Goal: Information Seeking & Learning: Learn about a topic

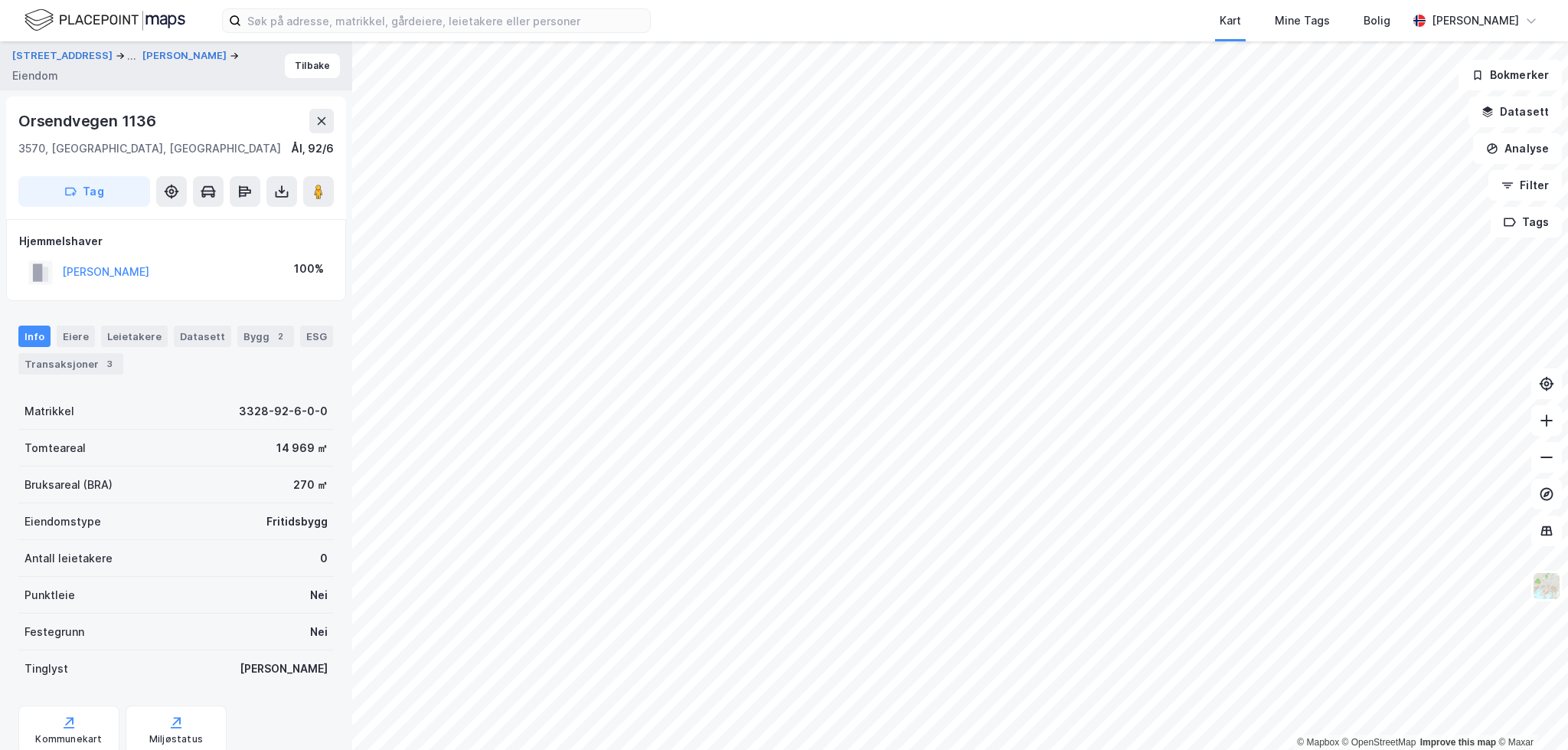
scroll to position [15, 0]
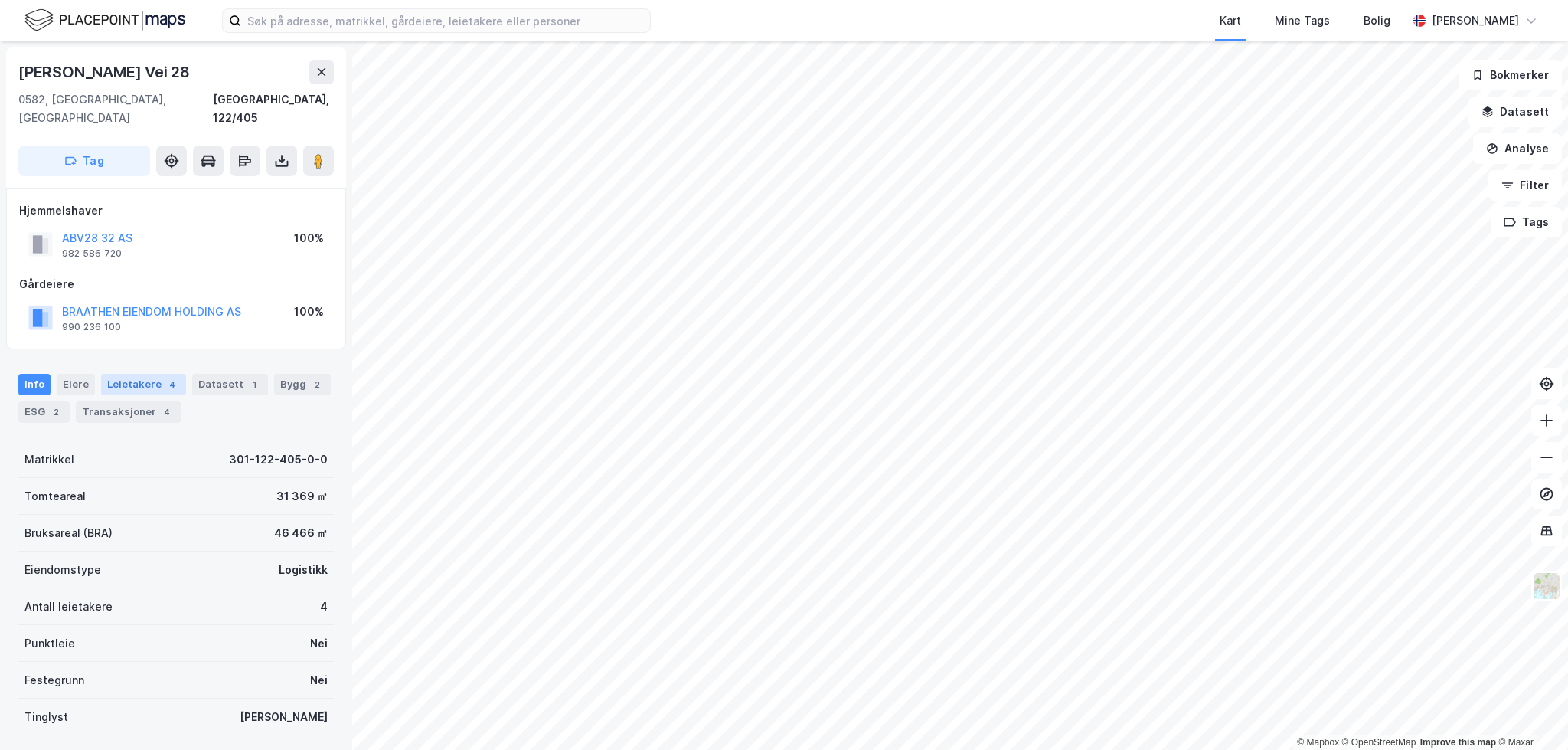
click at [113, 374] on div "Leietakere 4" at bounding box center [143, 385] width 85 height 22
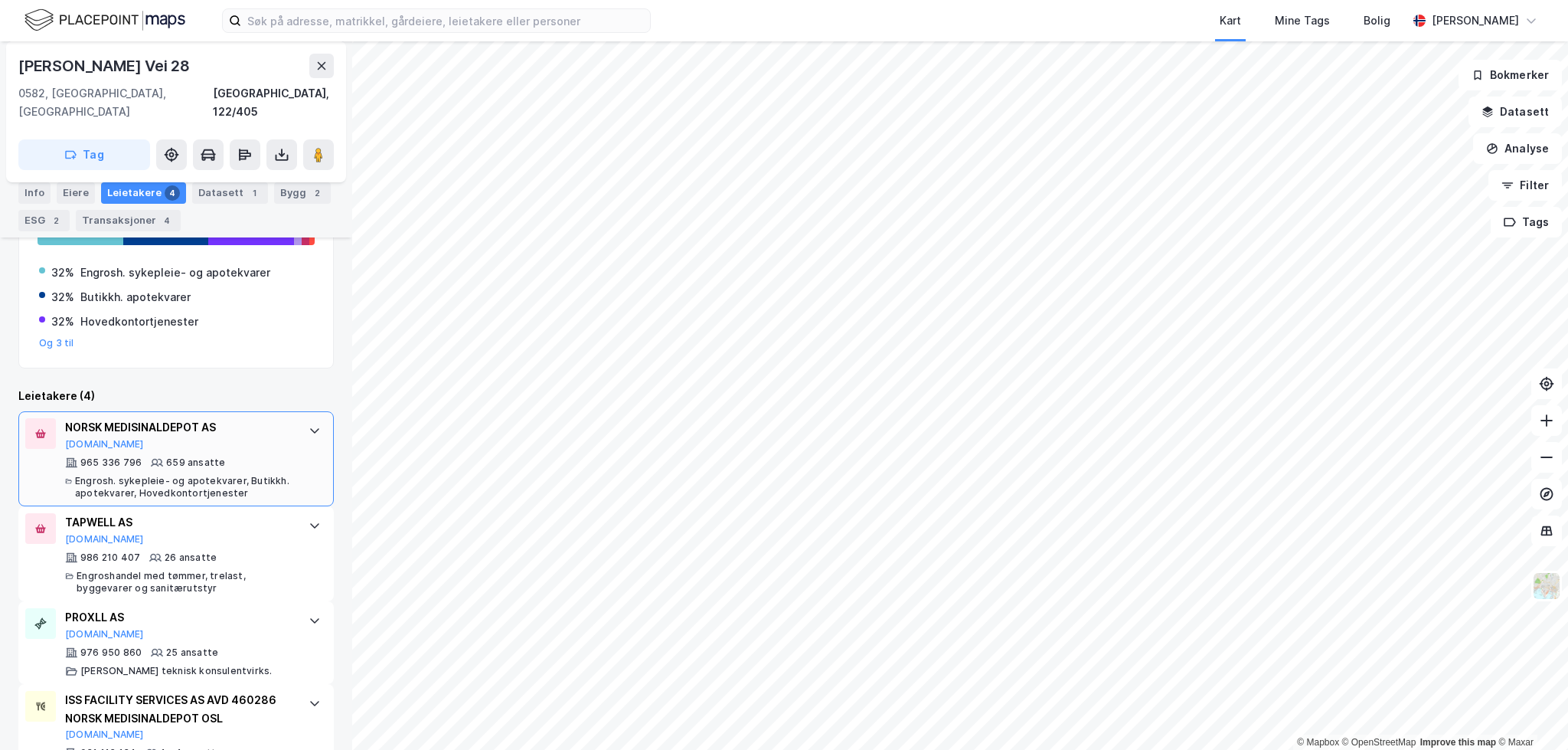
scroll to position [338, 0]
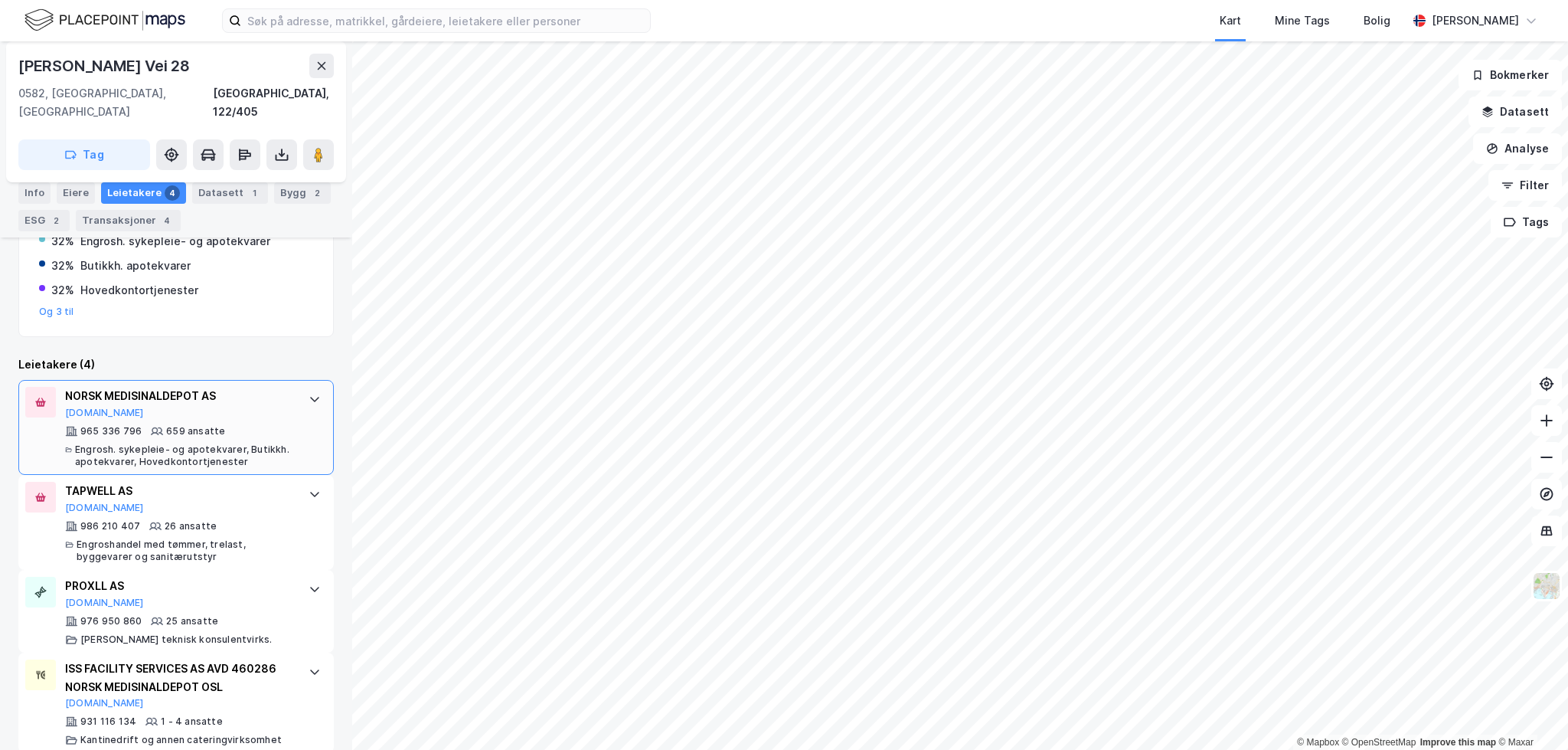
click at [268, 425] on div "965 336 796 659 ansatte Engrosh. sykepleie- og apotekvarer, Butikkh. apotekvare…" at bounding box center [179, 446] width 228 height 43
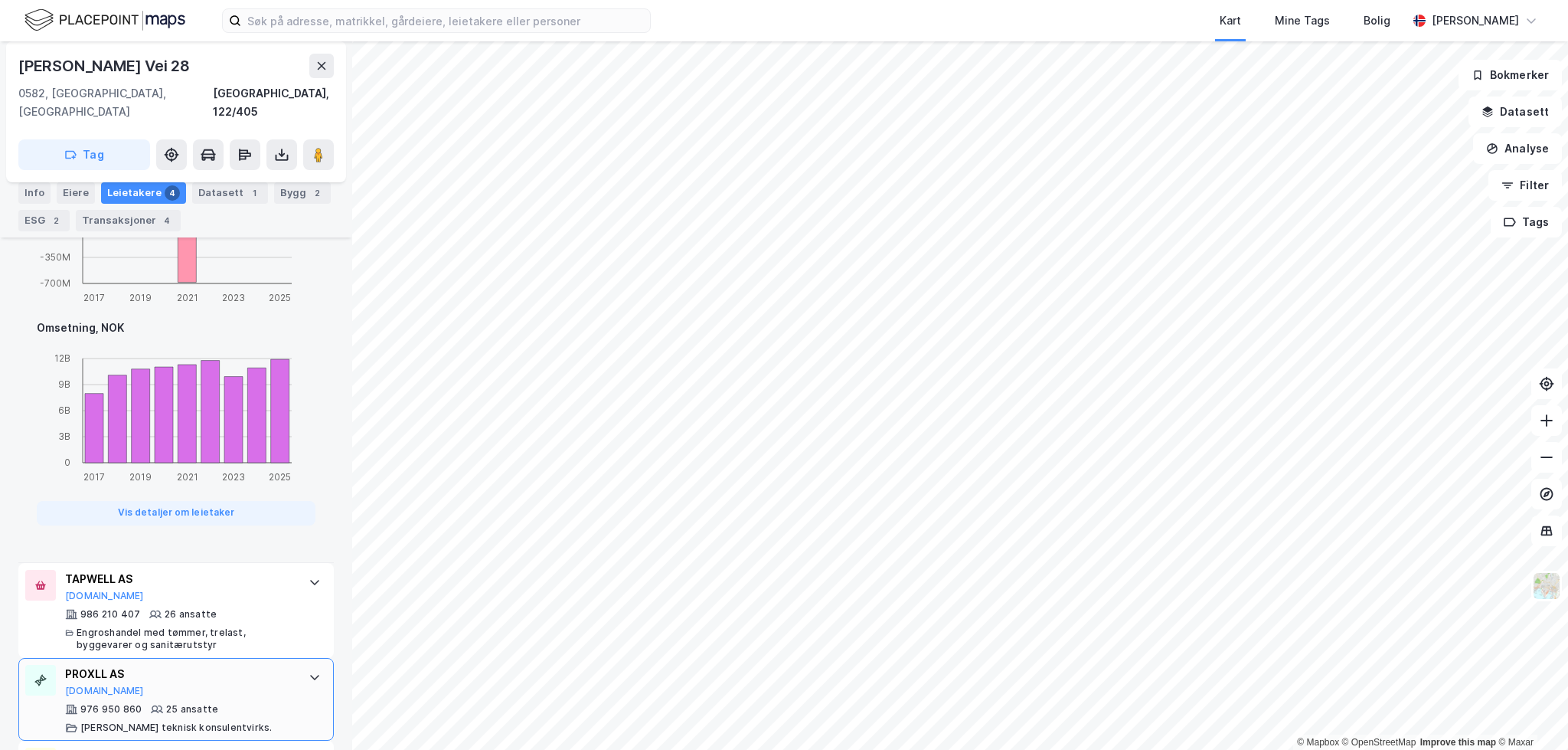
scroll to position [950, 0]
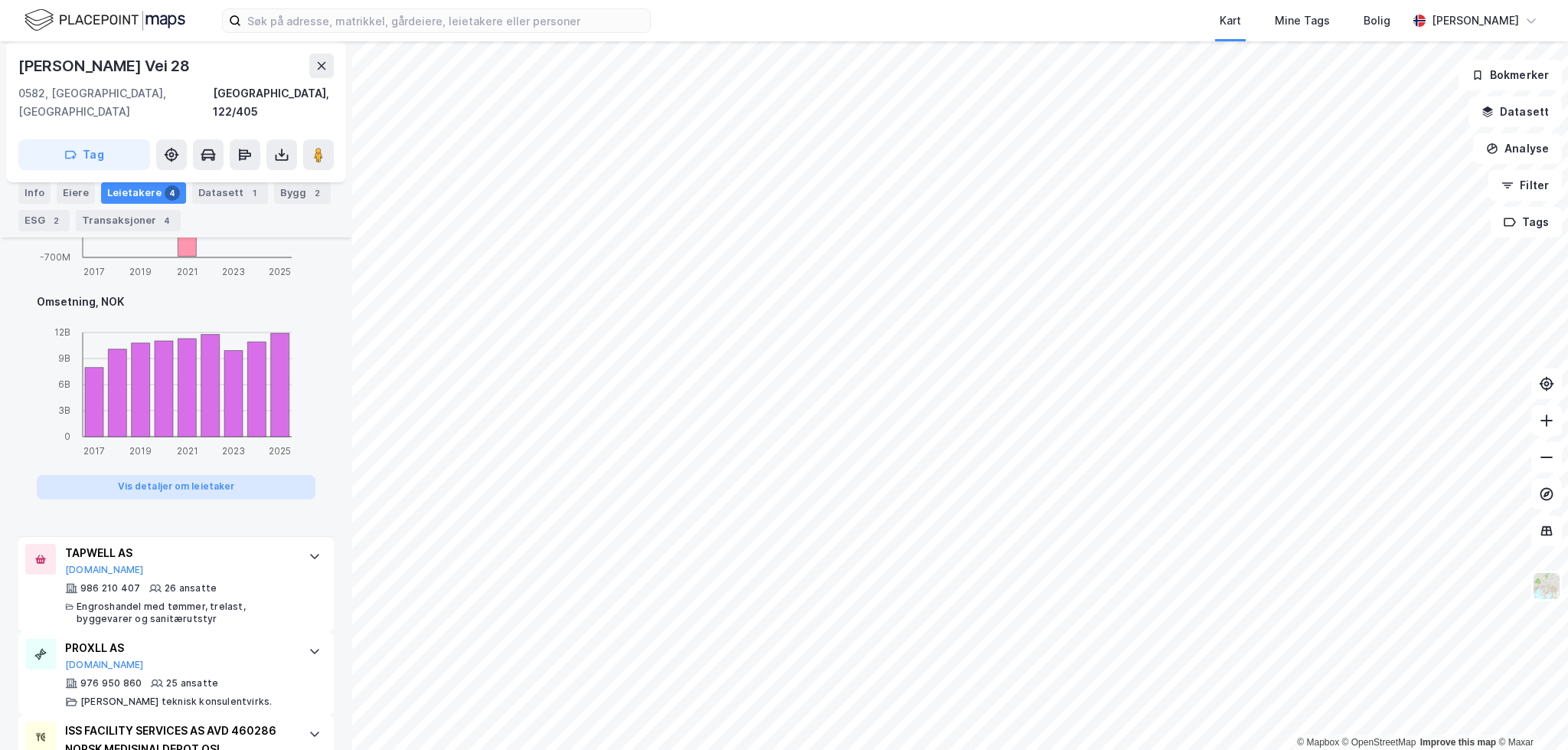
click at [217, 474] on button "Vis detaljer om leietaker" at bounding box center [176, 486] width 279 height 24
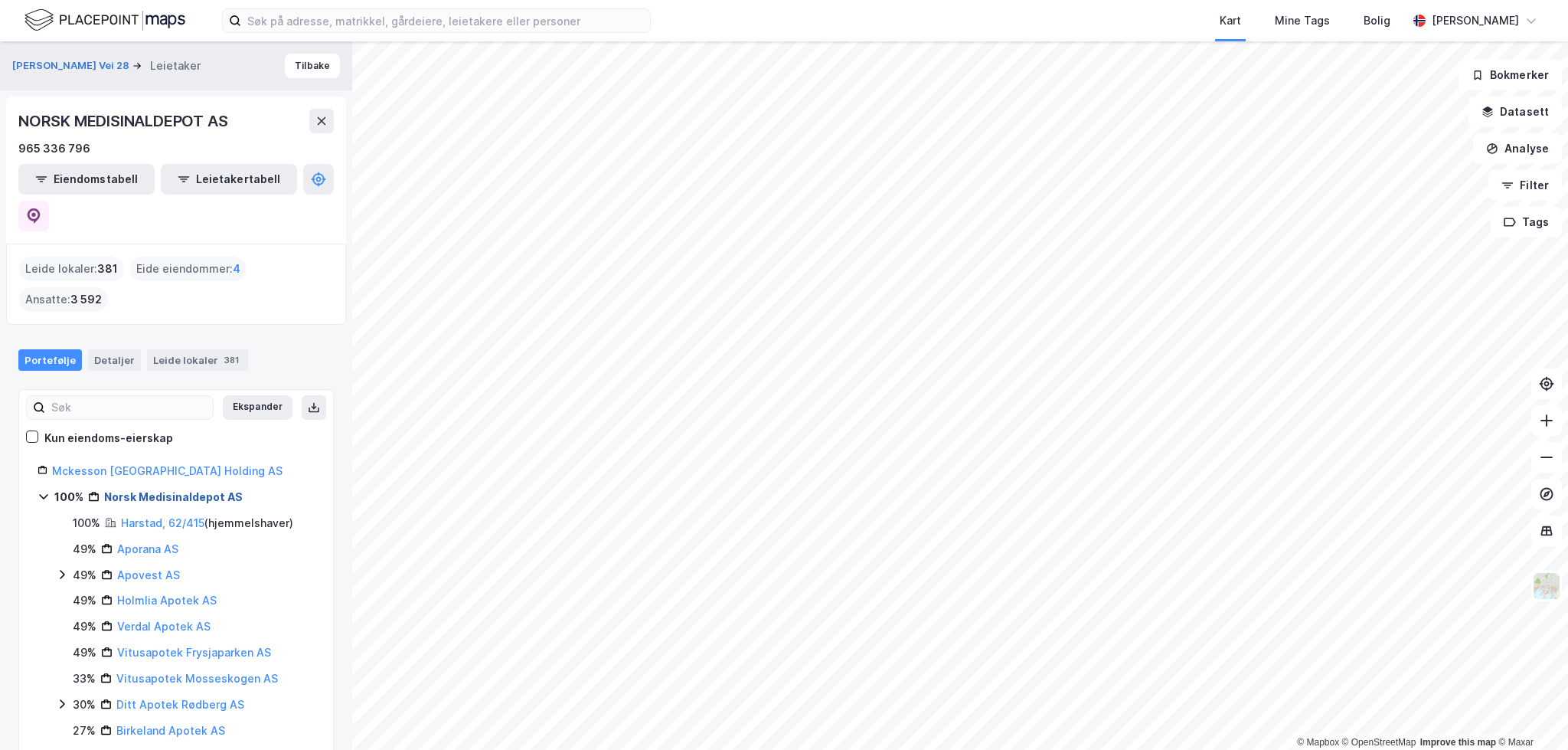
click at [196, 490] on link "Norsk Medisinaldepot AS" at bounding box center [173, 497] width 138 height 13
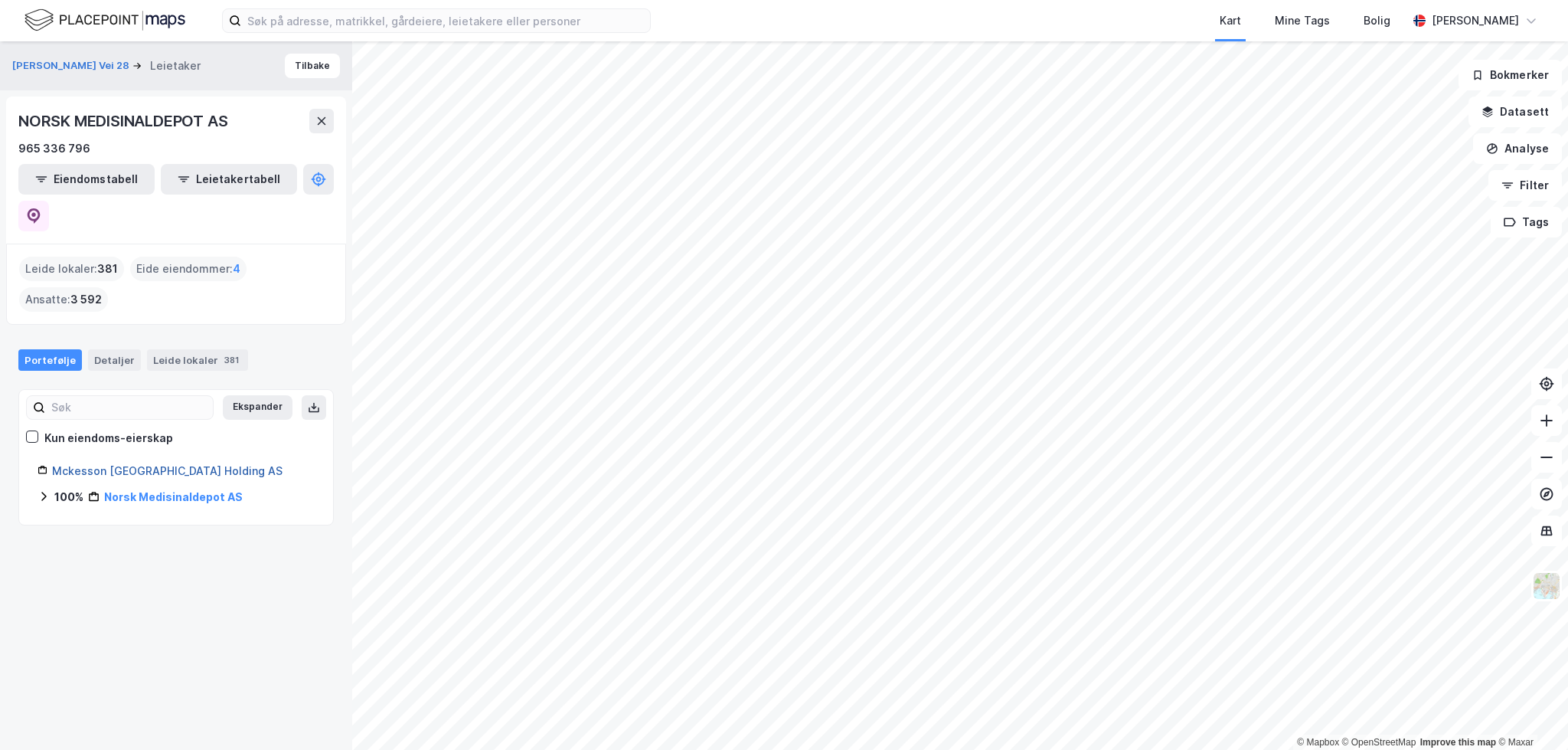
click at [174, 464] on link "Mckesson Norway Holding AS" at bounding box center [167, 471] width 230 height 13
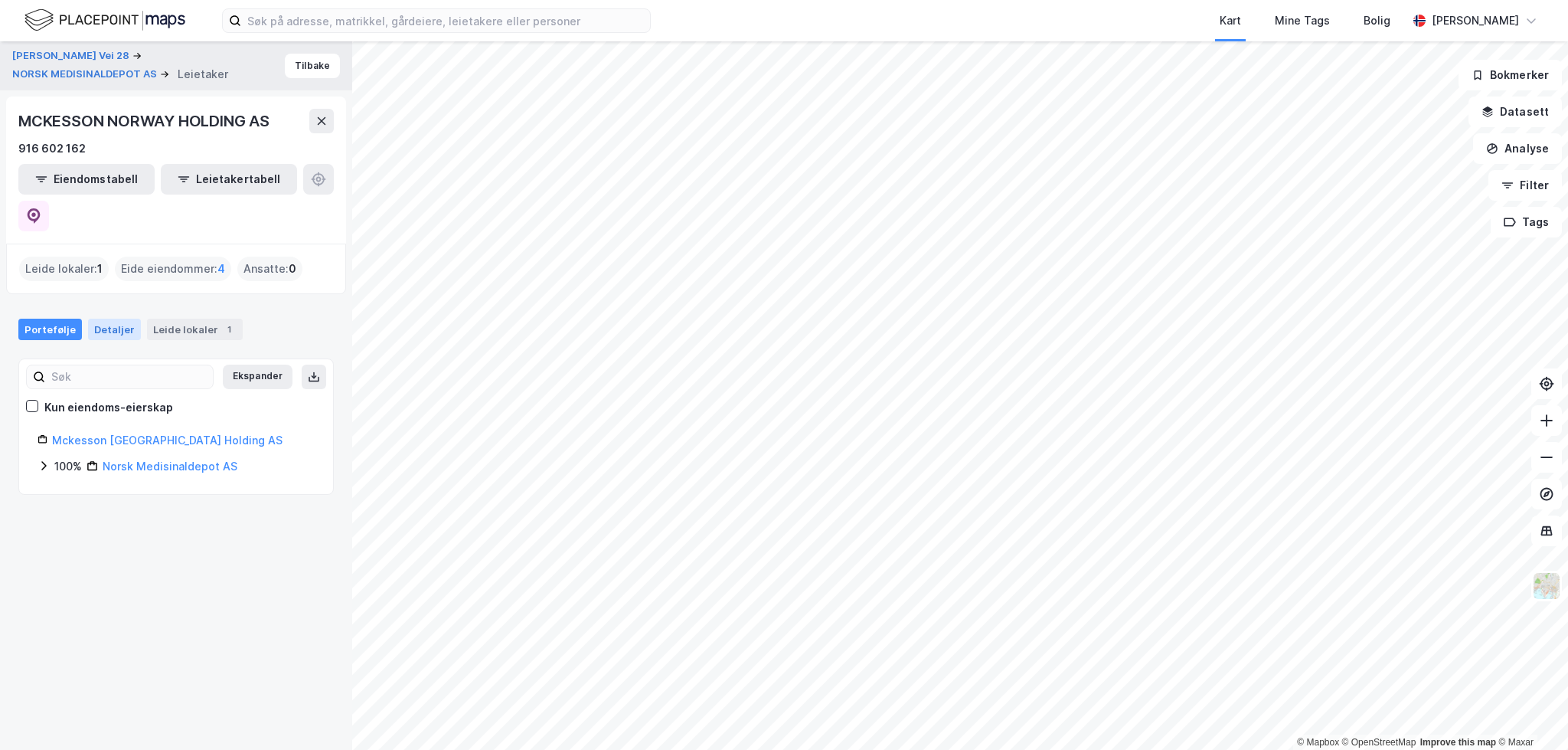
click at [102, 318] on div "Detaljer" at bounding box center [114, 329] width 53 height 22
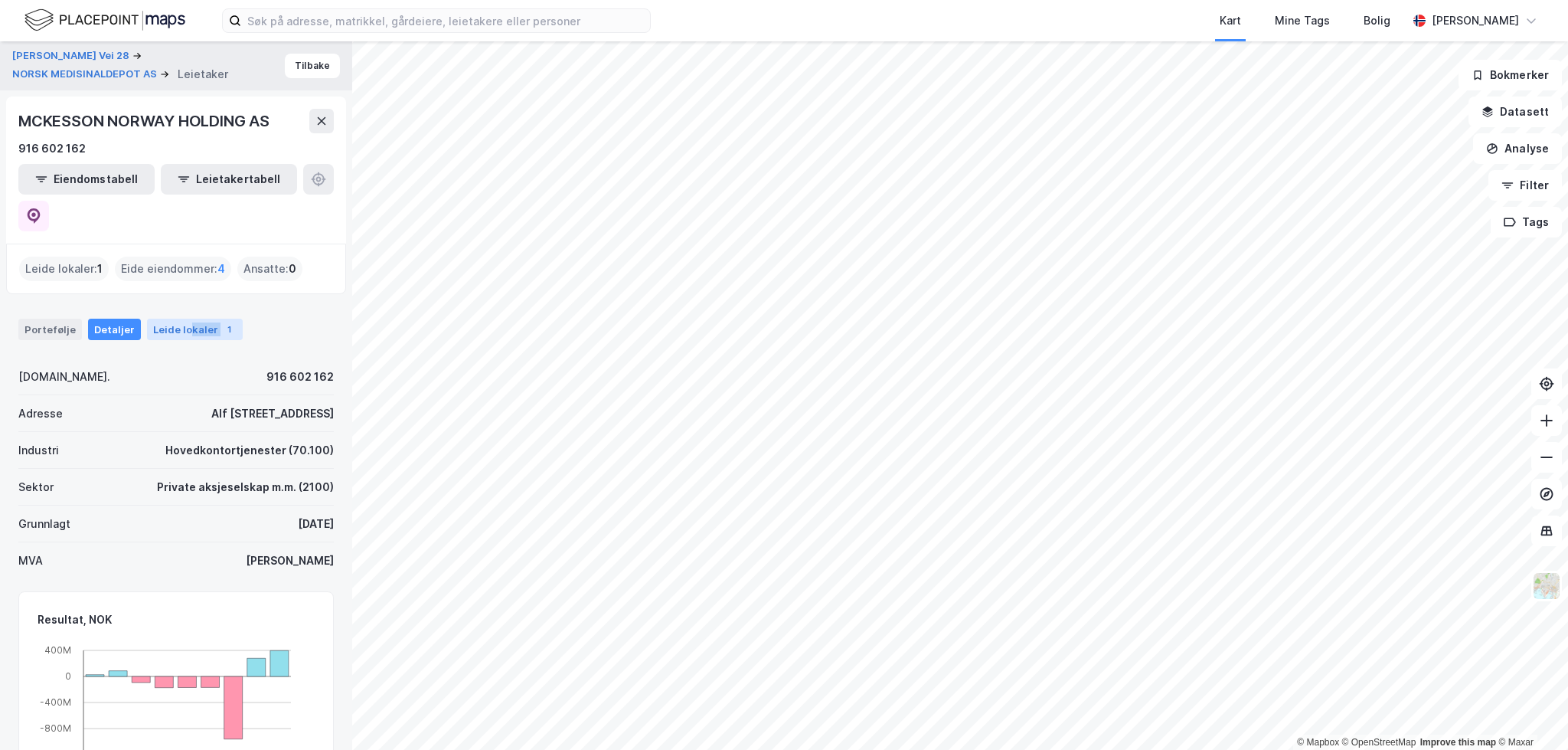
click at [183, 318] on div "Leide lokaler 1" at bounding box center [194, 329] width 96 height 22
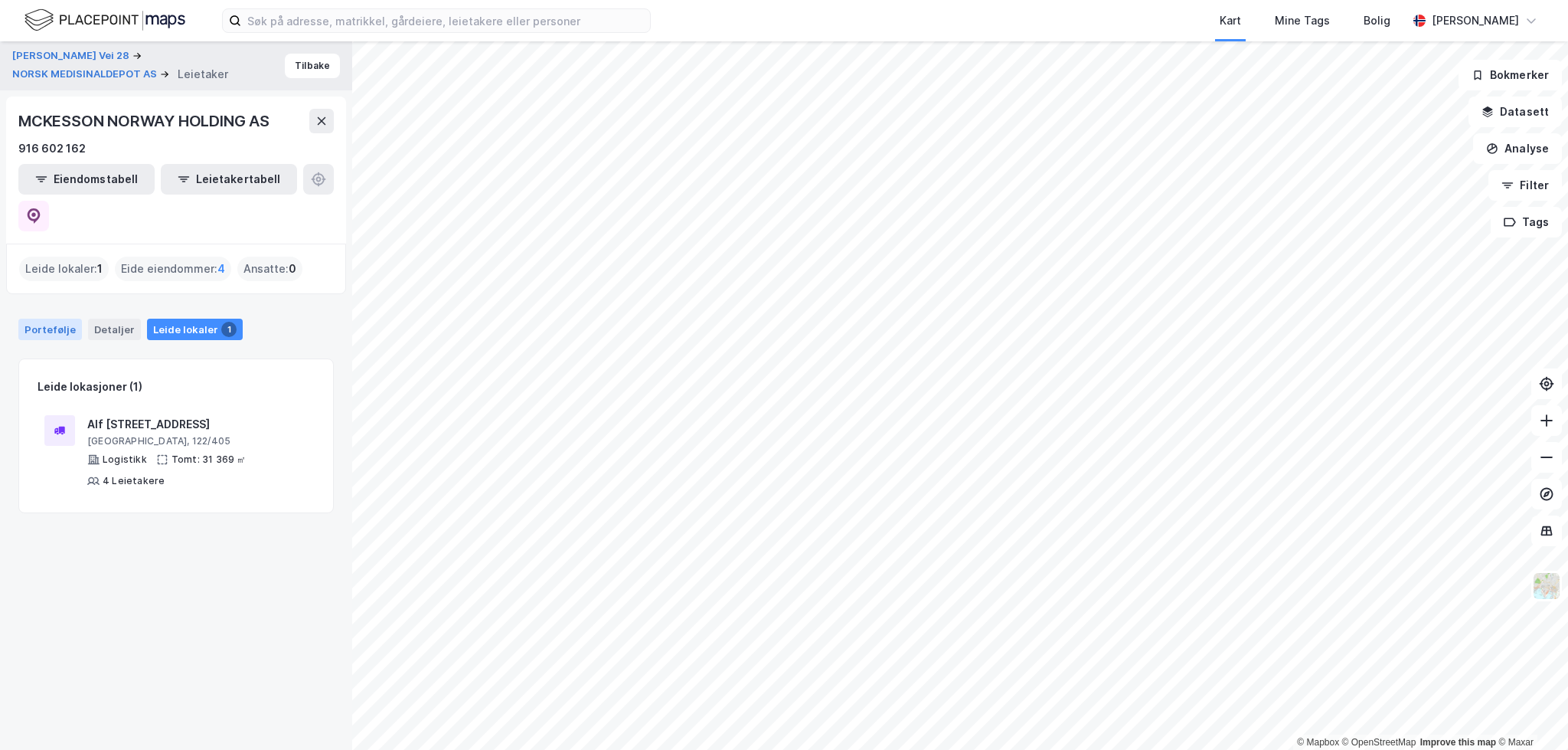
click at [49, 318] on div "Portefølje" at bounding box center [50, 329] width 64 height 22
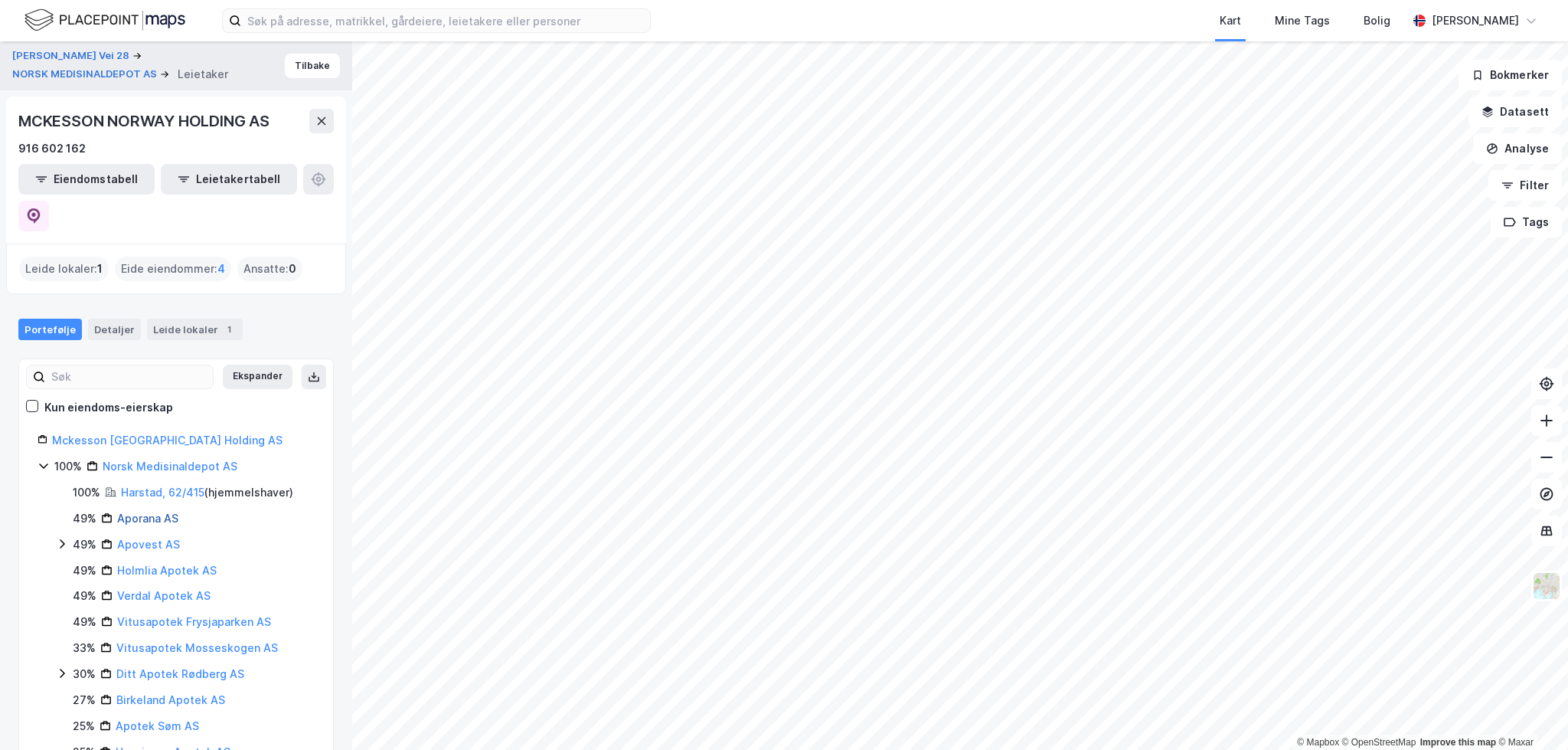
click at [137, 511] on link "Aporana AS" at bounding box center [147, 518] width 61 height 13
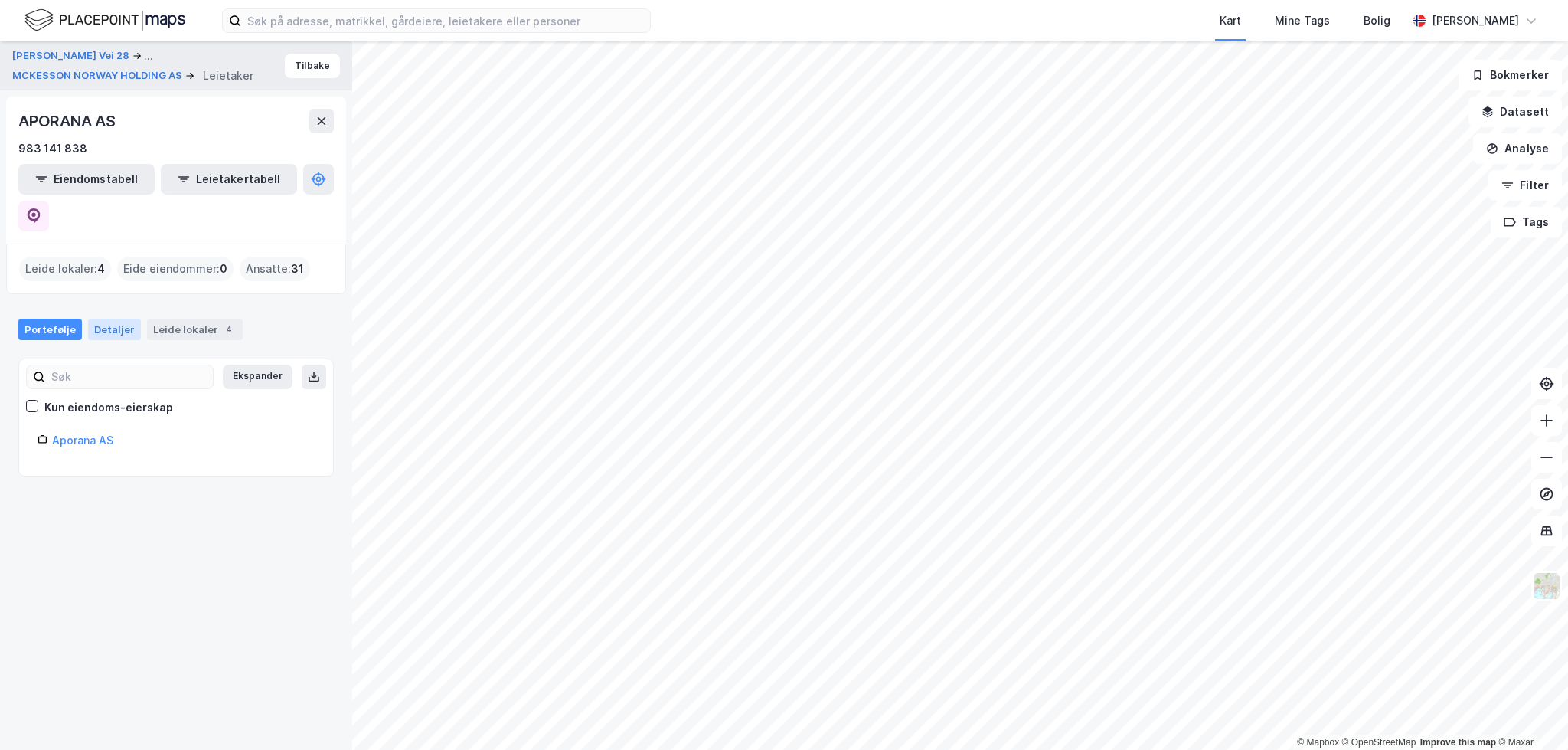
click at [117, 318] on div "Detaljer" at bounding box center [114, 329] width 53 height 22
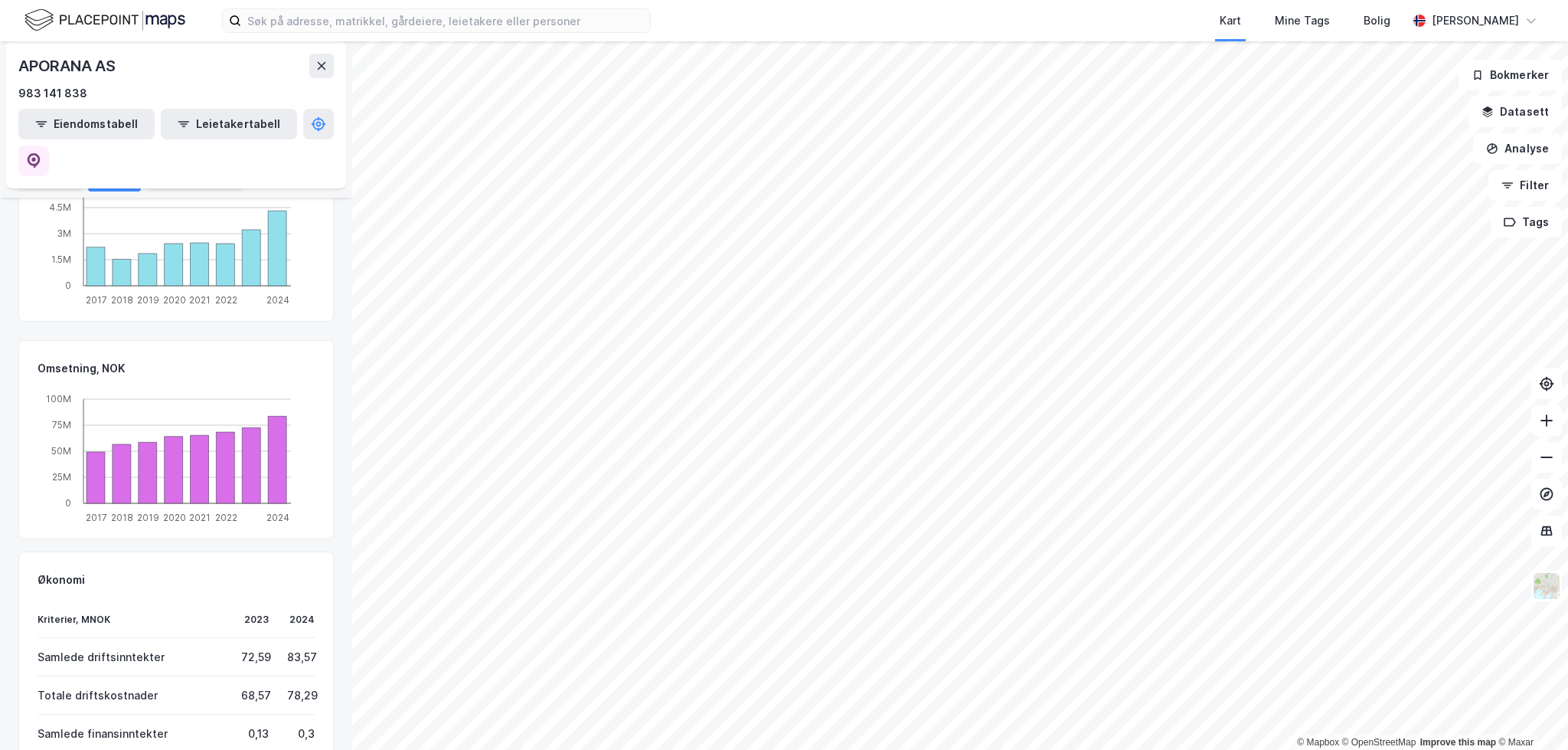
scroll to position [768, 0]
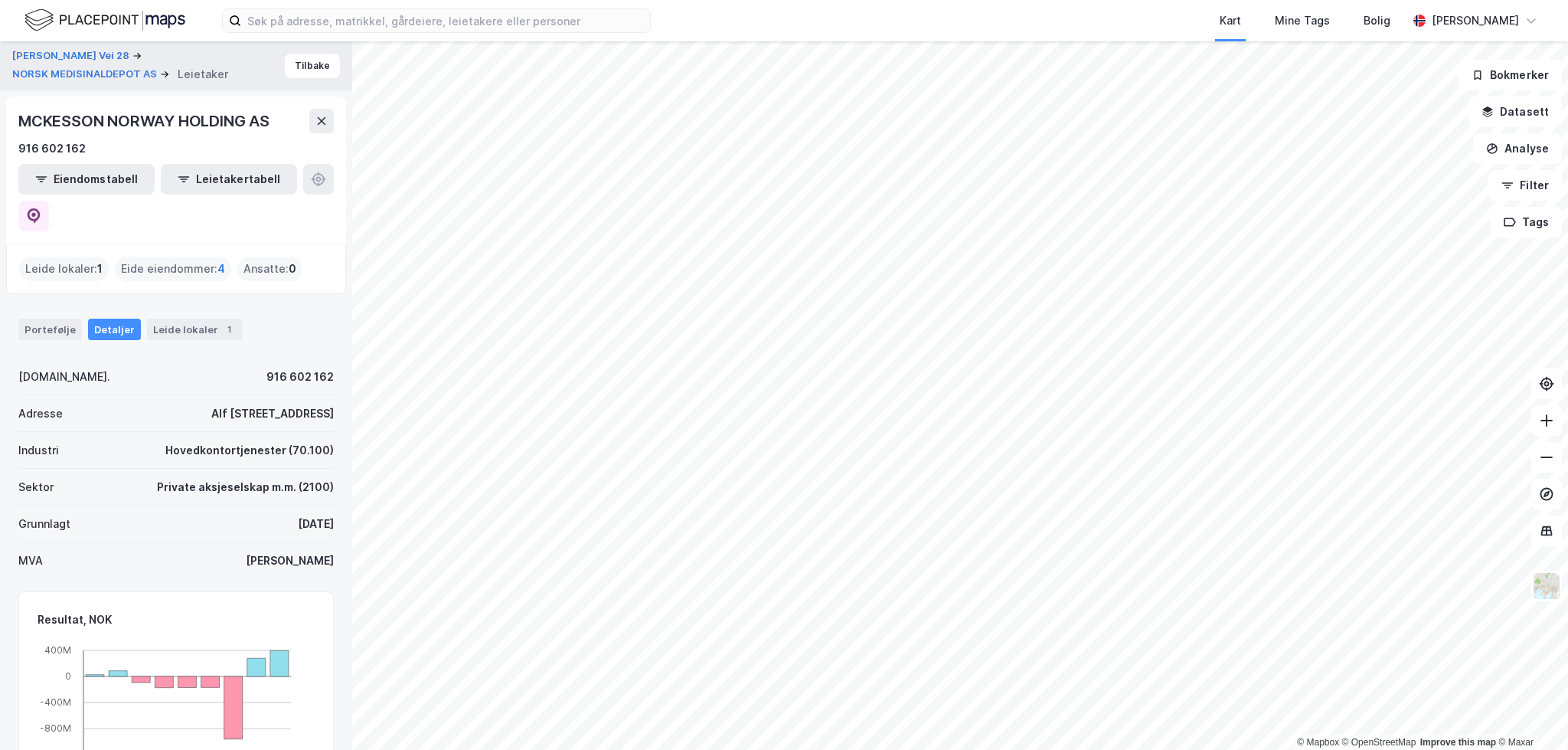
click at [220, 260] on span "4" at bounding box center [220, 269] width 8 height 18
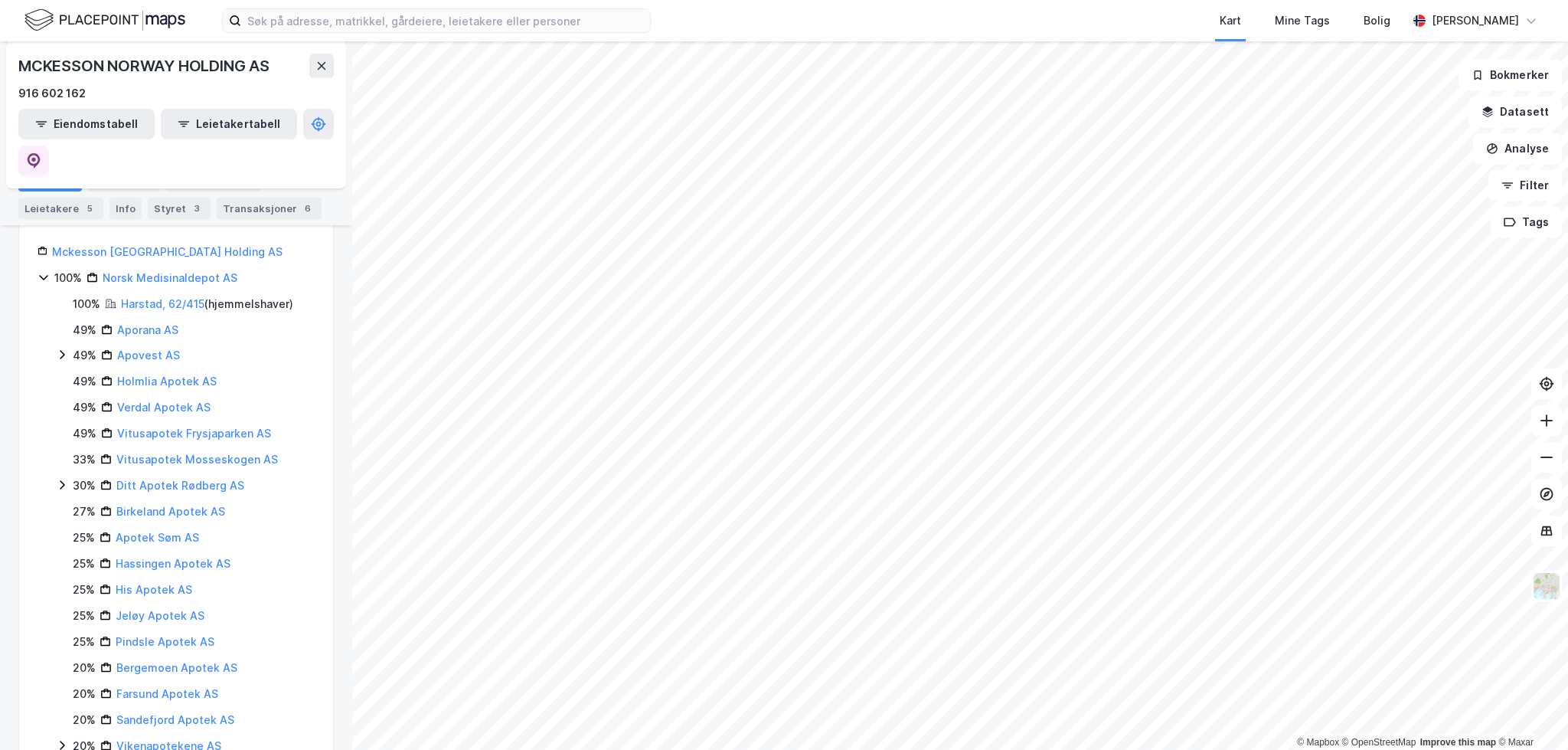
scroll to position [200, 0]
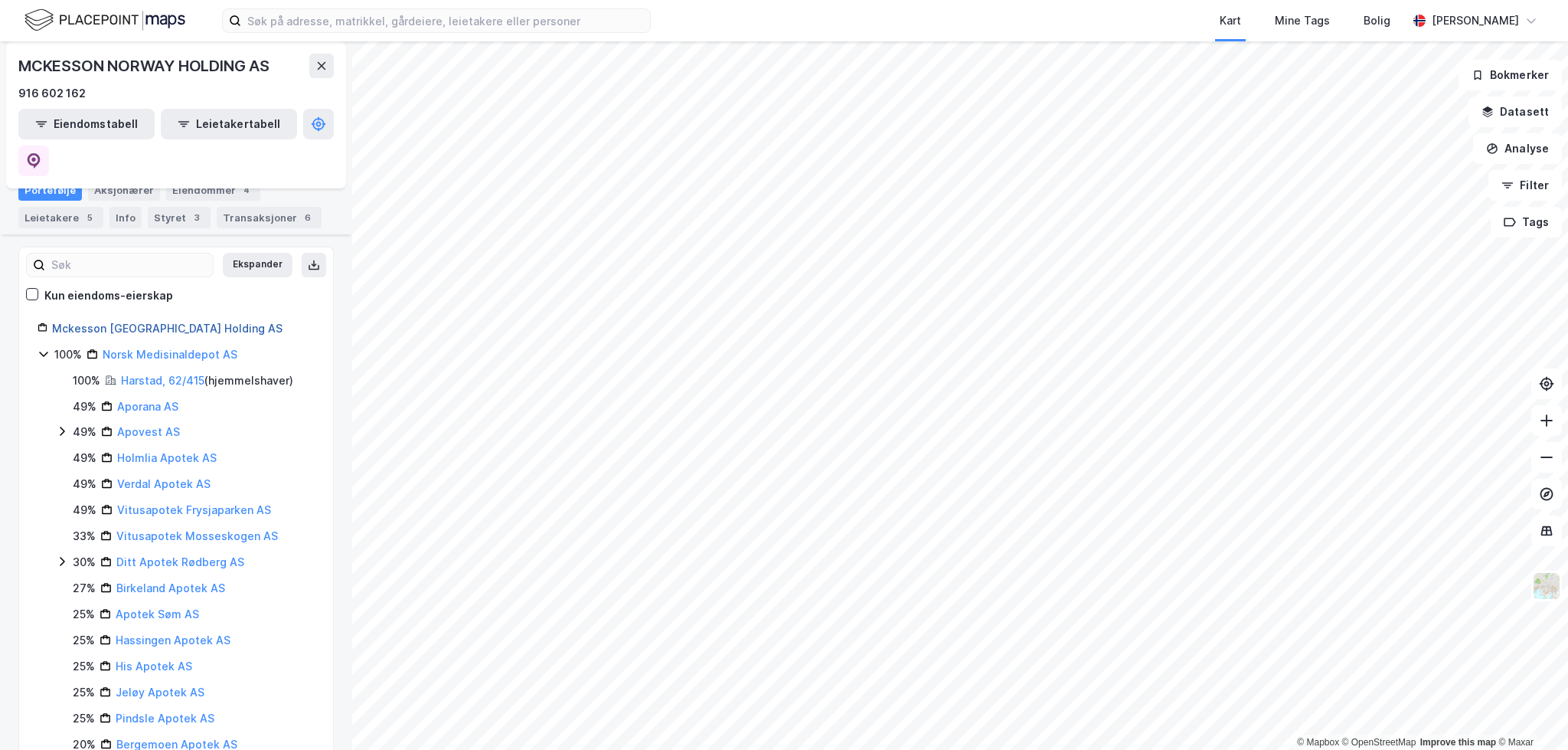
click at [136, 322] on link "Mckesson Norway Holding AS" at bounding box center [167, 328] width 230 height 13
click at [189, 209] on div "3" at bounding box center [197, 217] width 15 height 15
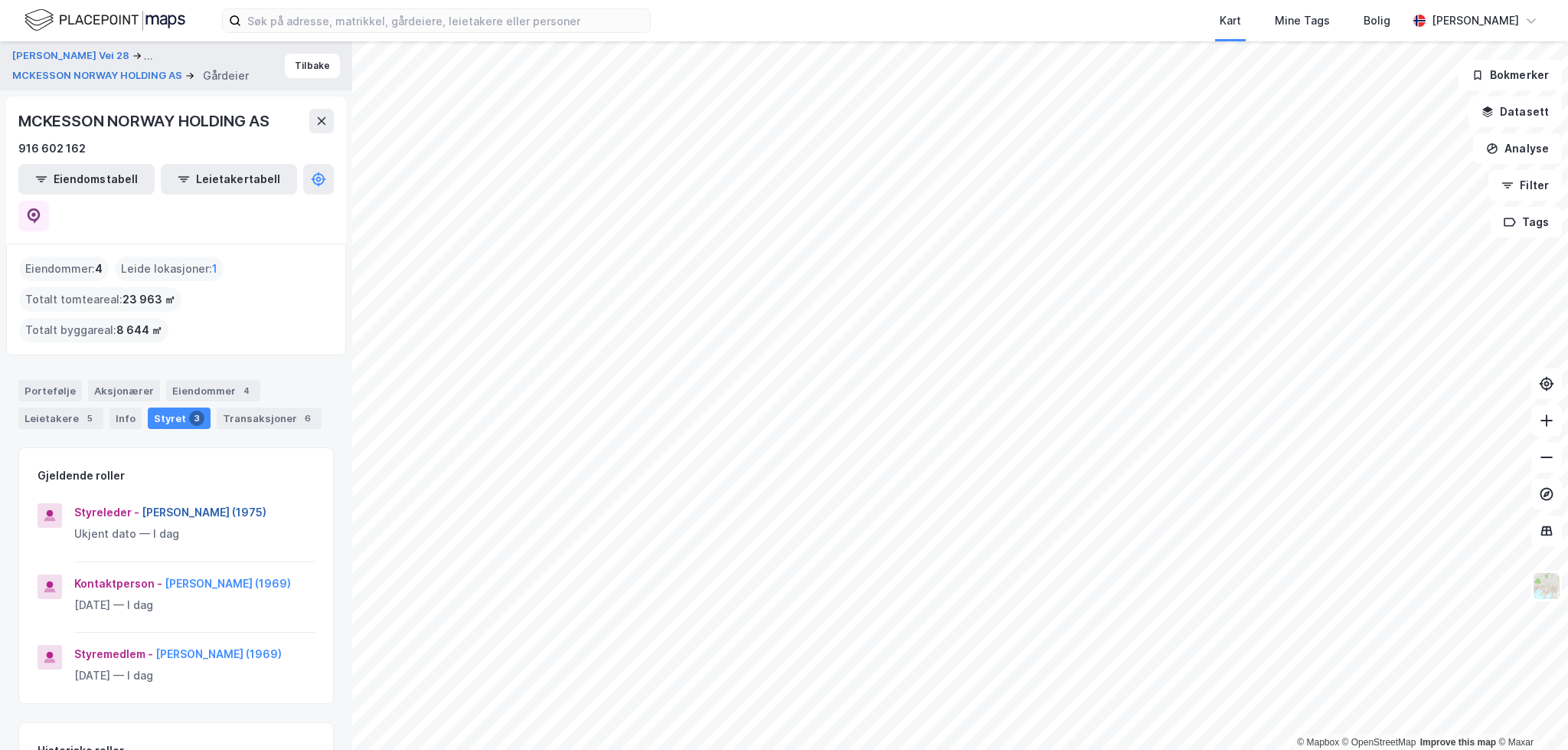
click at [0, 0] on button "Michael Roland Ecker (1975)" at bounding box center [0, 0] width 0 height 0
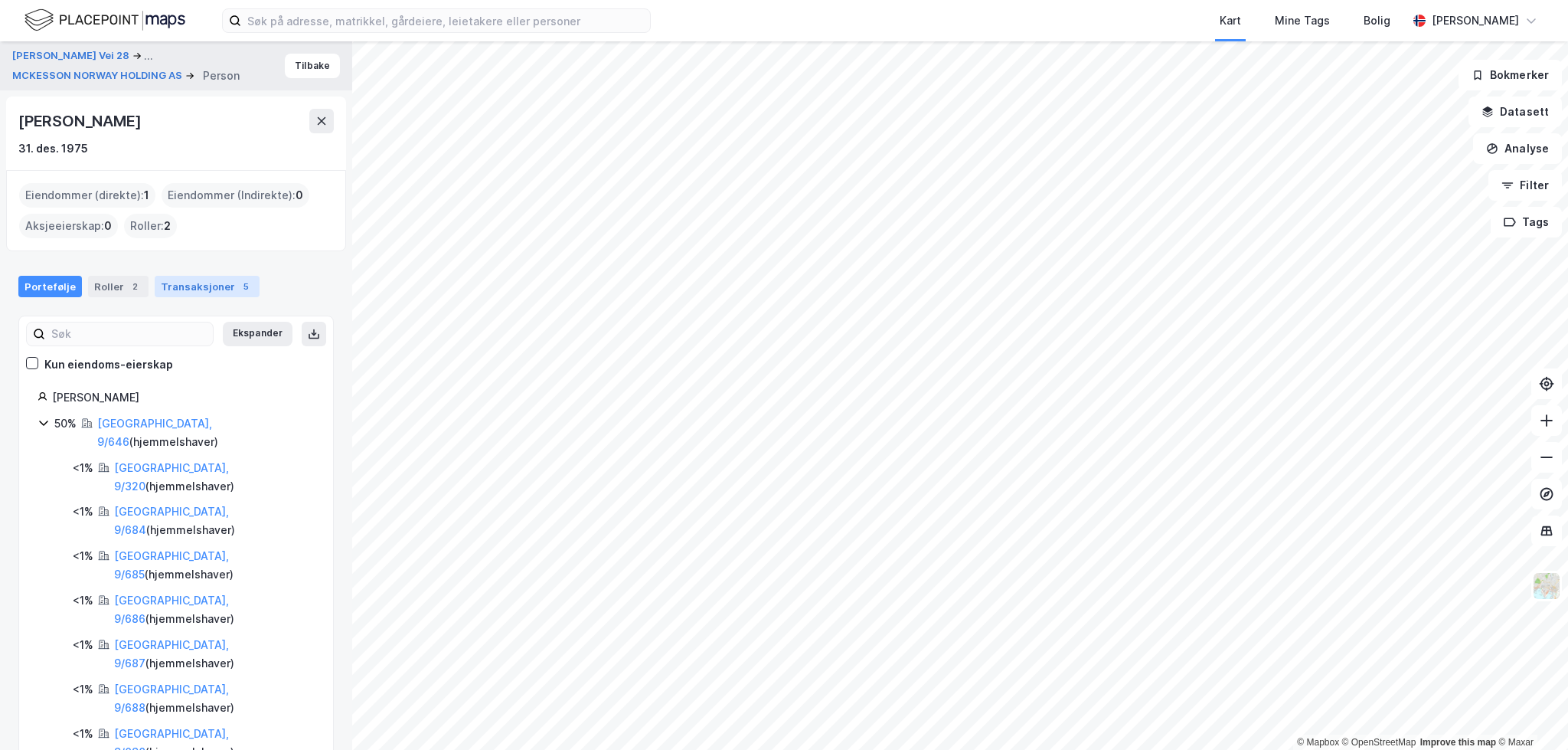
click at [238, 282] on div "5" at bounding box center [246, 287] width 15 height 15
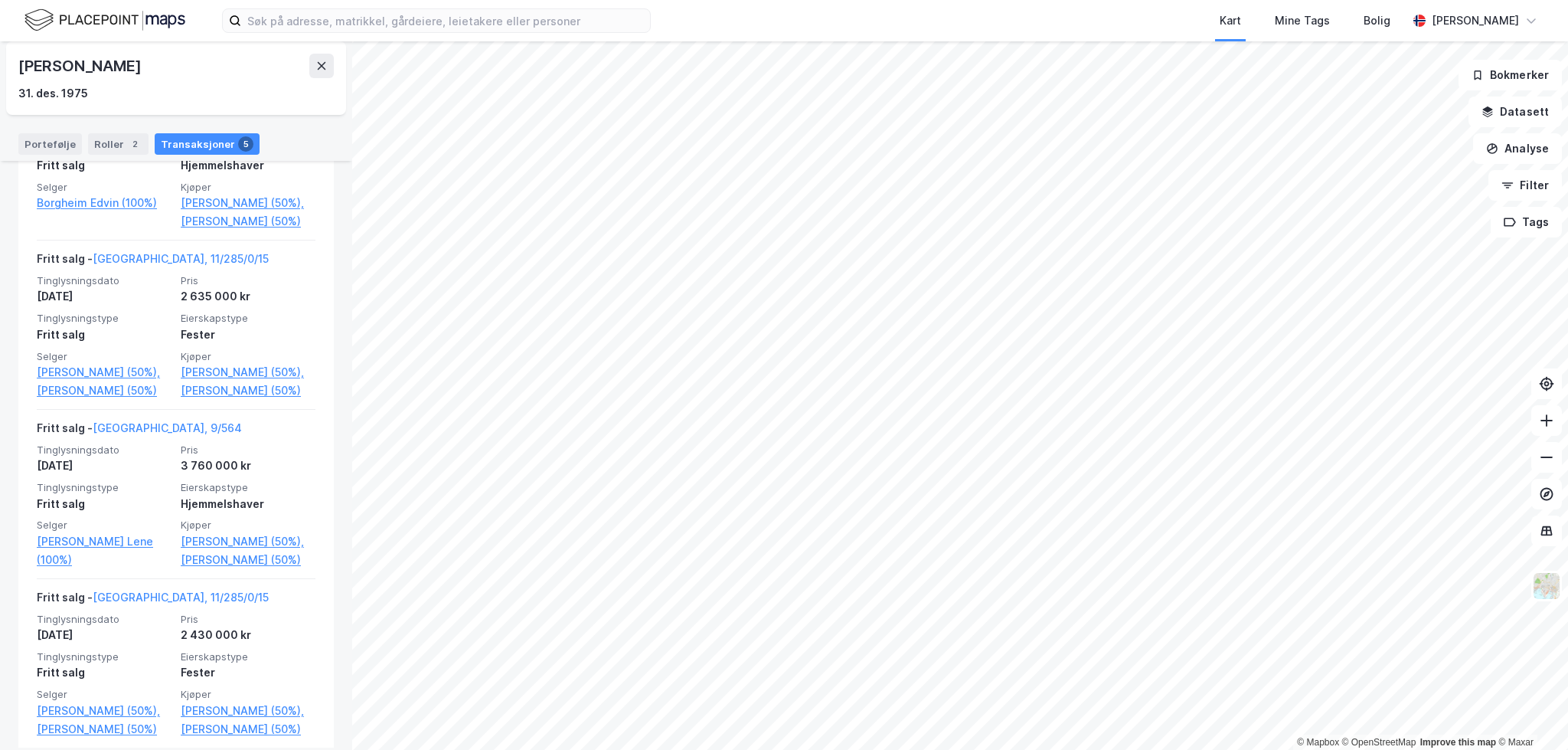
scroll to position [550, 0]
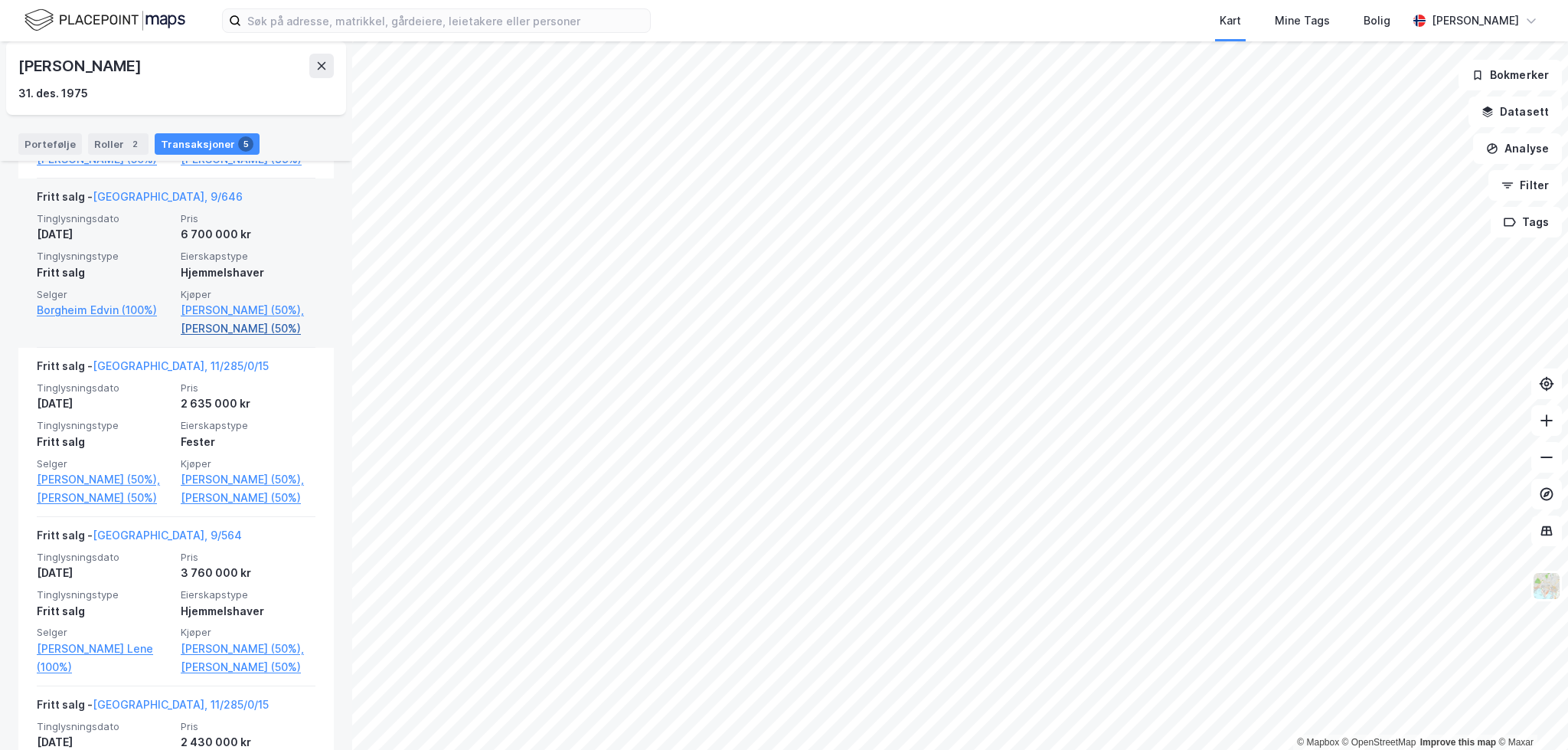
click at [232, 338] on link "Øiom Cathrine Seielstad (50%)" at bounding box center [248, 328] width 135 height 18
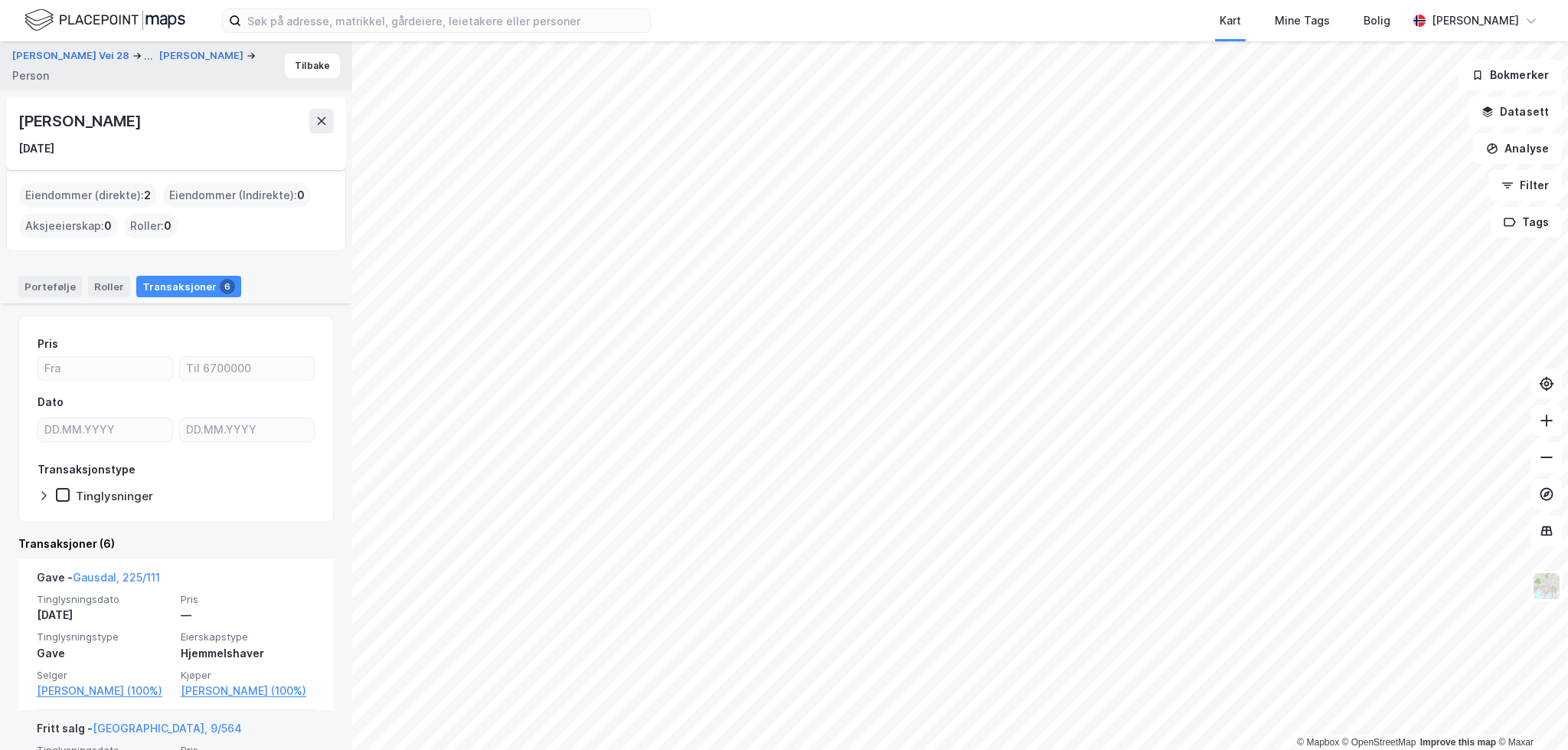
click at [140, 122] on div "Cathrine Seielstad Øiom" at bounding box center [81, 121] width 126 height 24
click at [57, 281] on div "Portefølje" at bounding box center [50, 287] width 64 height 22
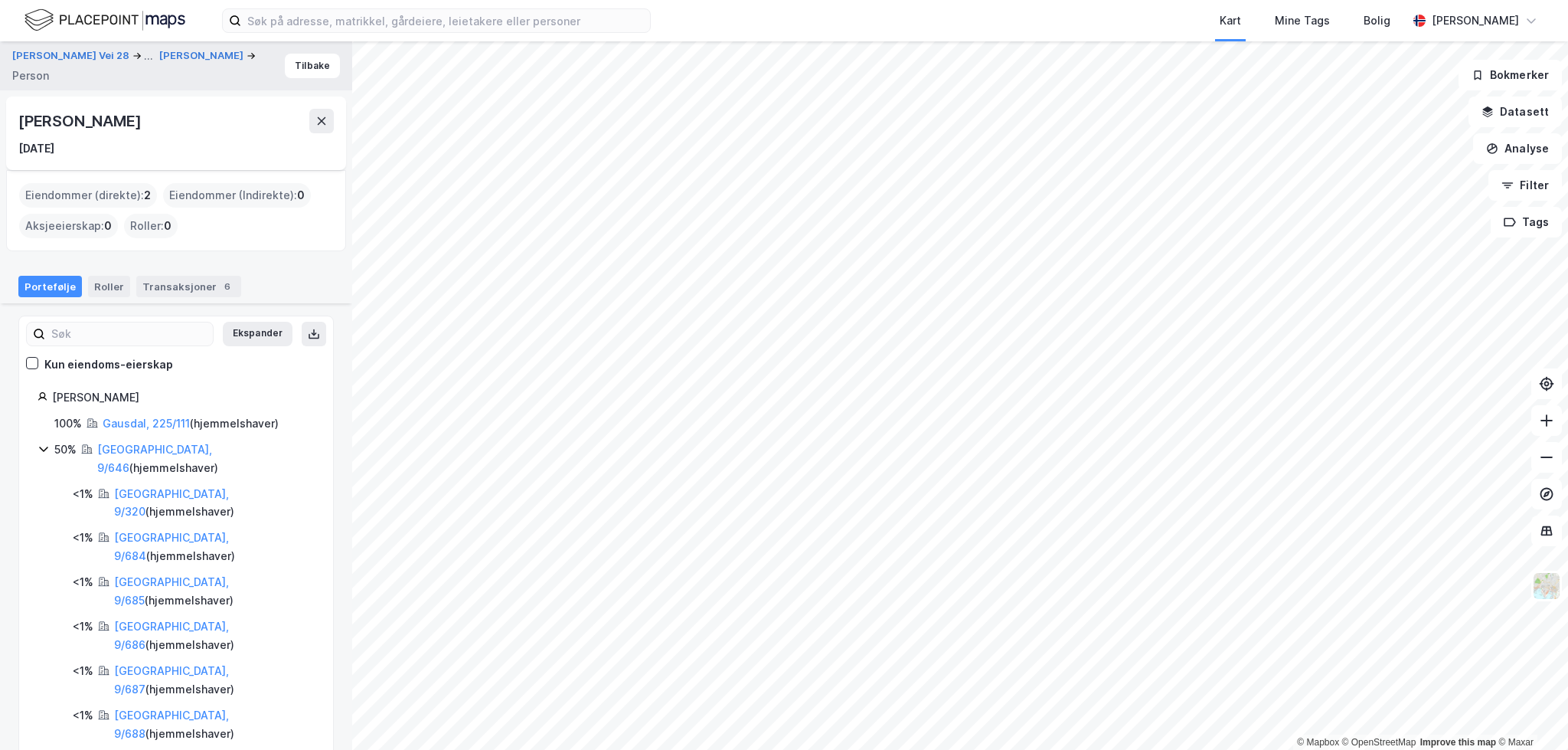
click at [89, 120] on div "Cathrine Seielstad Øiom" at bounding box center [81, 121] width 126 height 24
click at [88, 288] on div "Roller" at bounding box center [109, 287] width 42 height 22
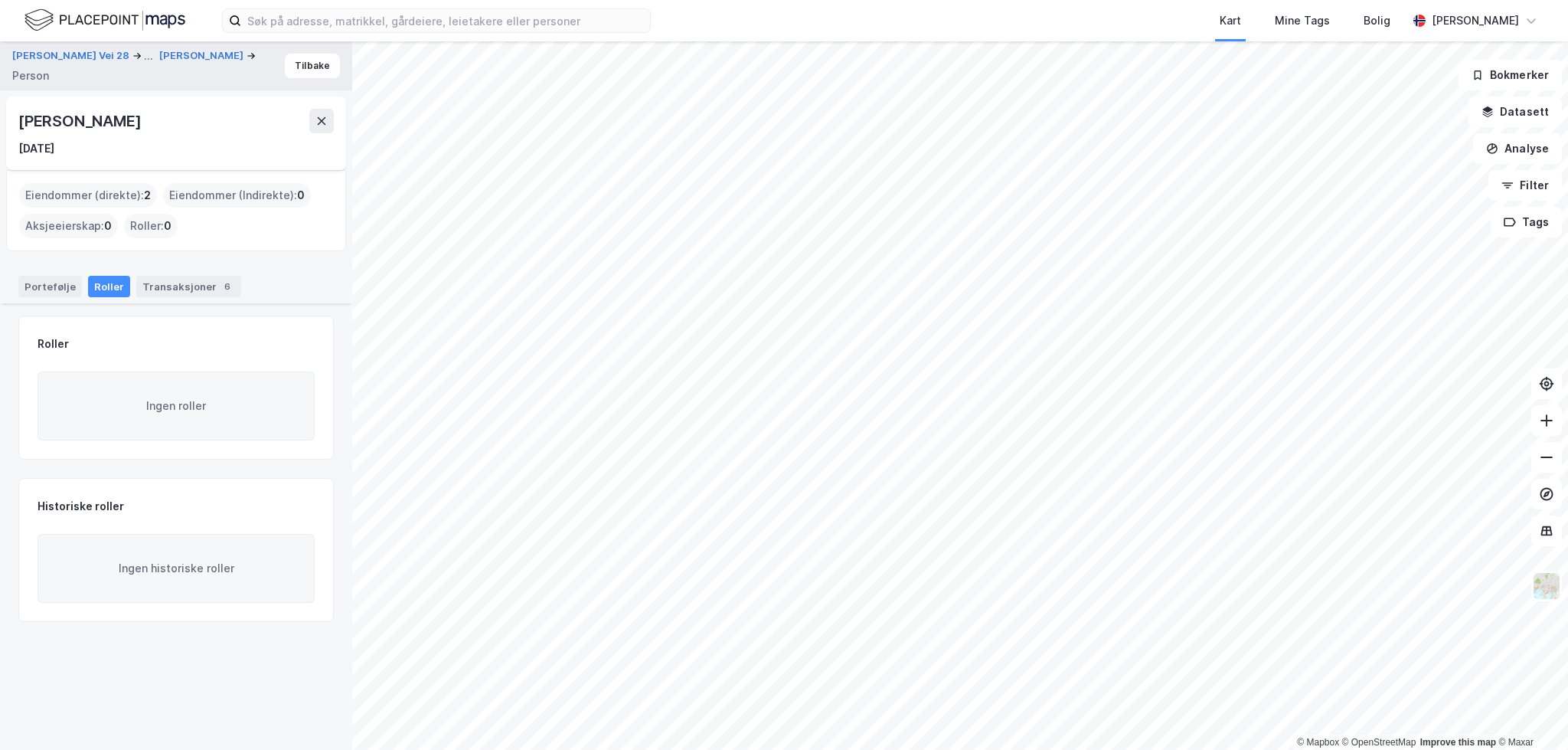
click at [172, 272] on div "Portefølje Roller Transaksjoner 6" at bounding box center [176, 280] width 352 height 46
click at [173, 281] on div "Transaksjoner 6" at bounding box center [189, 287] width 105 height 22
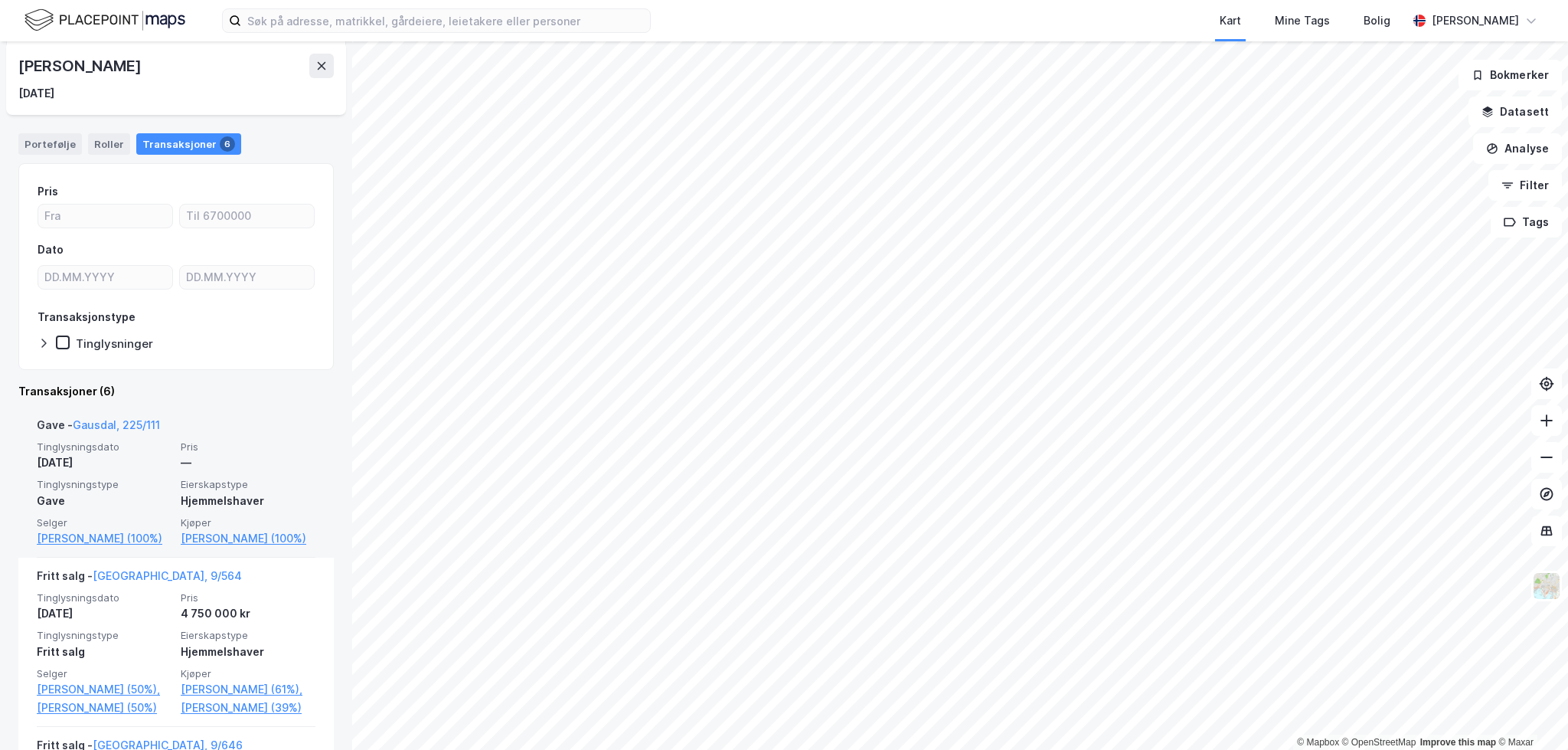
scroll to position [153, 0]
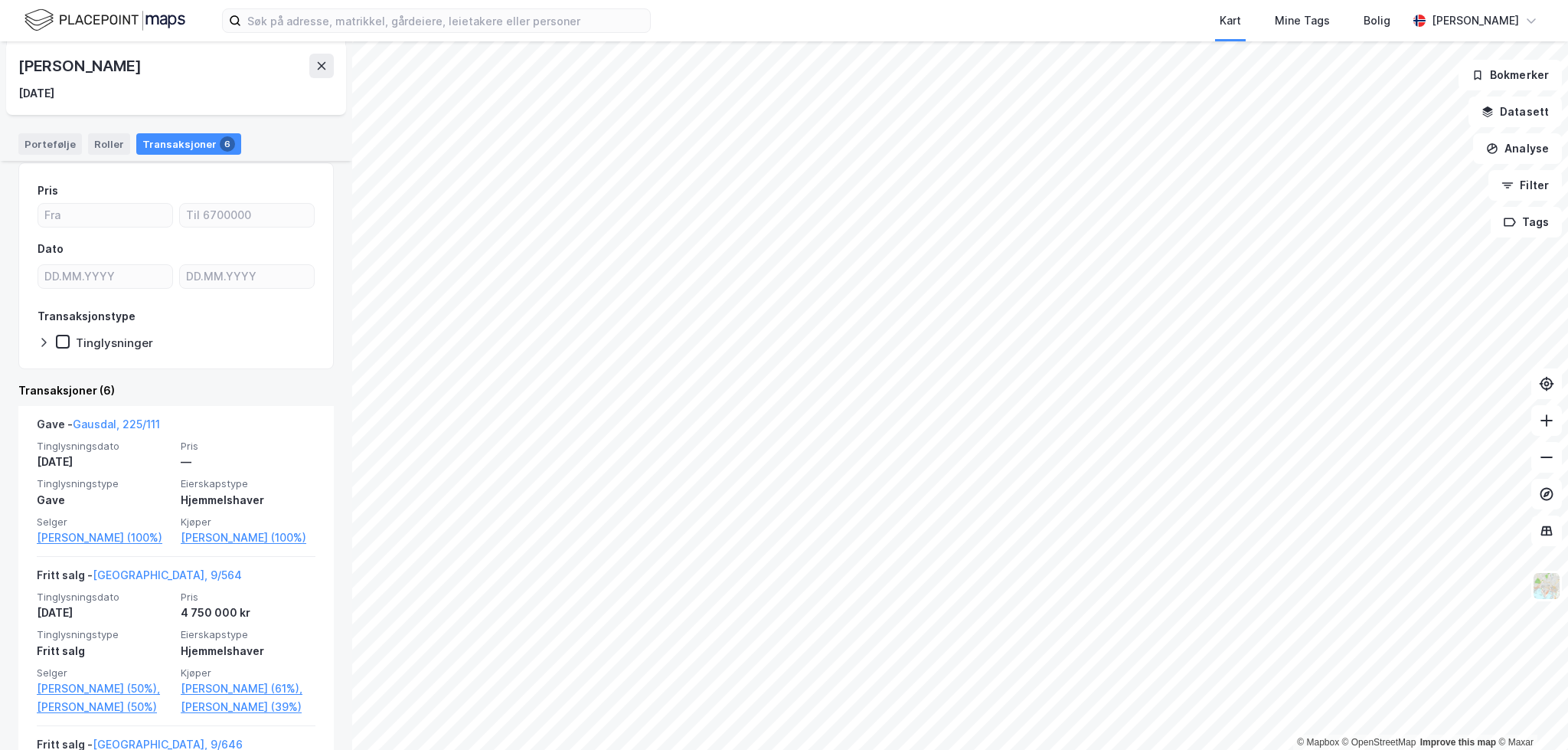
click at [124, 63] on div "Cathrine Seielstad Øiom" at bounding box center [81, 65] width 126 height 24
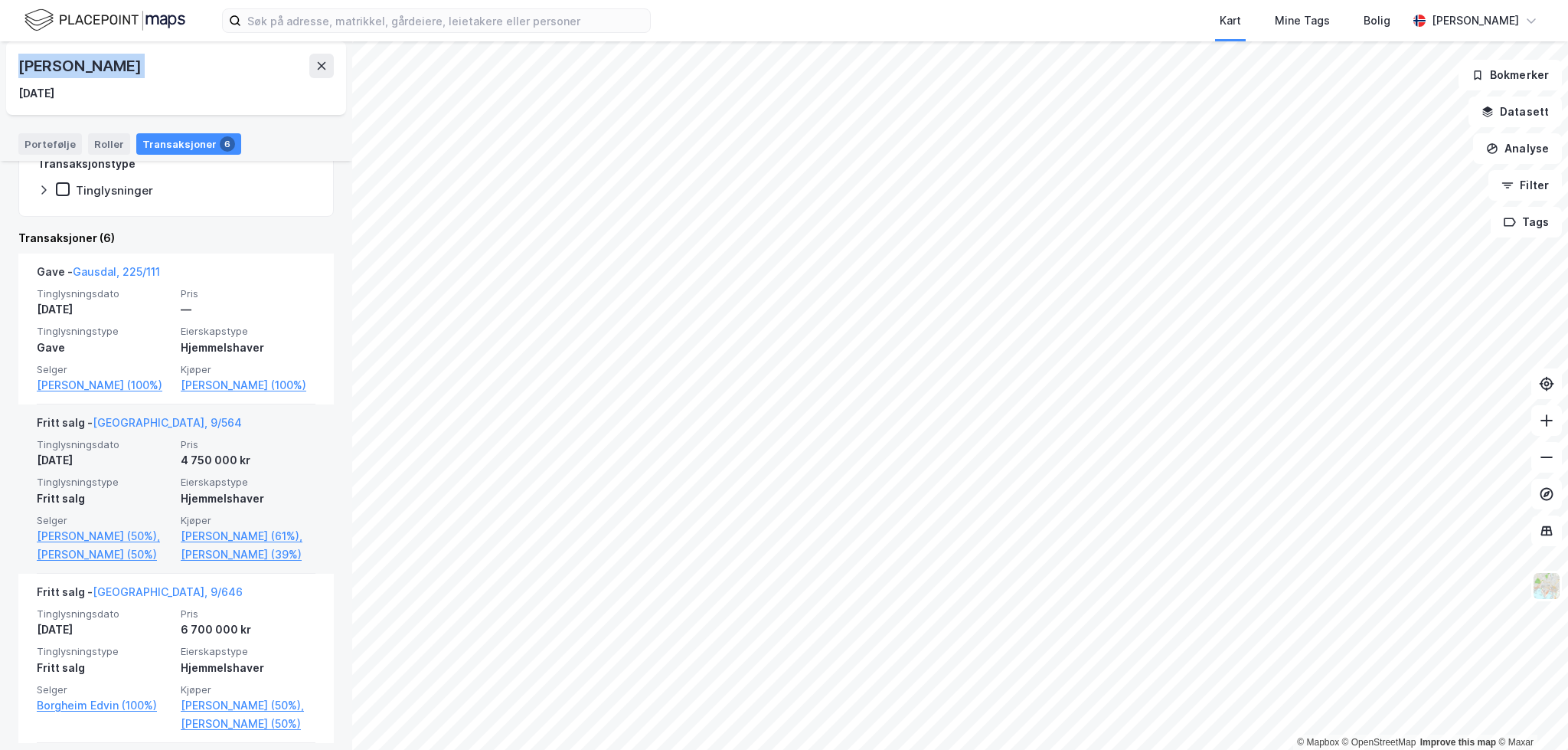
scroll to position [306, 0]
drag, startPoint x: 96, startPoint y: 587, endPoint x: 87, endPoint y: 566, distance: 22.8
click at [96, 563] on link "Ecker Michael Roland (50%)" at bounding box center [104, 554] width 135 height 18
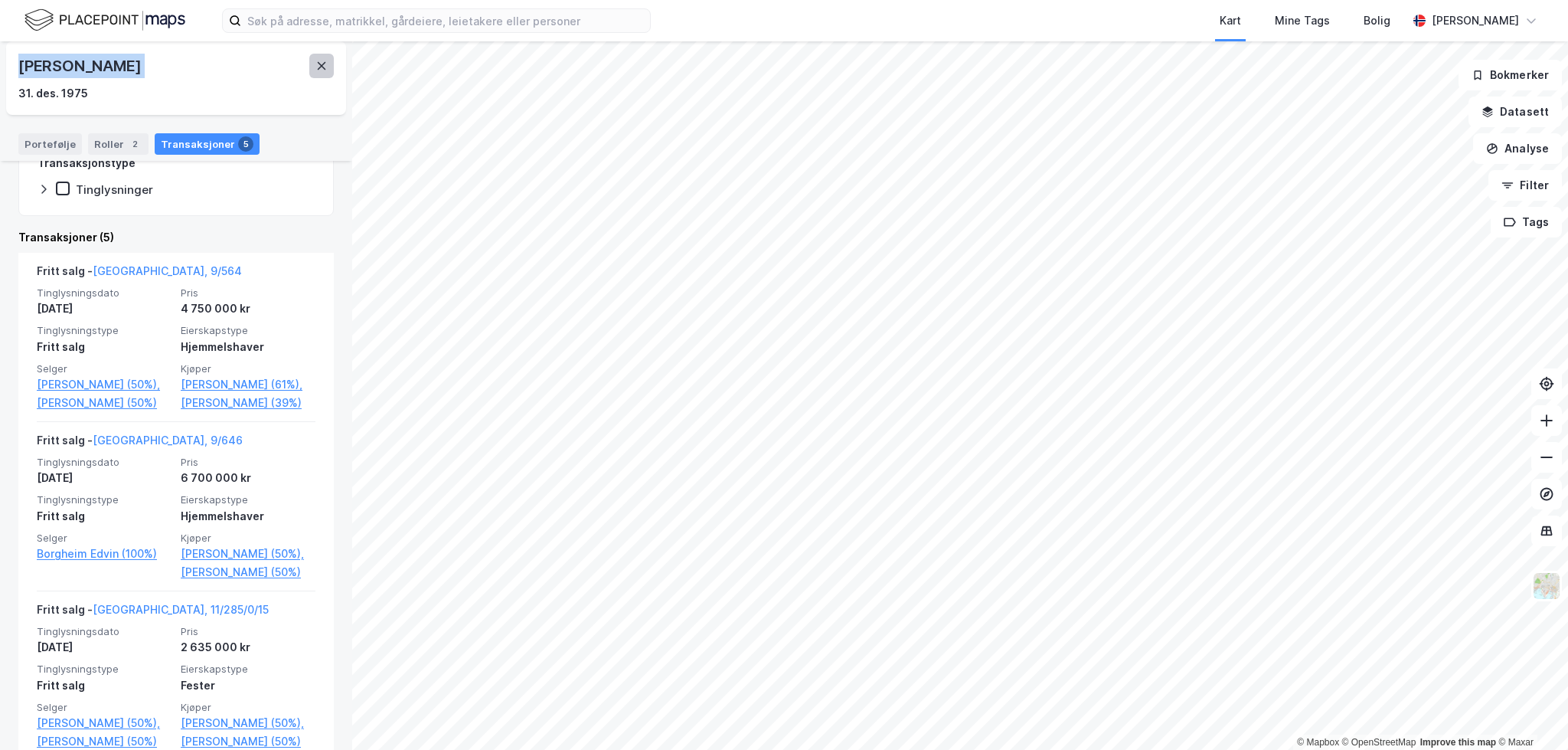
click at [323, 71] on icon at bounding box center [321, 65] width 13 height 13
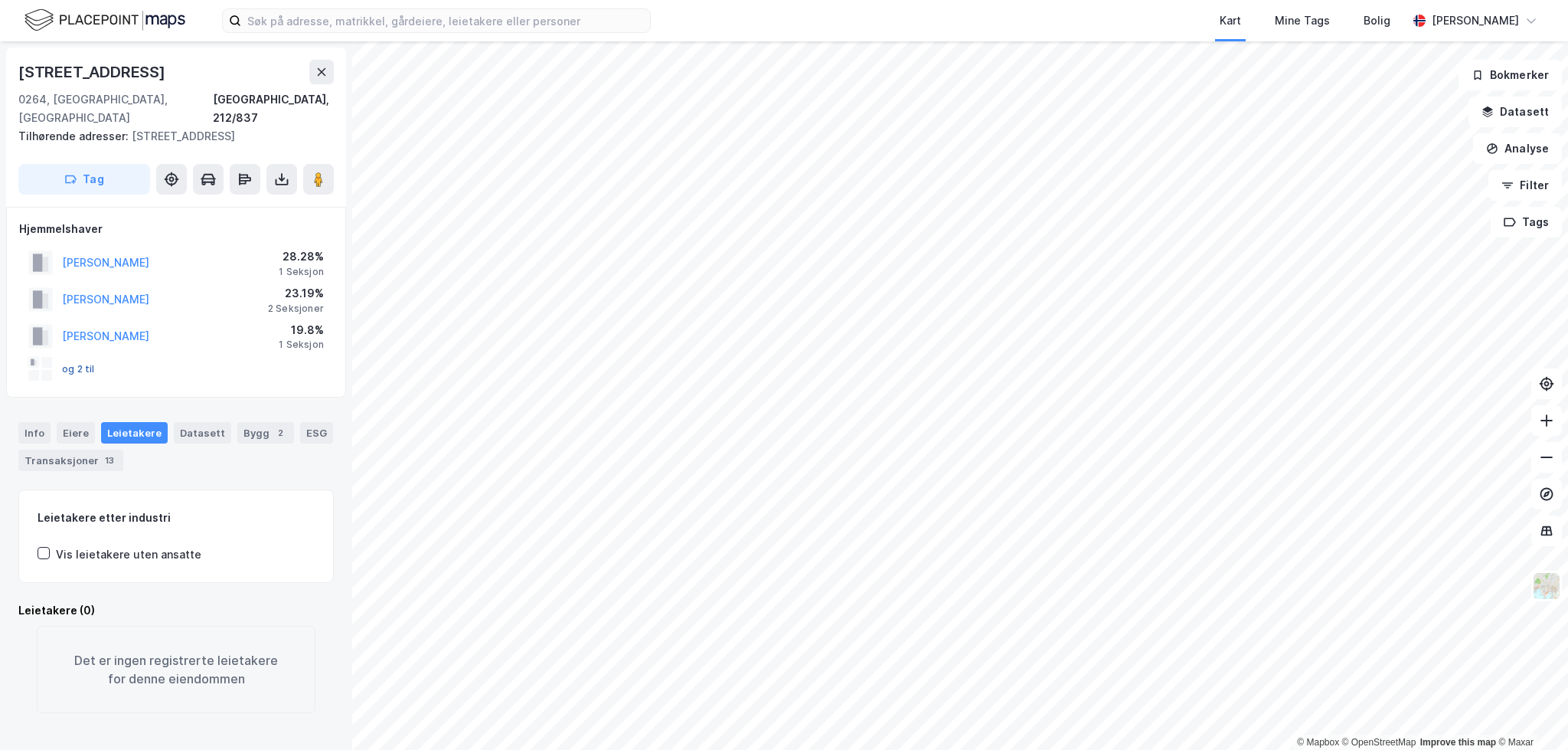
click at [0, 0] on button "og 2 til" at bounding box center [0, 0] width 0 height 0
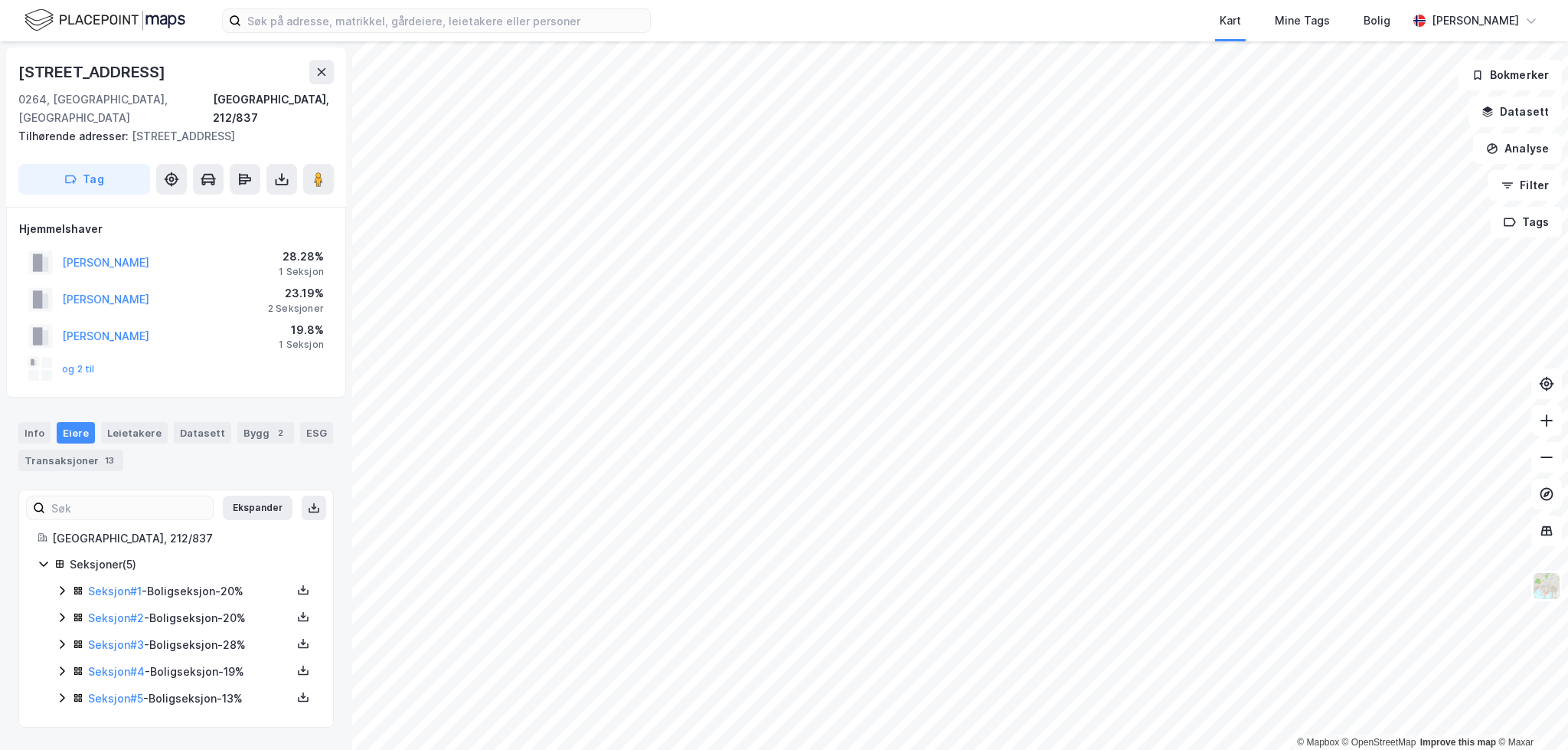
click at [65, 691] on icon at bounding box center [62, 697] width 13 height 13
click at [64, 665] on icon at bounding box center [62, 670] width 13 height 13
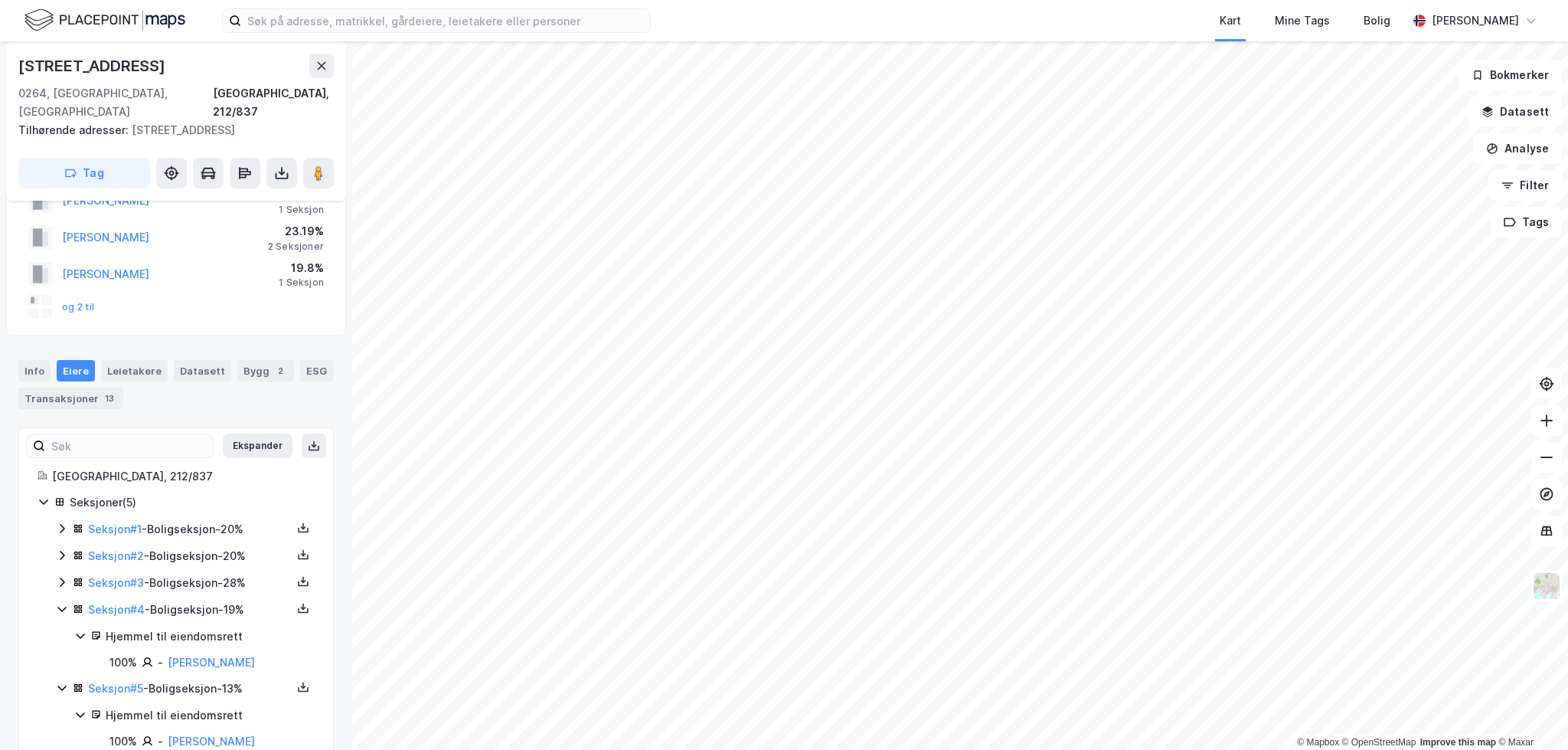
click at [59, 576] on icon at bounding box center [62, 582] width 13 height 13
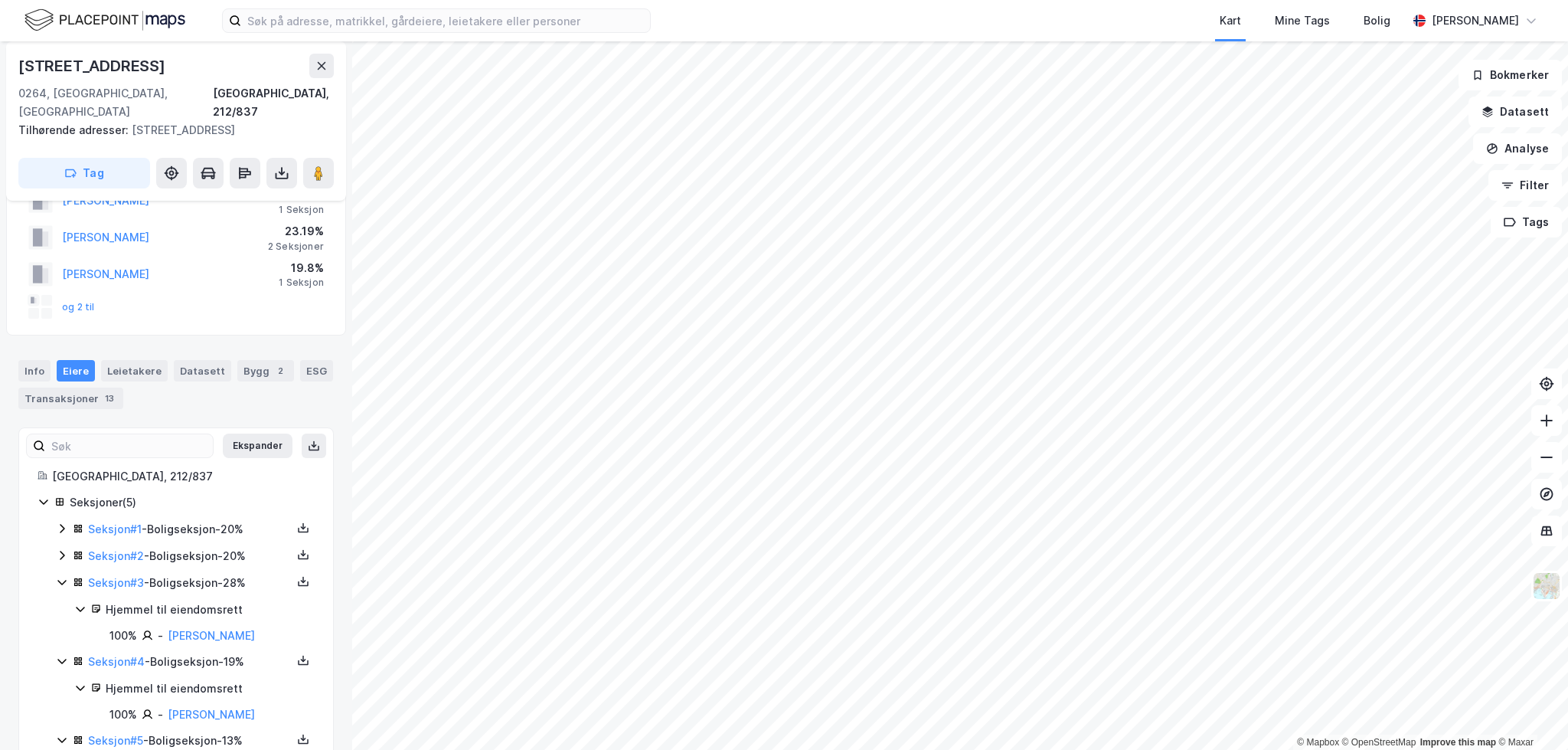
click at [62, 527] on div "Seksjon # 1 - Boligseksjon - 20% Seksjon # 2 - Boligseksjon - 20% Seksjon # 3 -…" at bounding box center [185, 660] width 259 height 282
click at [61, 549] on icon at bounding box center [62, 555] width 13 height 13
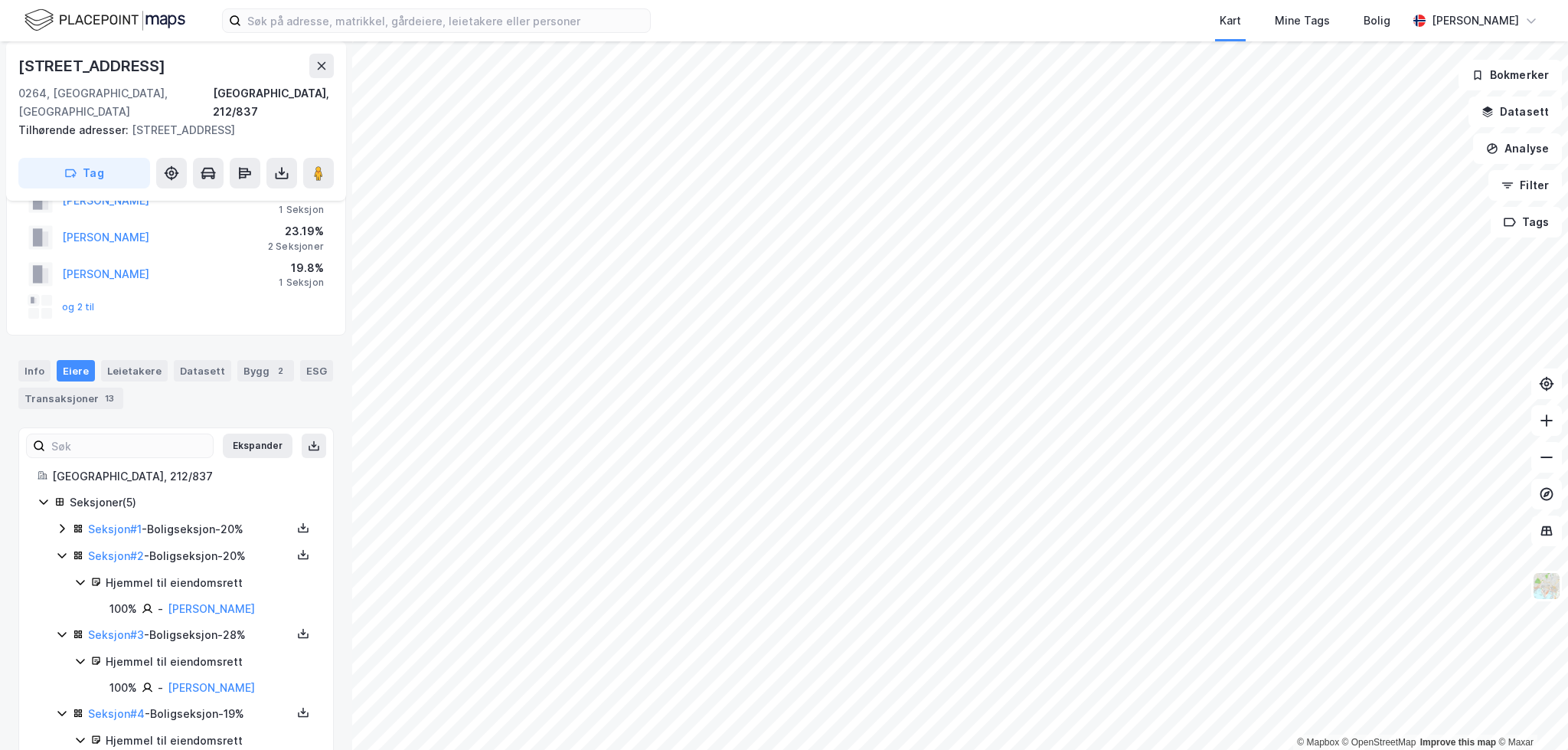
click at [58, 522] on icon at bounding box center [62, 528] width 13 height 13
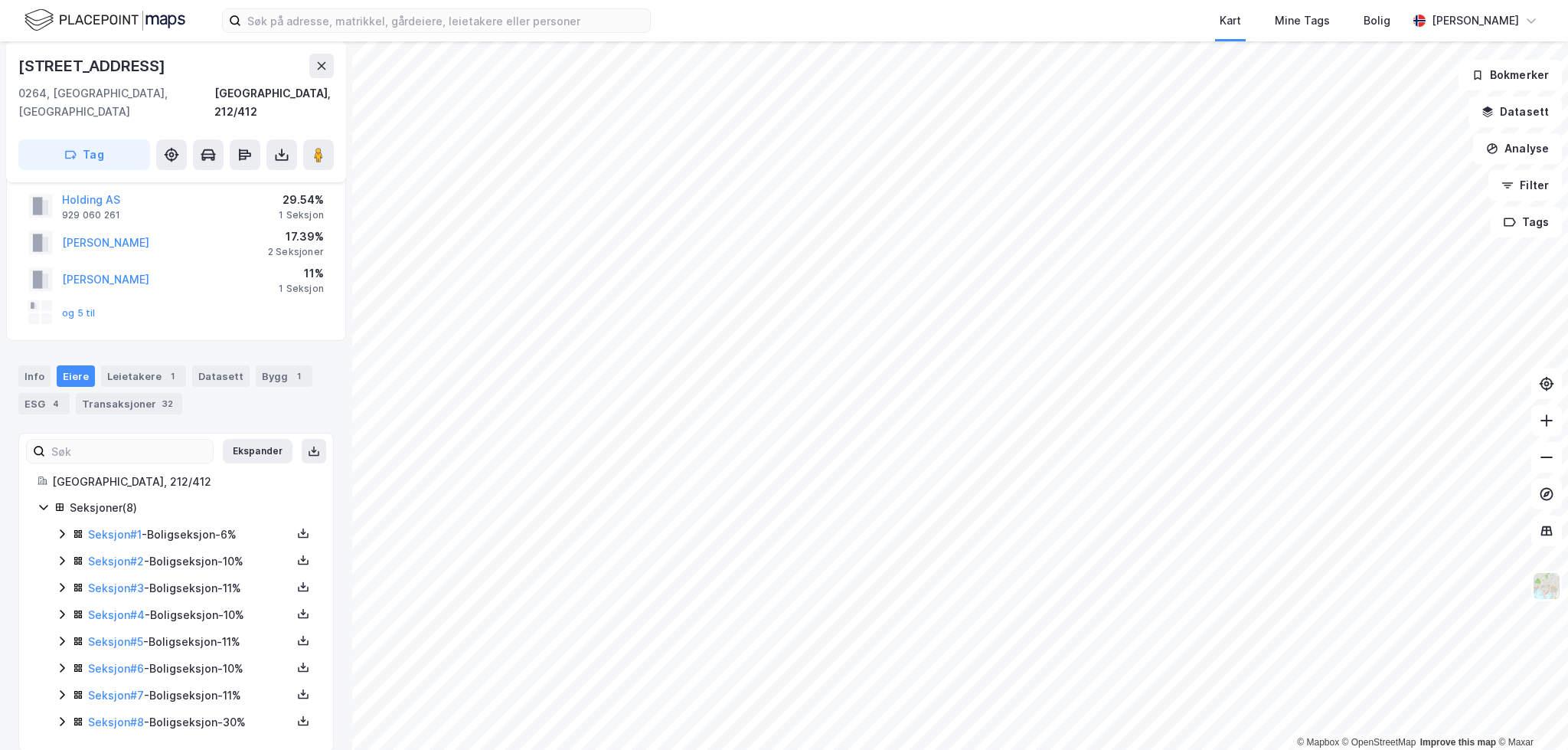
scroll to position [40, 0]
click at [61, 714] on icon at bounding box center [62, 720] width 13 height 13
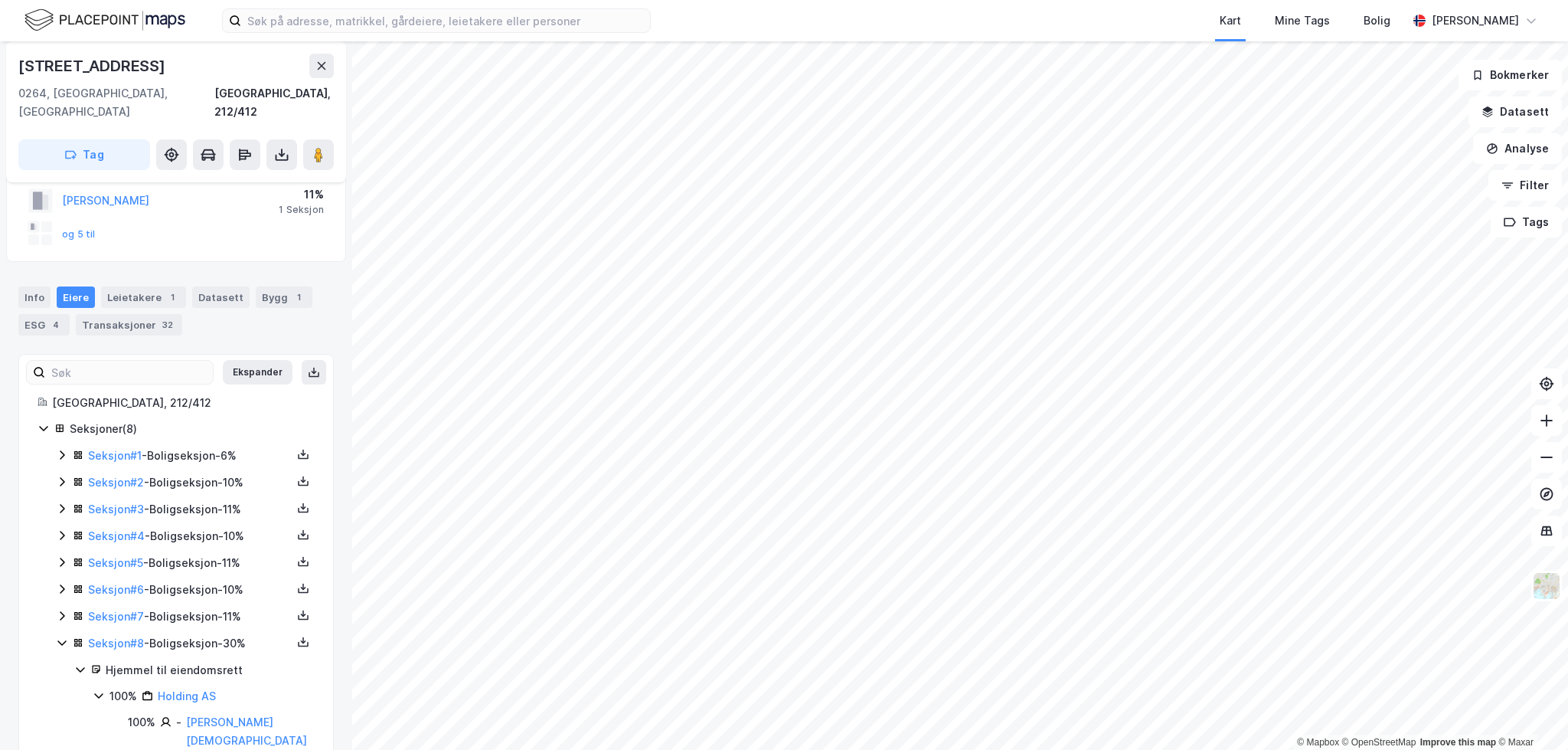
scroll to position [118, 0]
click at [125, 635] on link "Seksjon # 8" at bounding box center [116, 642] width 56 height 13
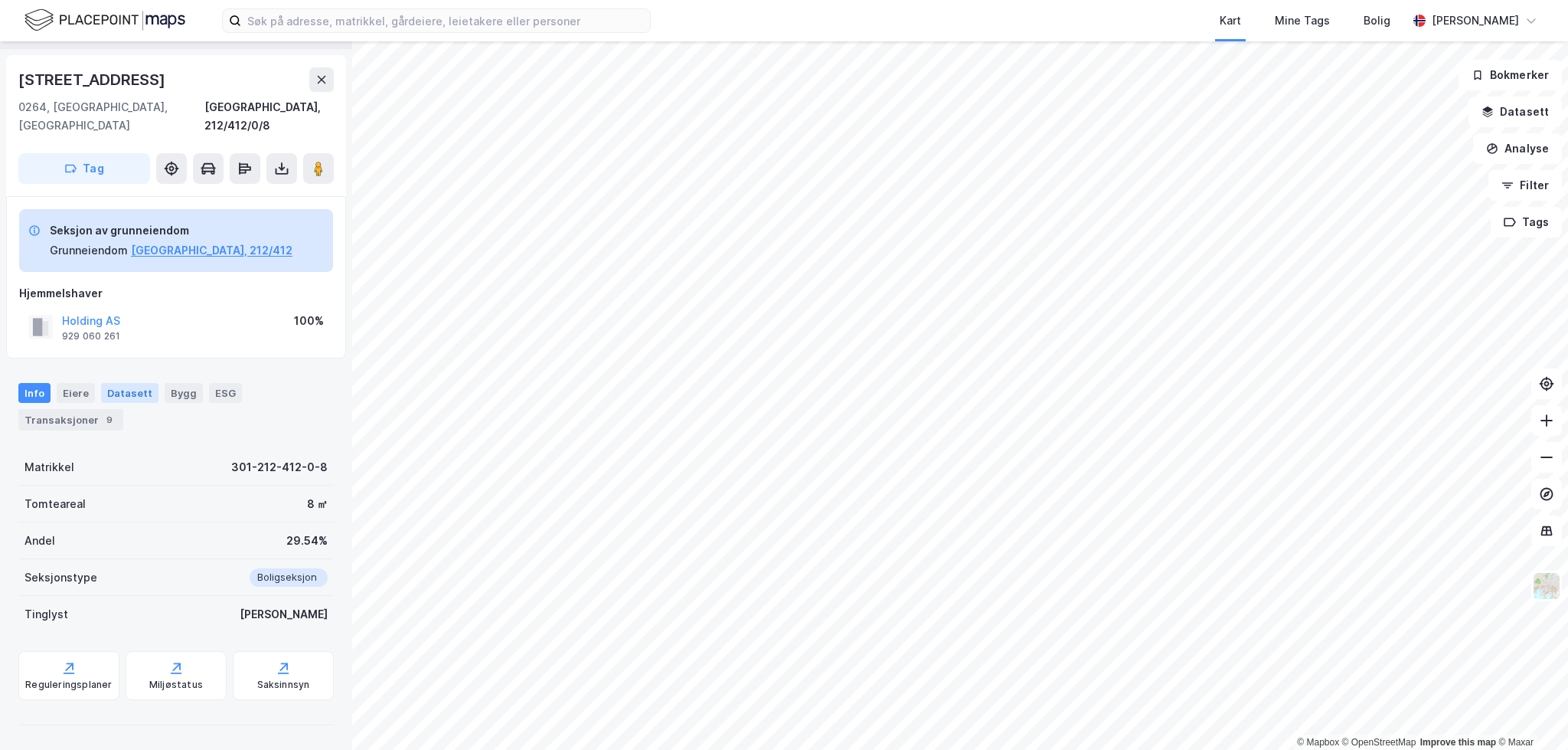
scroll to position [22, 0]
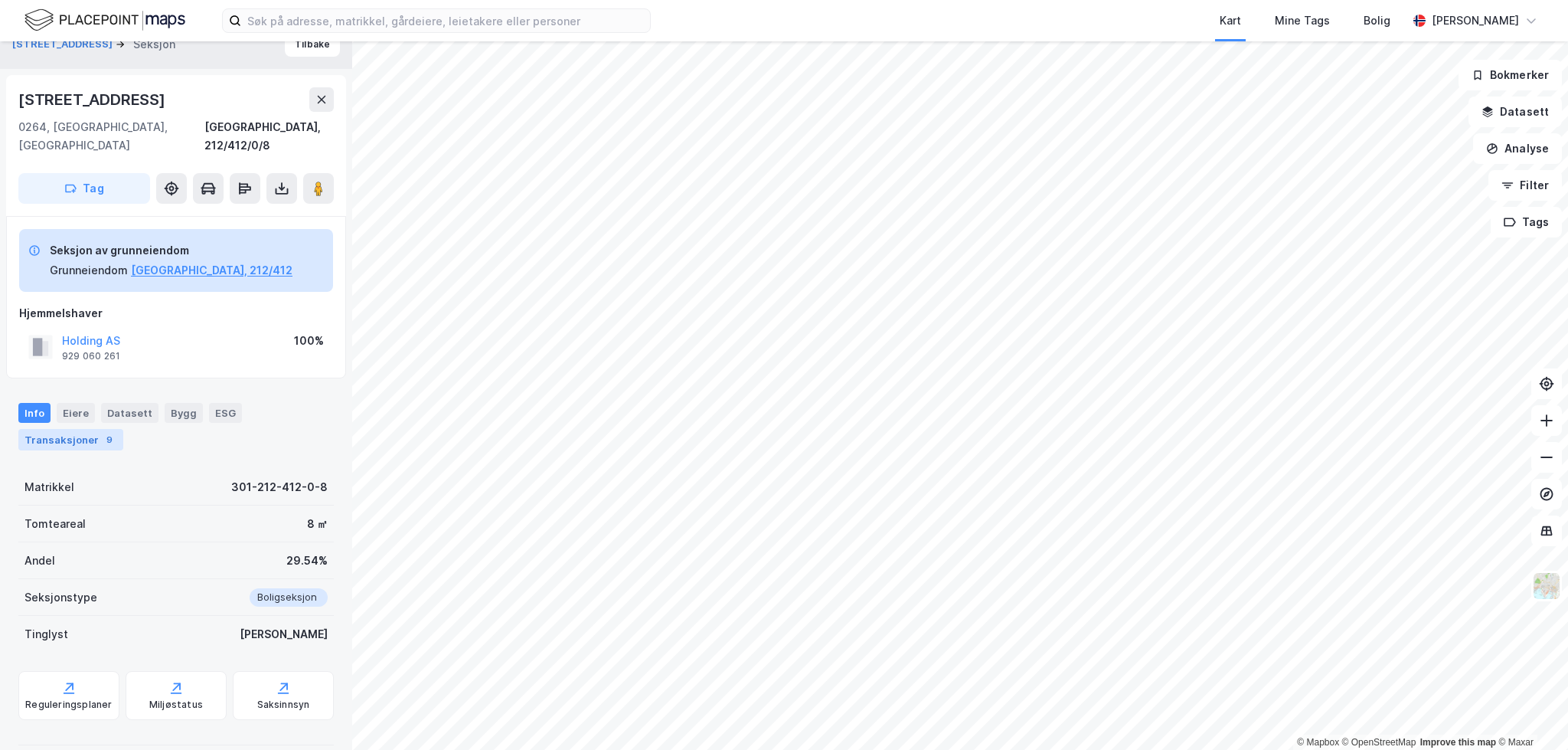
click at [94, 429] on div "Transaksjoner 9" at bounding box center [70, 440] width 105 height 22
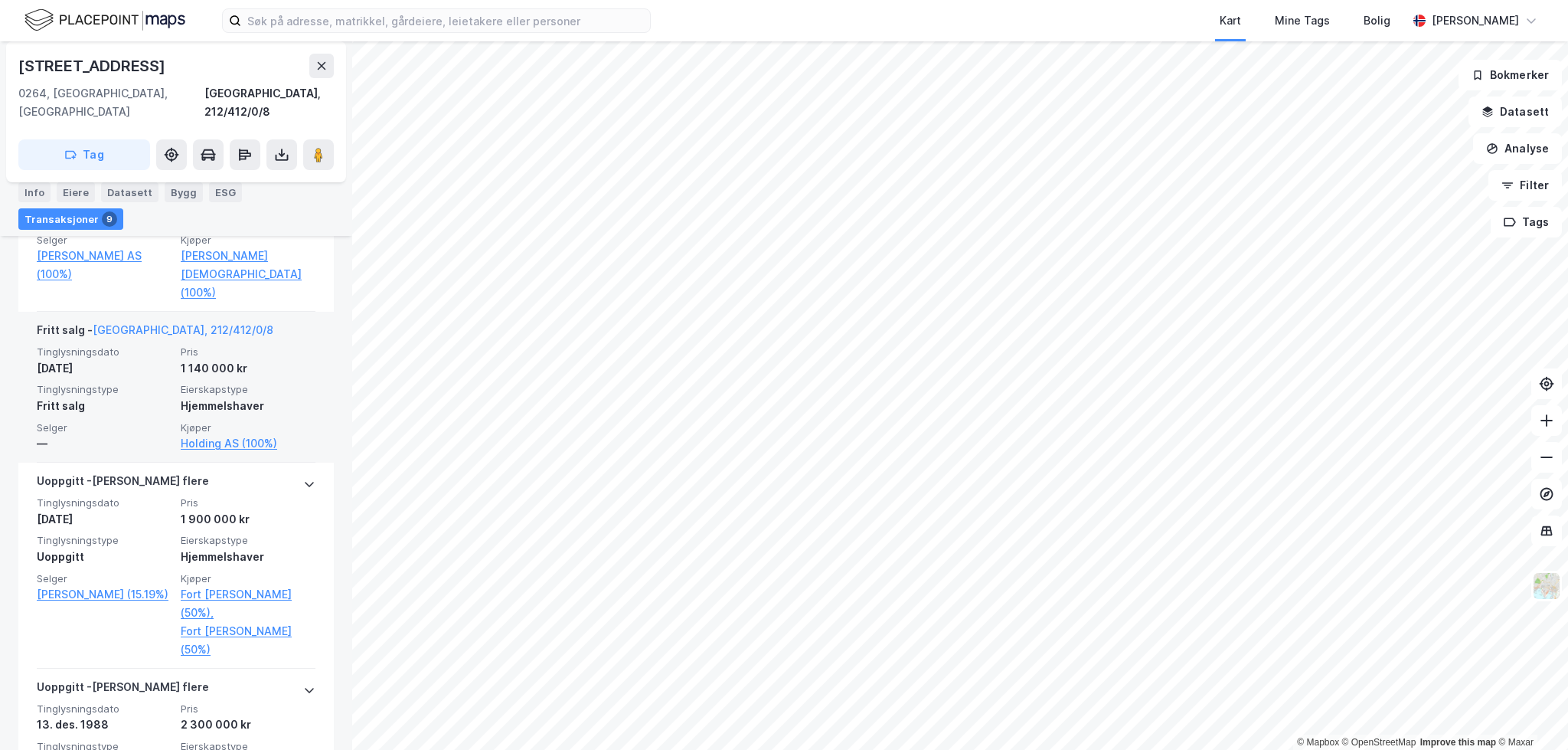
scroll to position [557, 0]
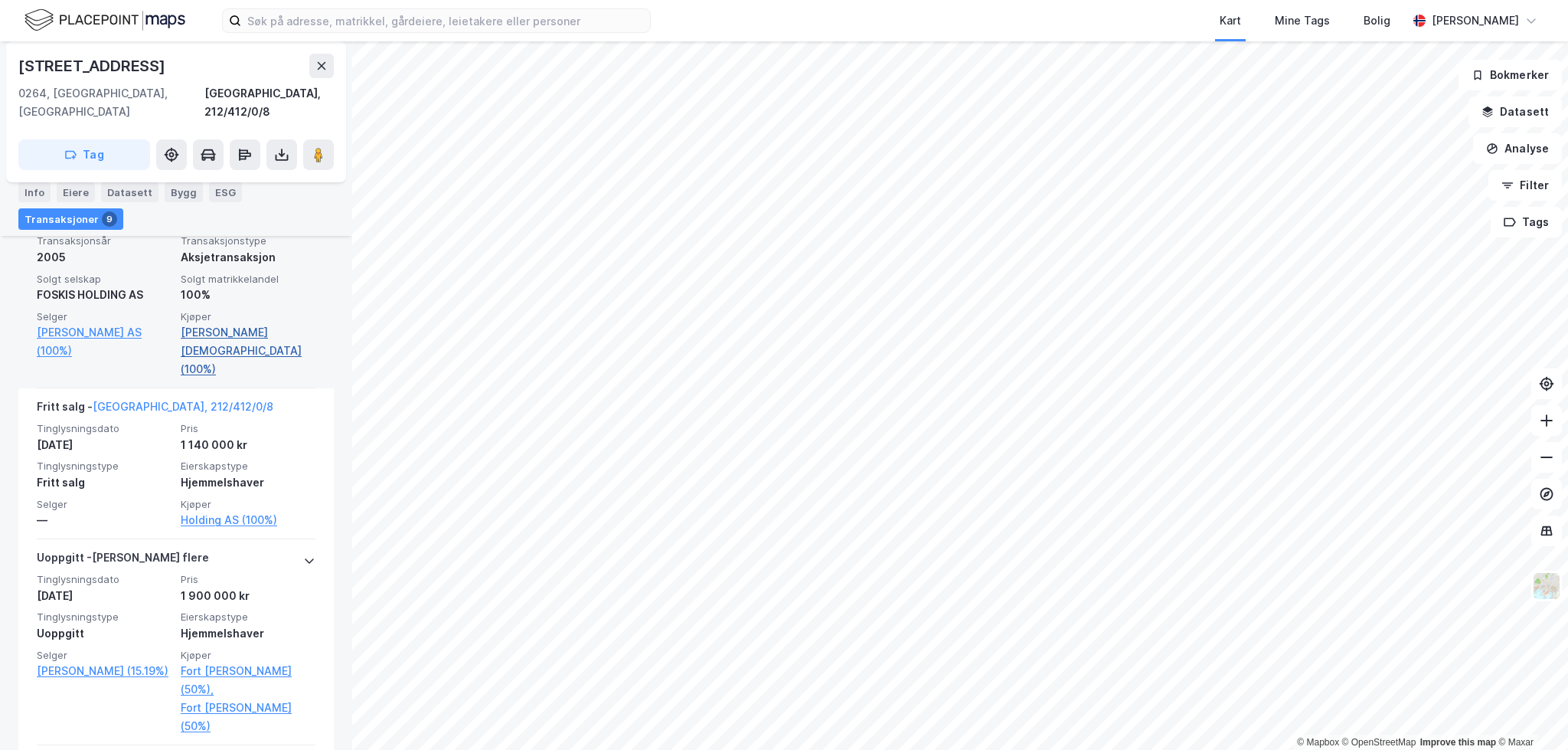
click at [245, 323] on link "Sveaas Christen (100%)" at bounding box center [248, 351] width 135 height 55
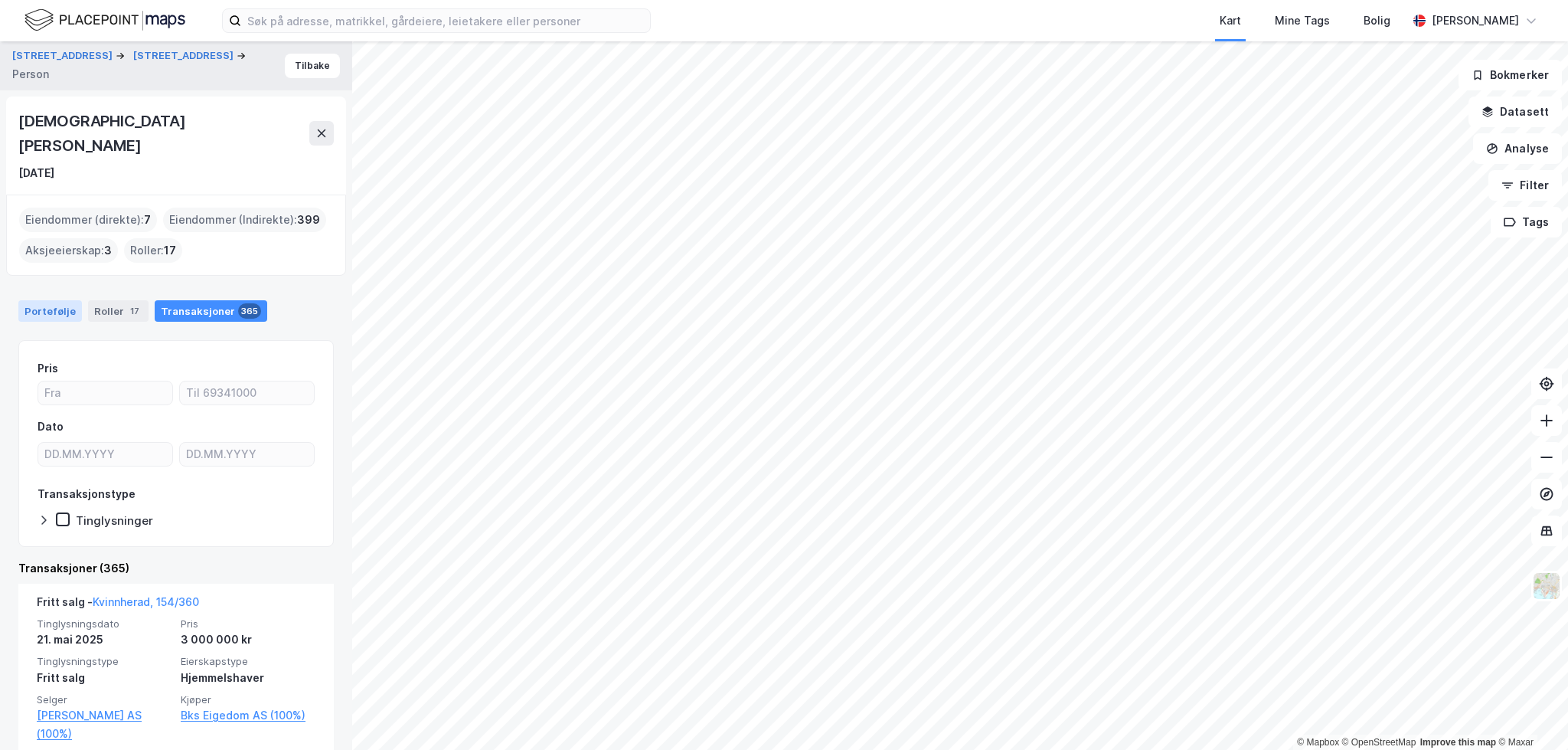
click at [51, 300] on div "Portefølje" at bounding box center [50, 311] width 64 height 22
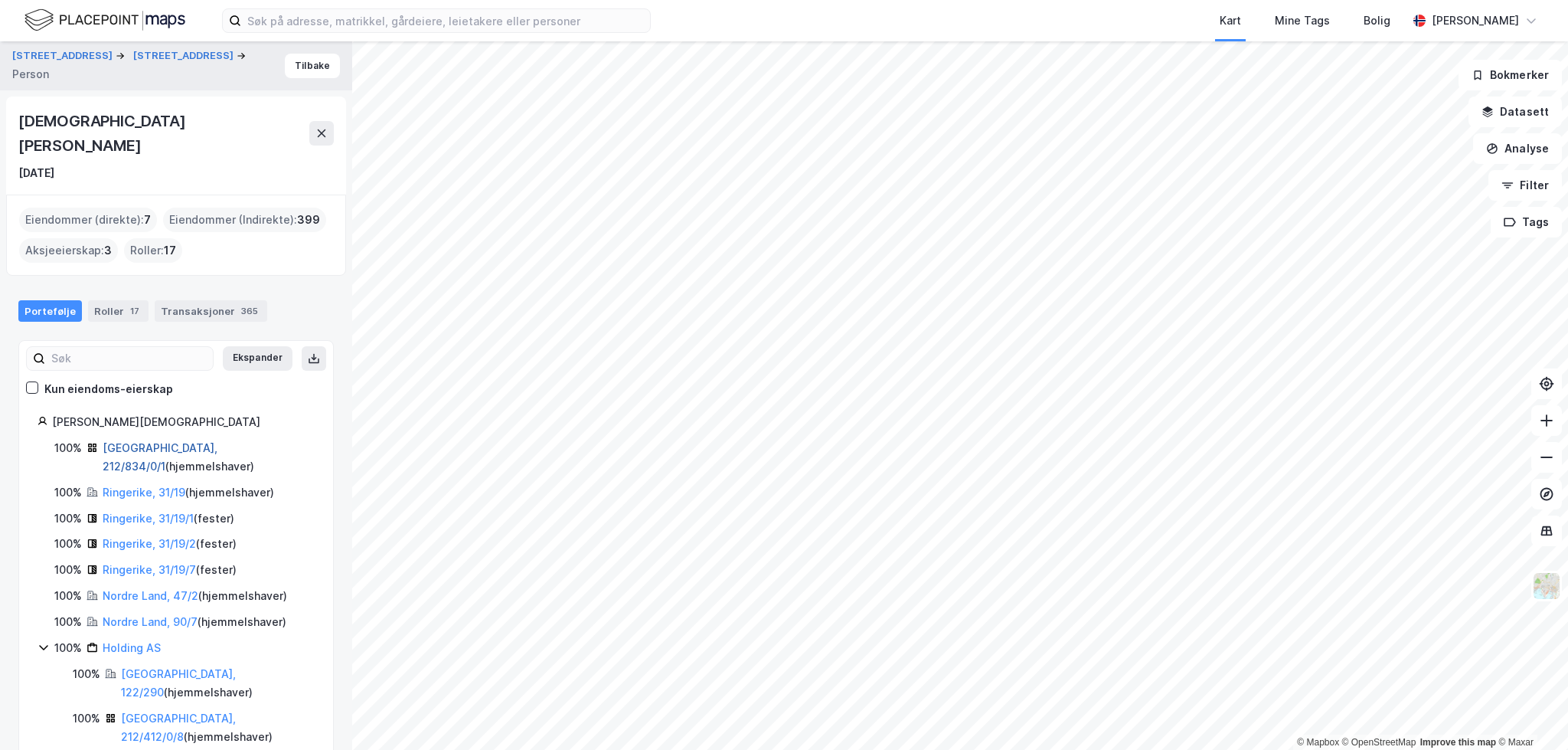
click at [156, 441] on link "Oslo, 212/834/0/1" at bounding box center [159, 456] width 115 height 31
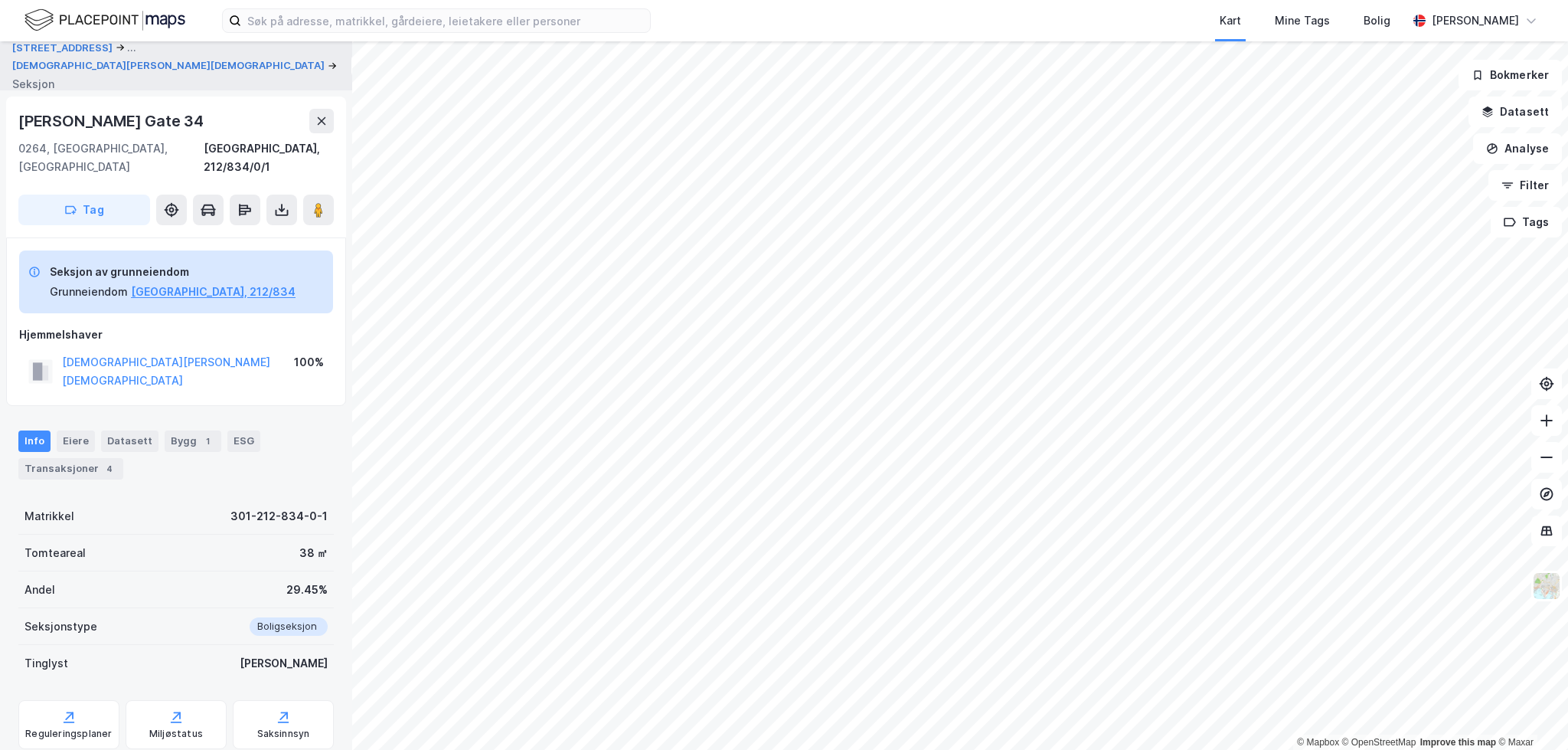
scroll to position [18, 0]
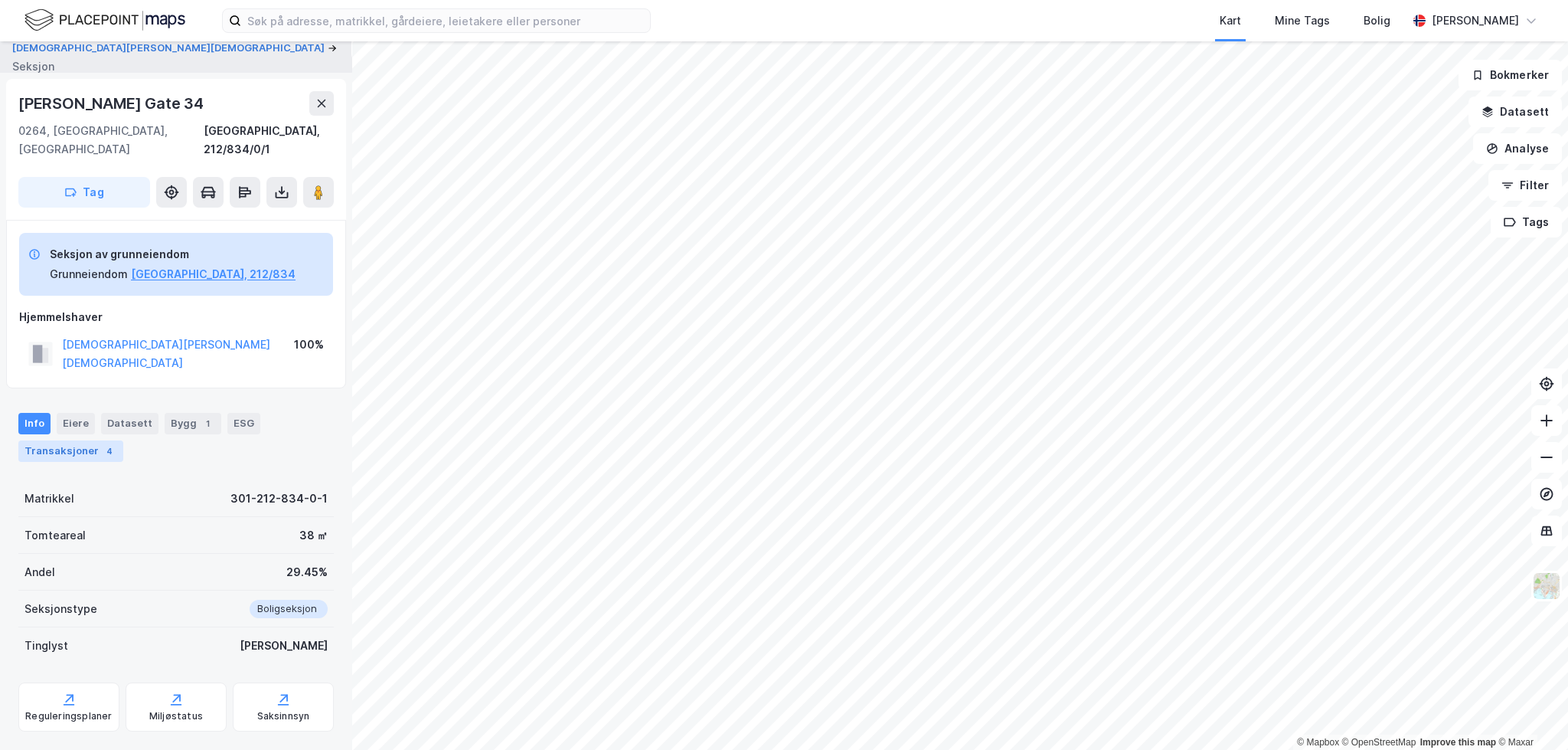
click at [65, 440] on div "Transaksjoner 4" at bounding box center [70, 451] width 105 height 22
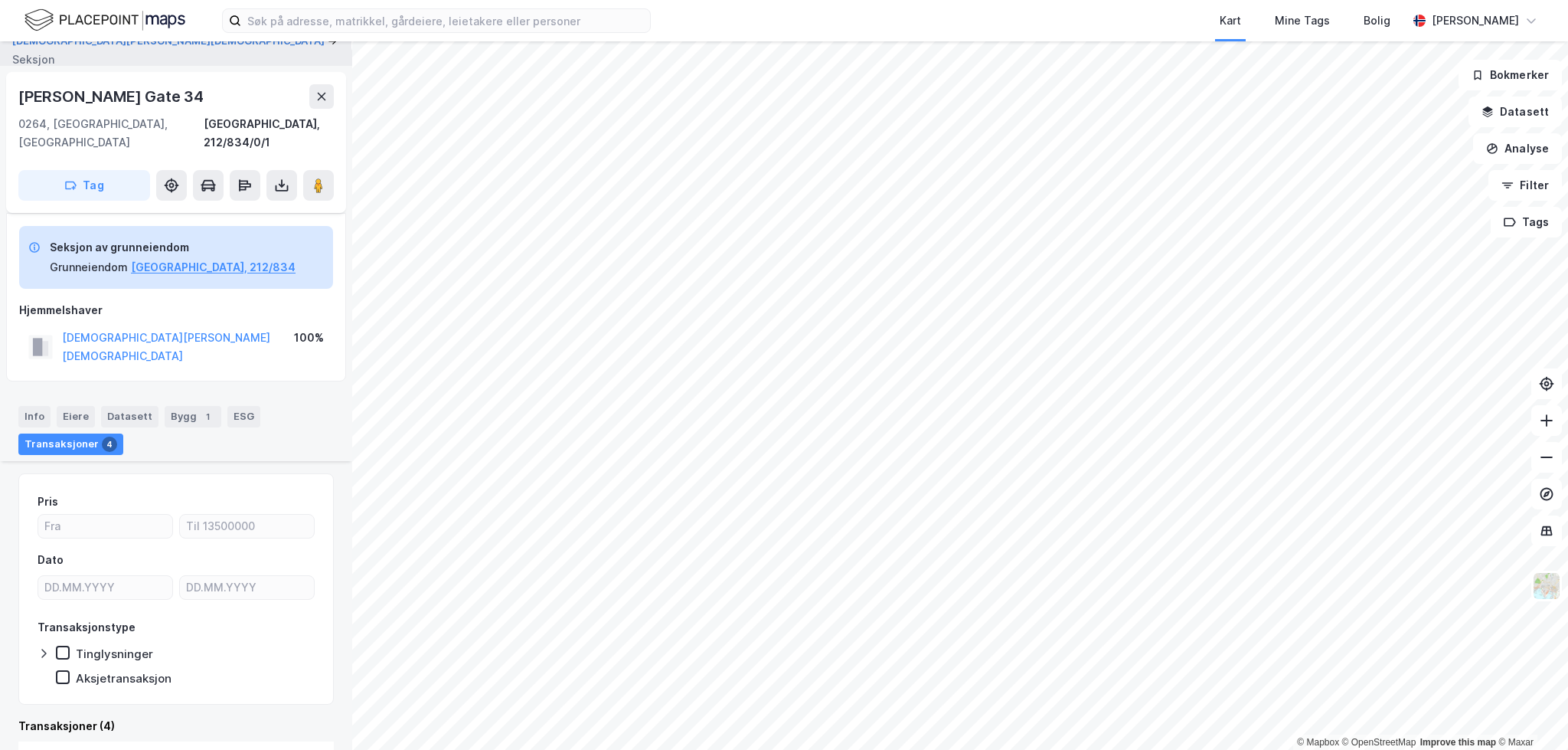
scroll to position [323, 0]
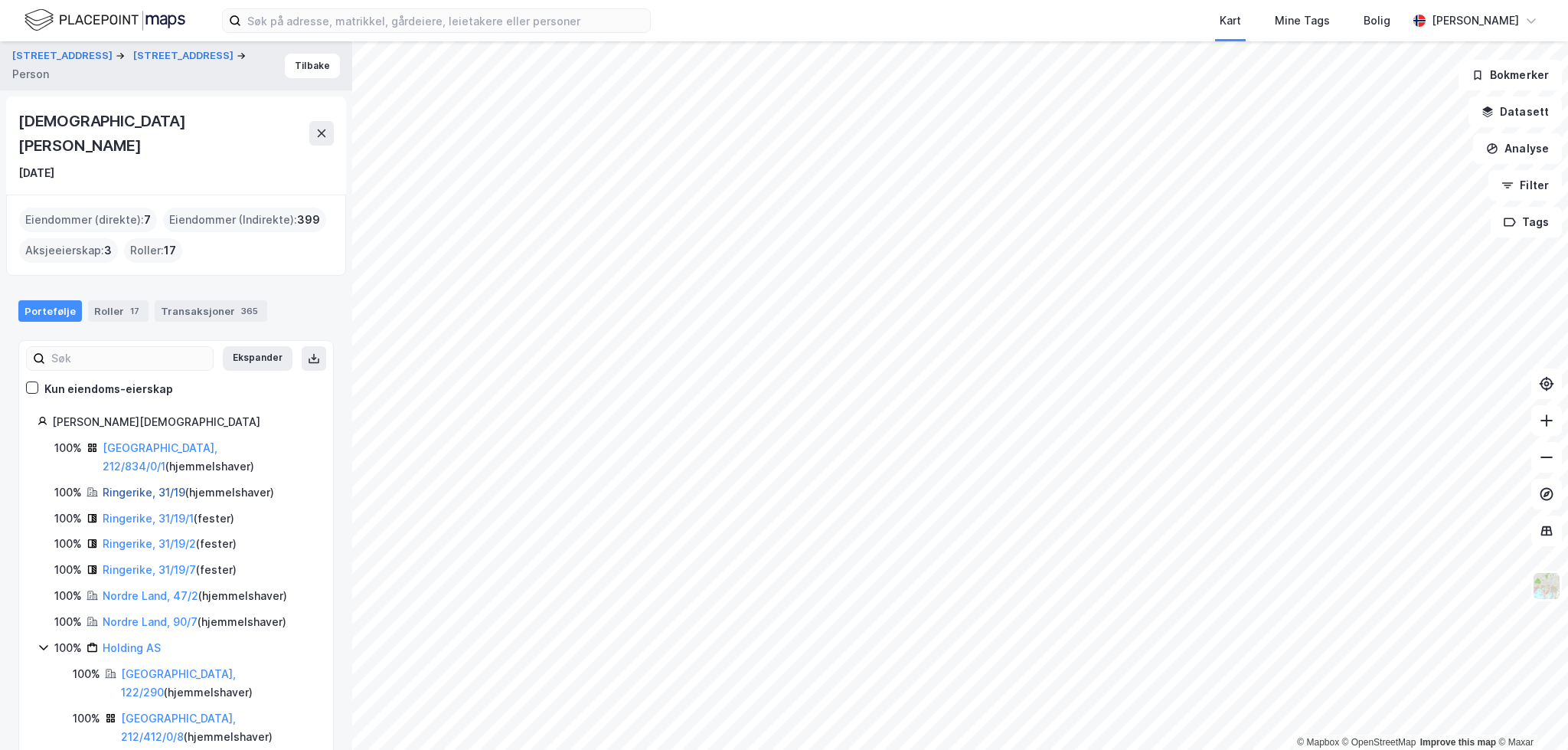
click at [156, 485] on link "Ringerike, 31/19" at bounding box center [143, 492] width 83 height 13
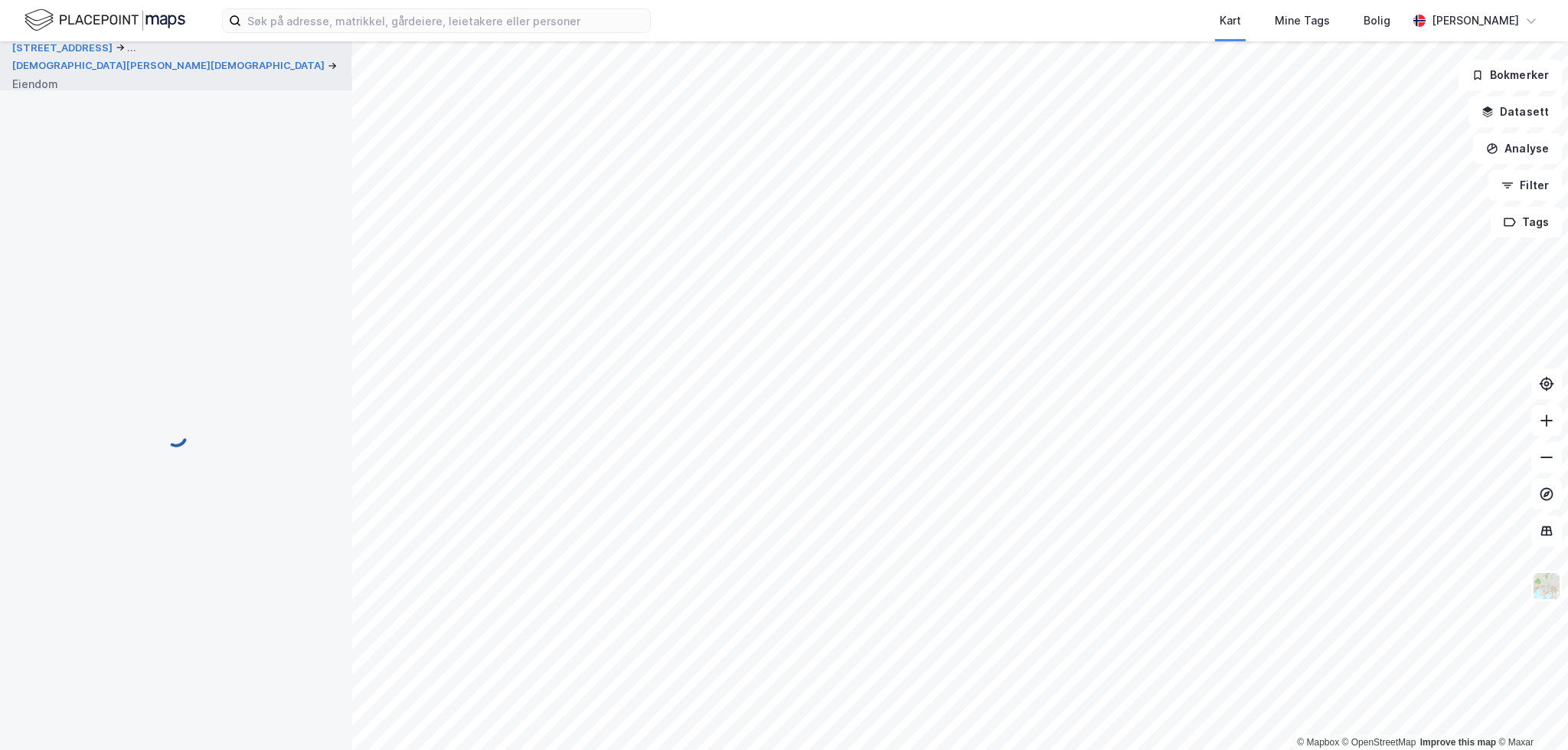
scroll to position [71, 0]
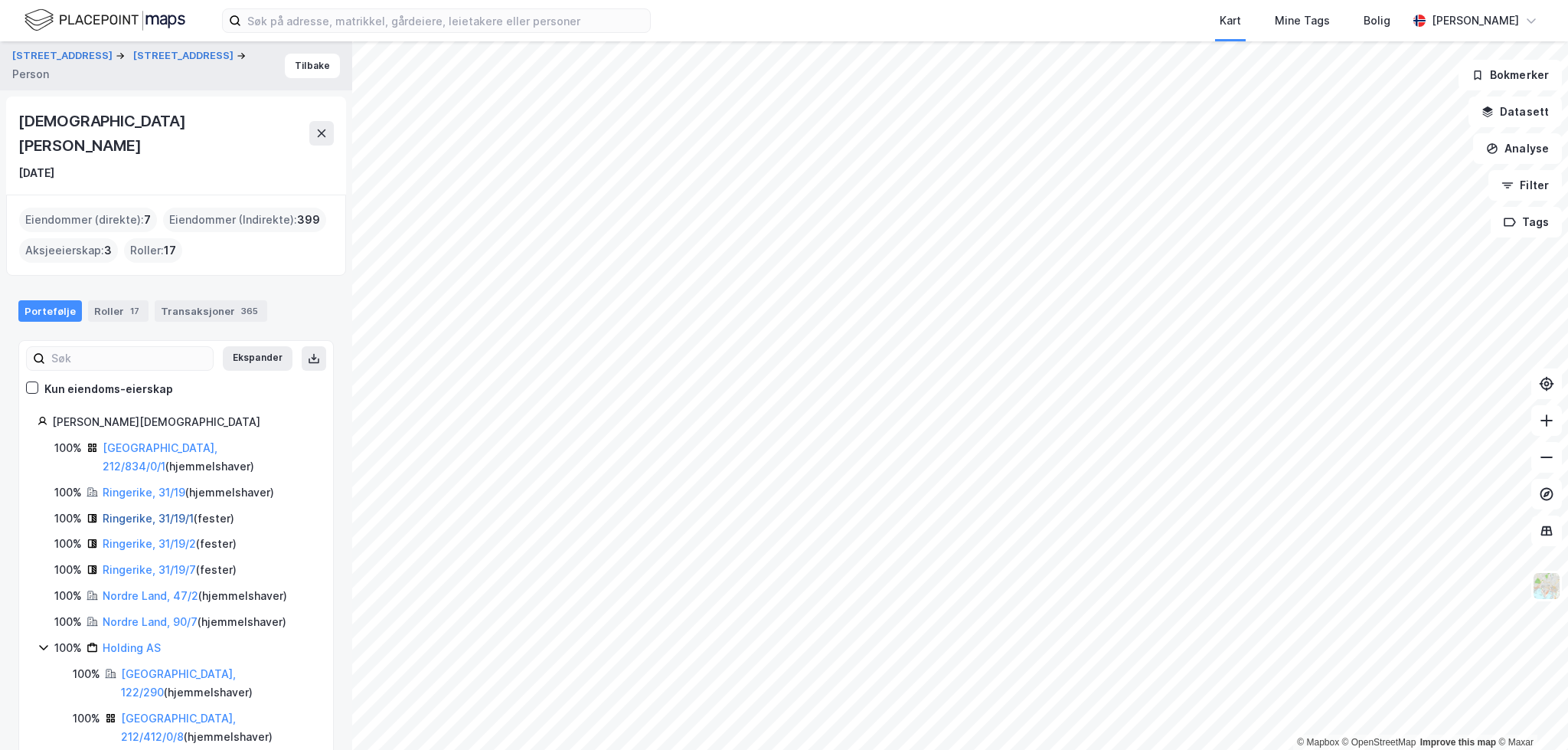
click at [178, 511] on link "Ringerike, 31/19/1" at bounding box center [147, 518] width 91 height 13
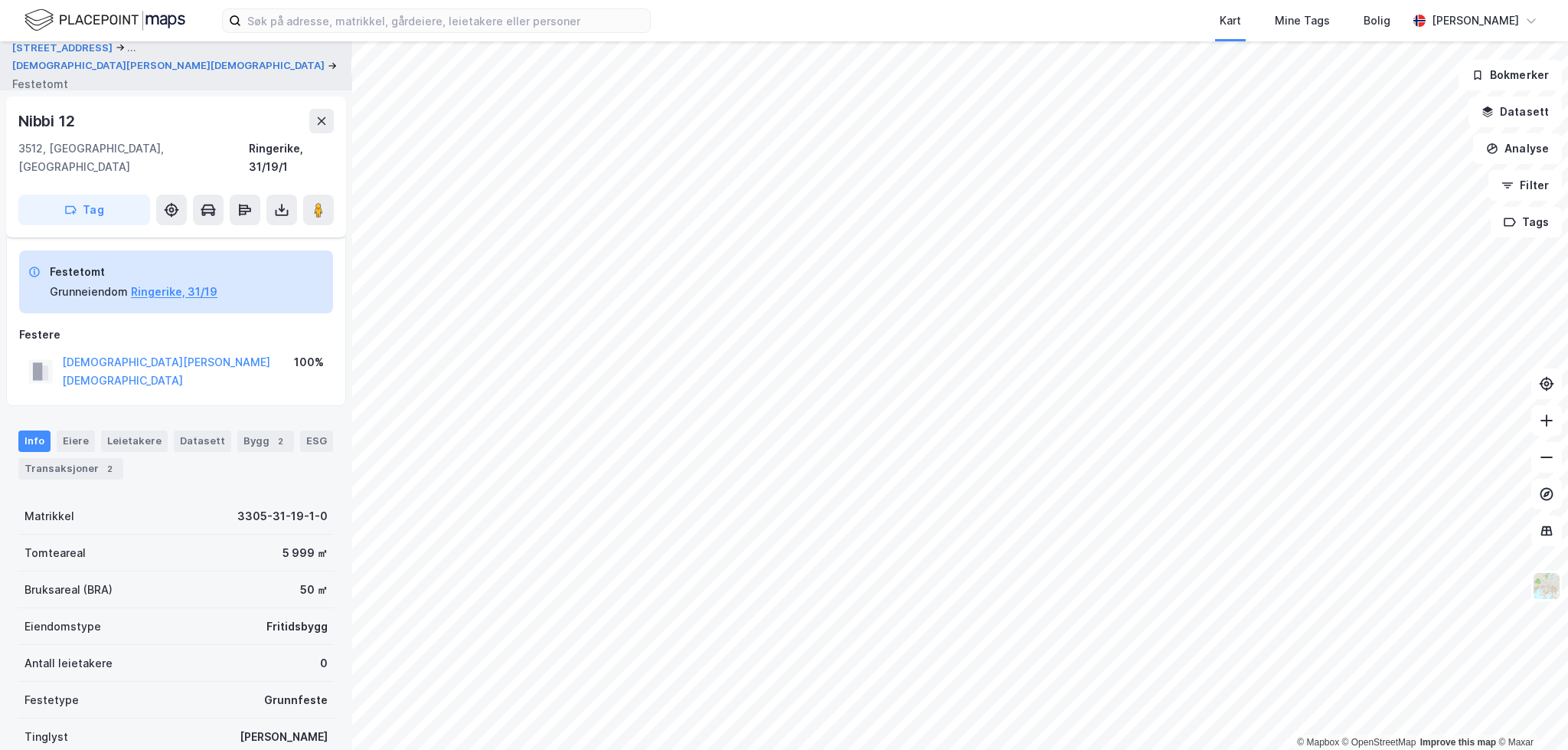
scroll to position [71, 0]
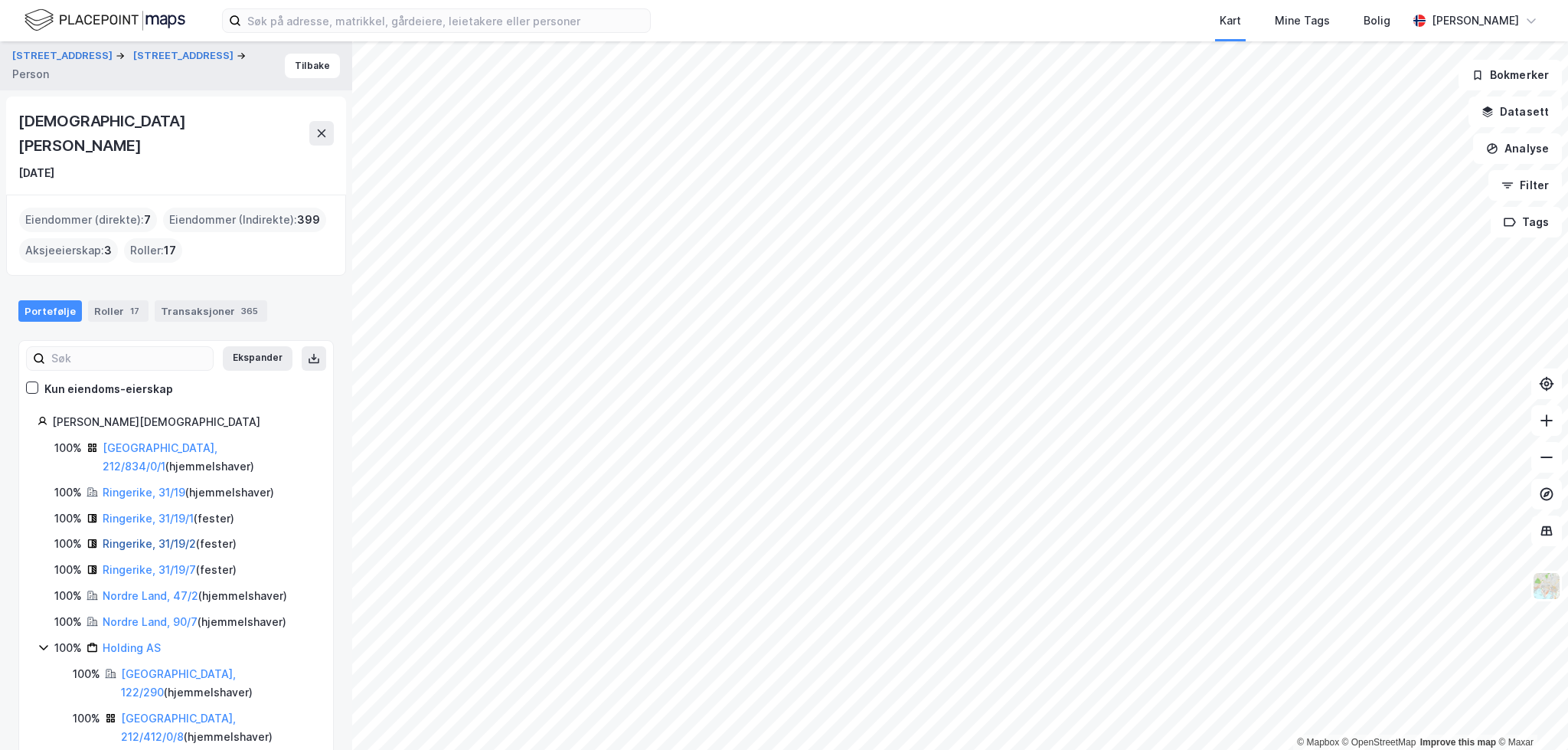
click at [173, 537] on link "Ringerike, 31/19/2" at bounding box center [148, 544] width 93 height 13
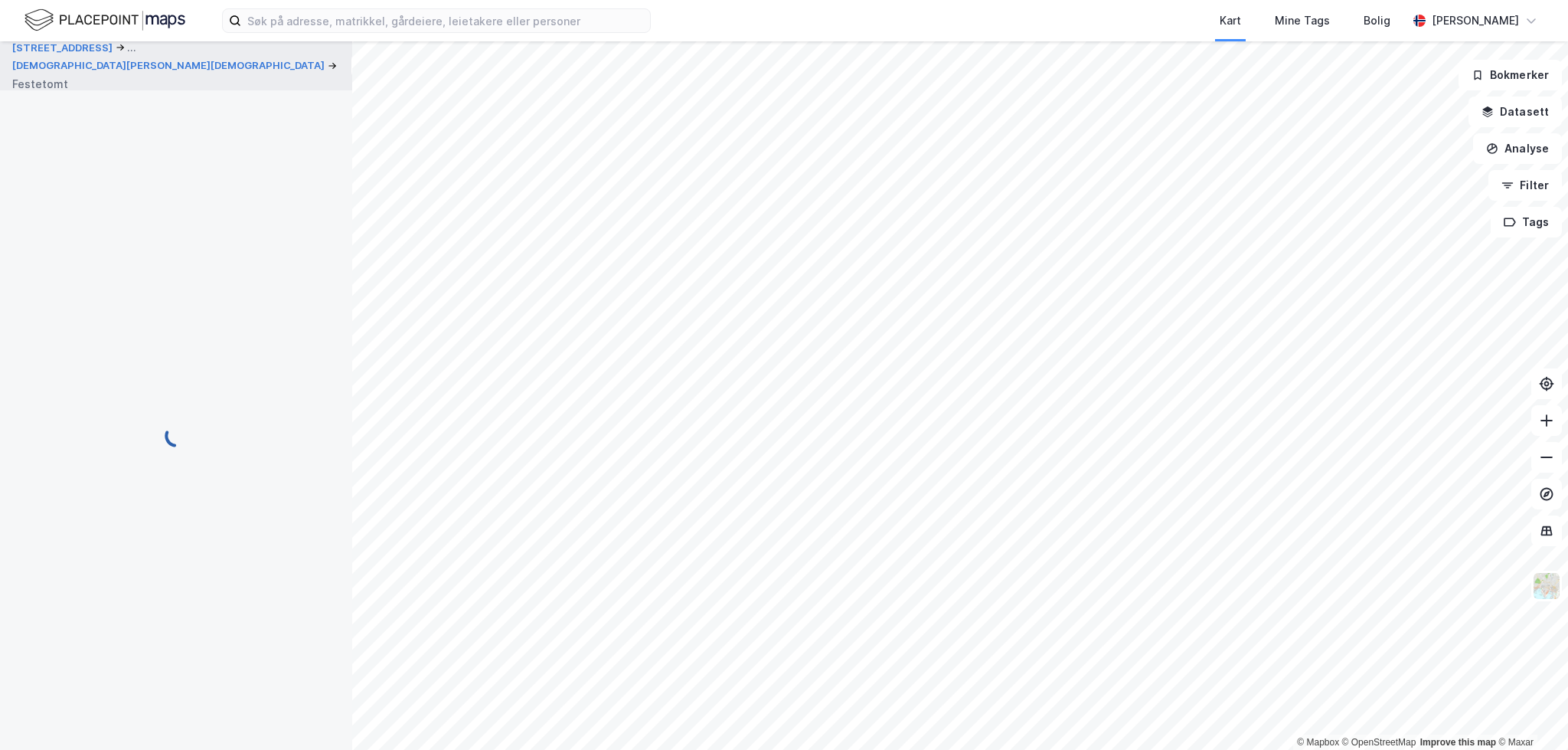
scroll to position [71, 0]
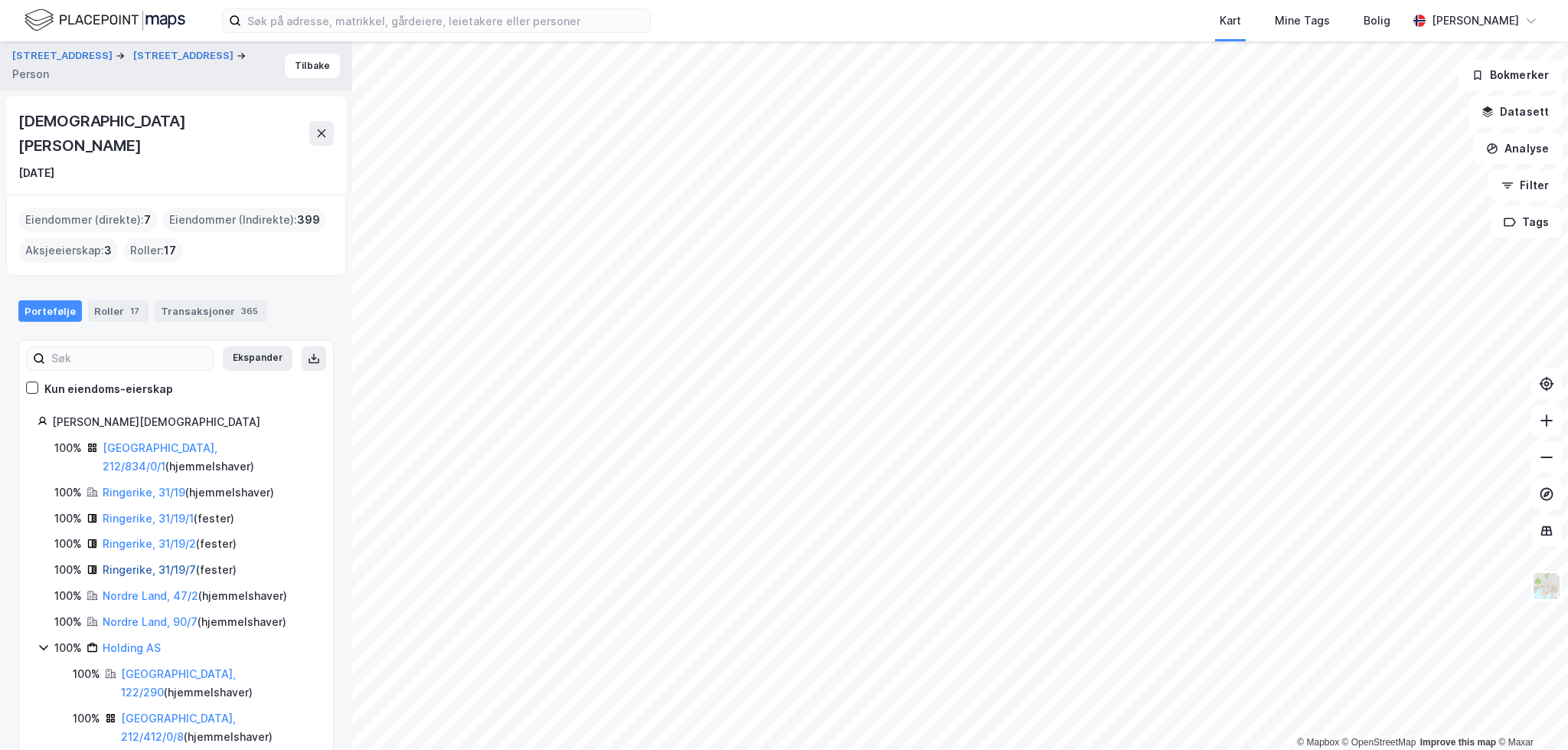
click at [168, 563] on link "Ringerike, 31/19/7" at bounding box center [148, 570] width 93 height 13
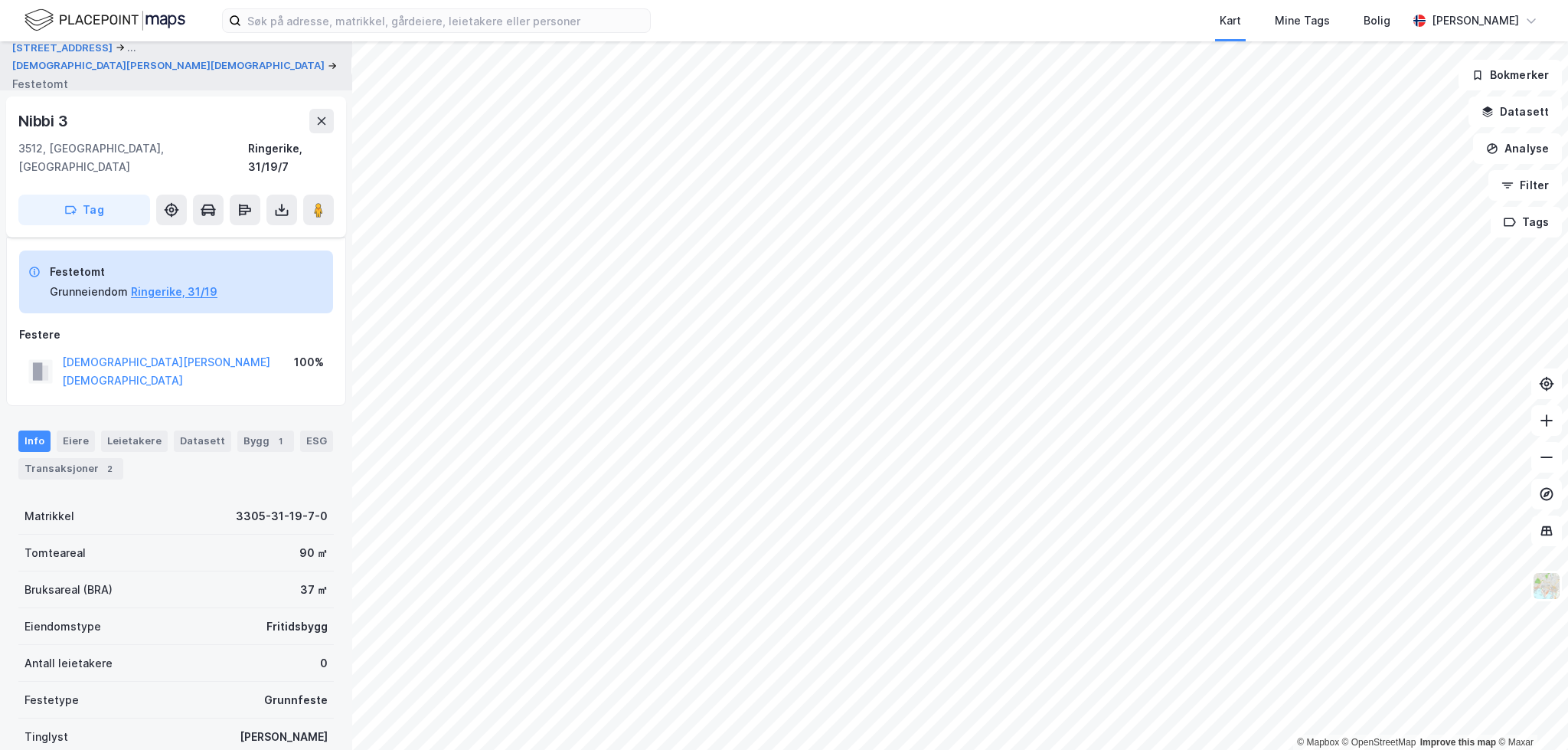
scroll to position [71, 0]
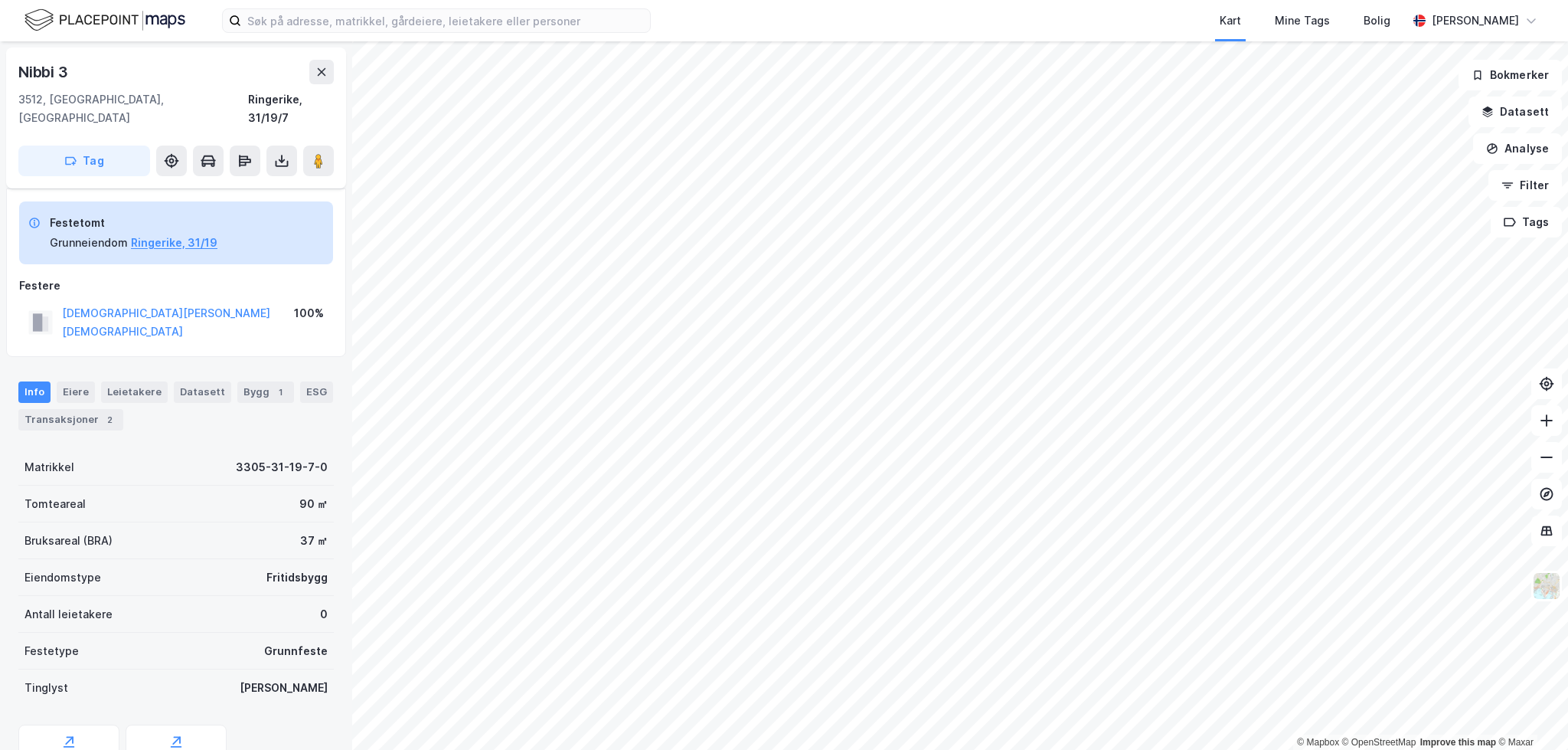
scroll to position [42, 0]
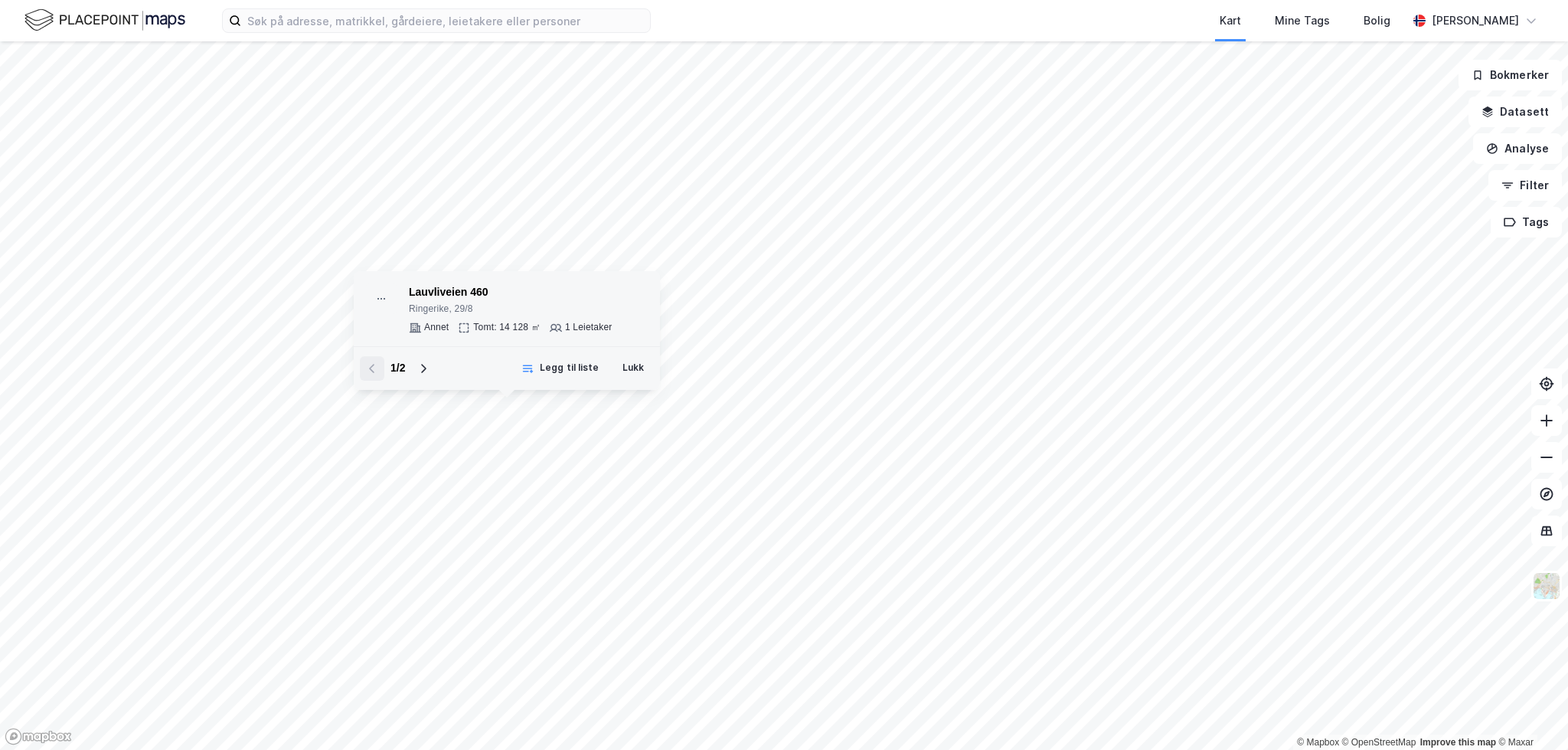
click at [553, 321] on div "Lauvliveien 460 Ringerike, 29/8 Annet Tomt: 14 128 ㎡ 1 Leietaker" at bounding box center [510, 308] width 203 height 50
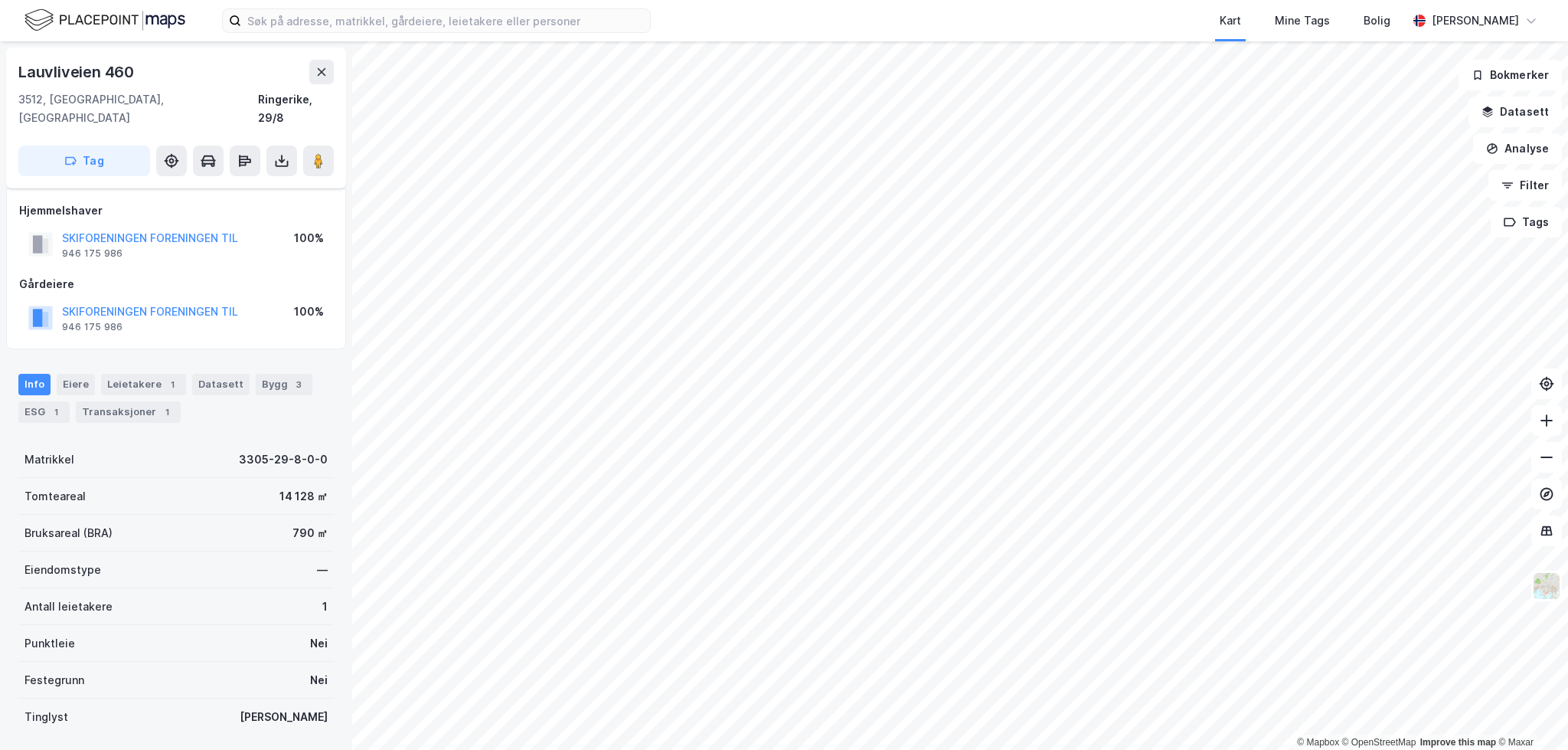
scroll to position [42, 0]
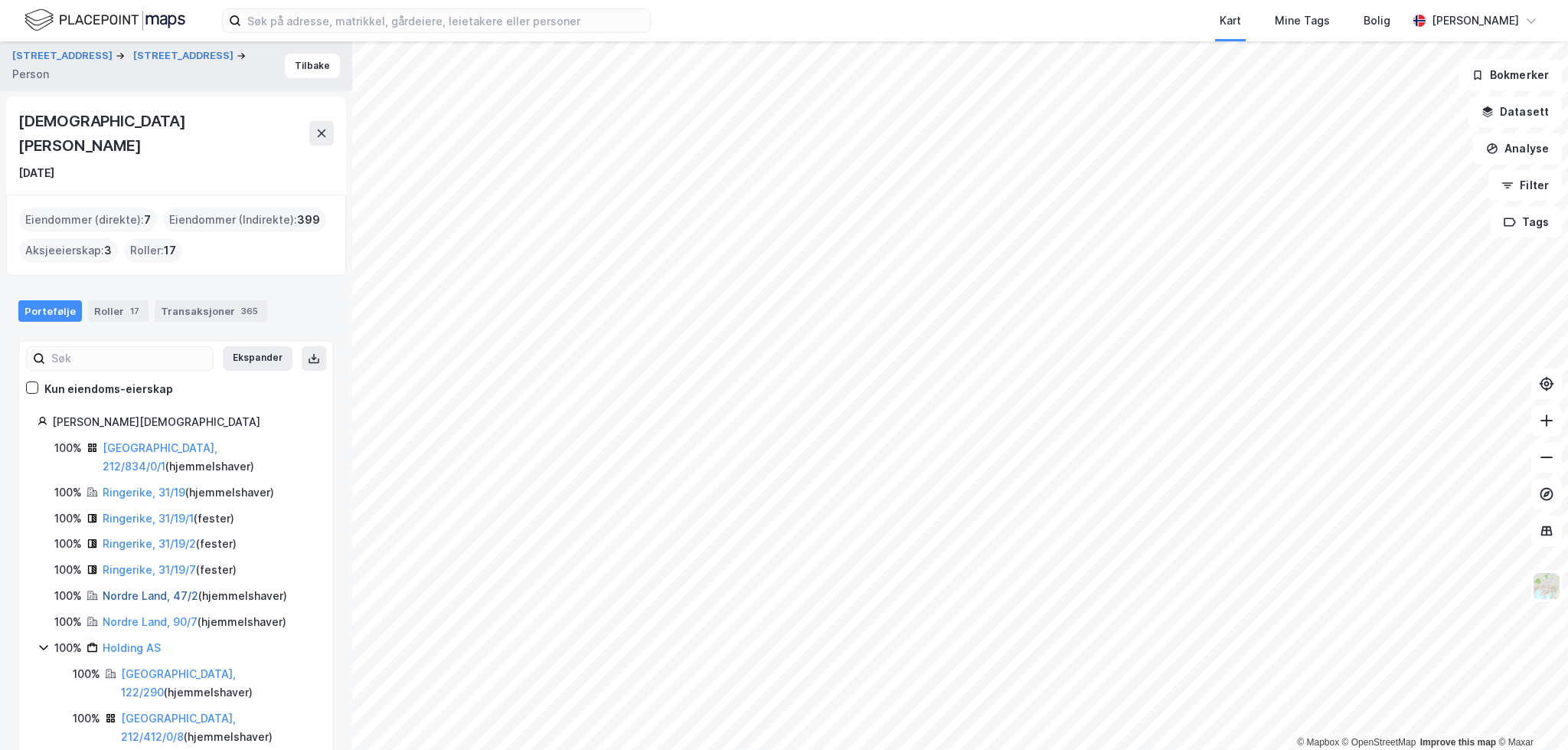
click at [142, 589] on link "Nordre Land, 47/2" at bounding box center [150, 596] width 96 height 13
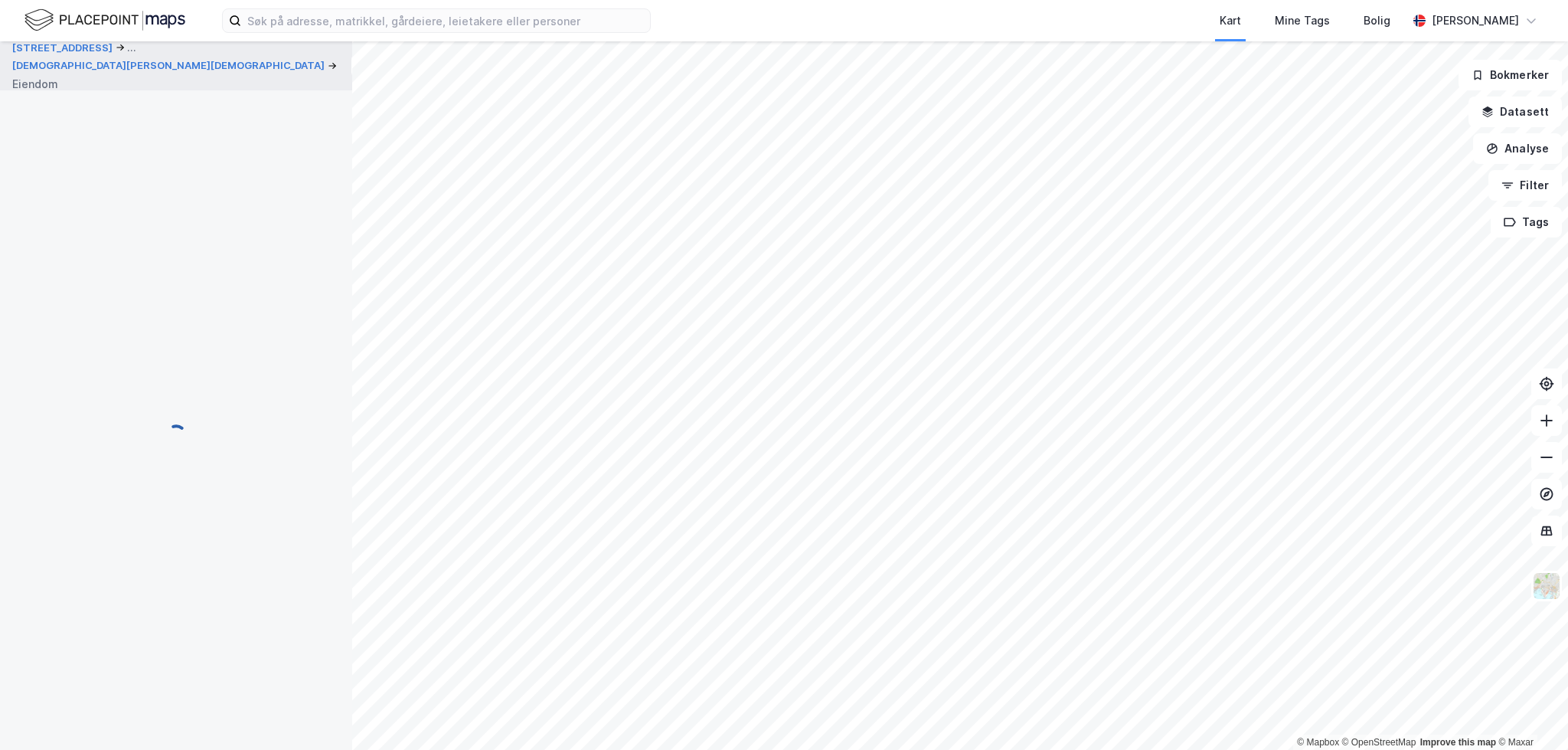
scroll to position [42, 0]
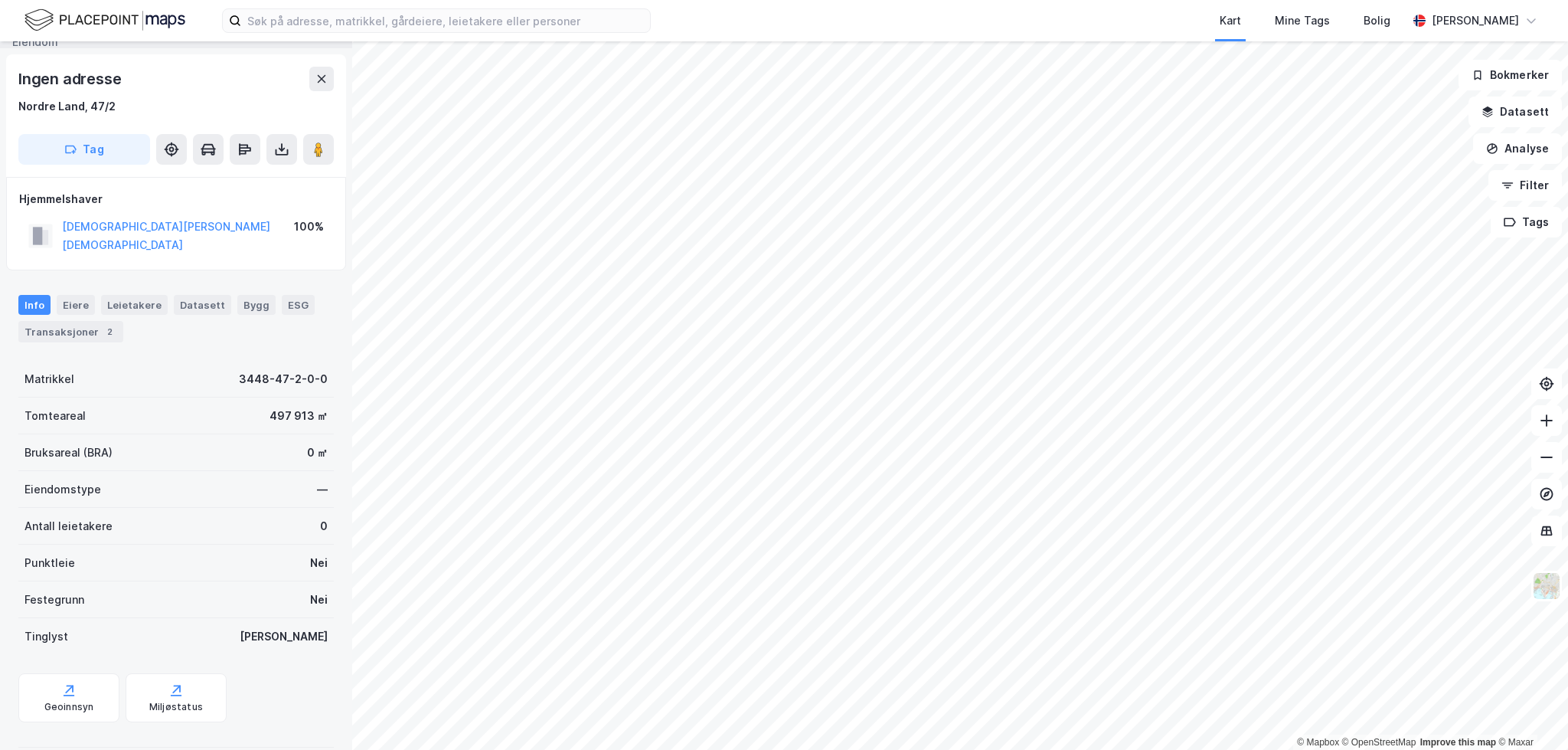
drag, startPoint x: 114, startPoint y: 551, endPoint x: 120, endPoint y: 538, distance: 14.3
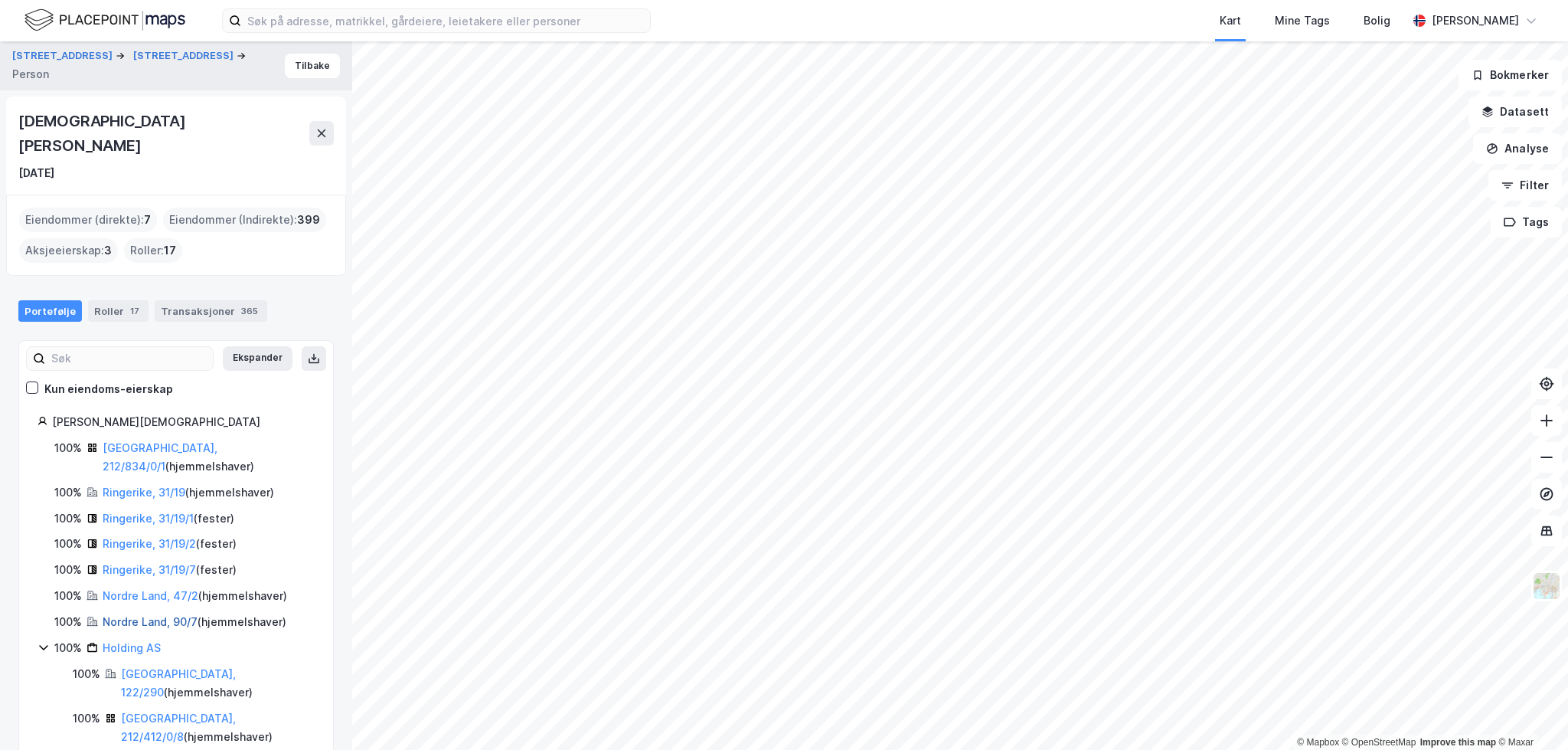
click at [142, 615] on link "Nordre Land, 90/7" at bounding box center [149, 622] width 95 height 13
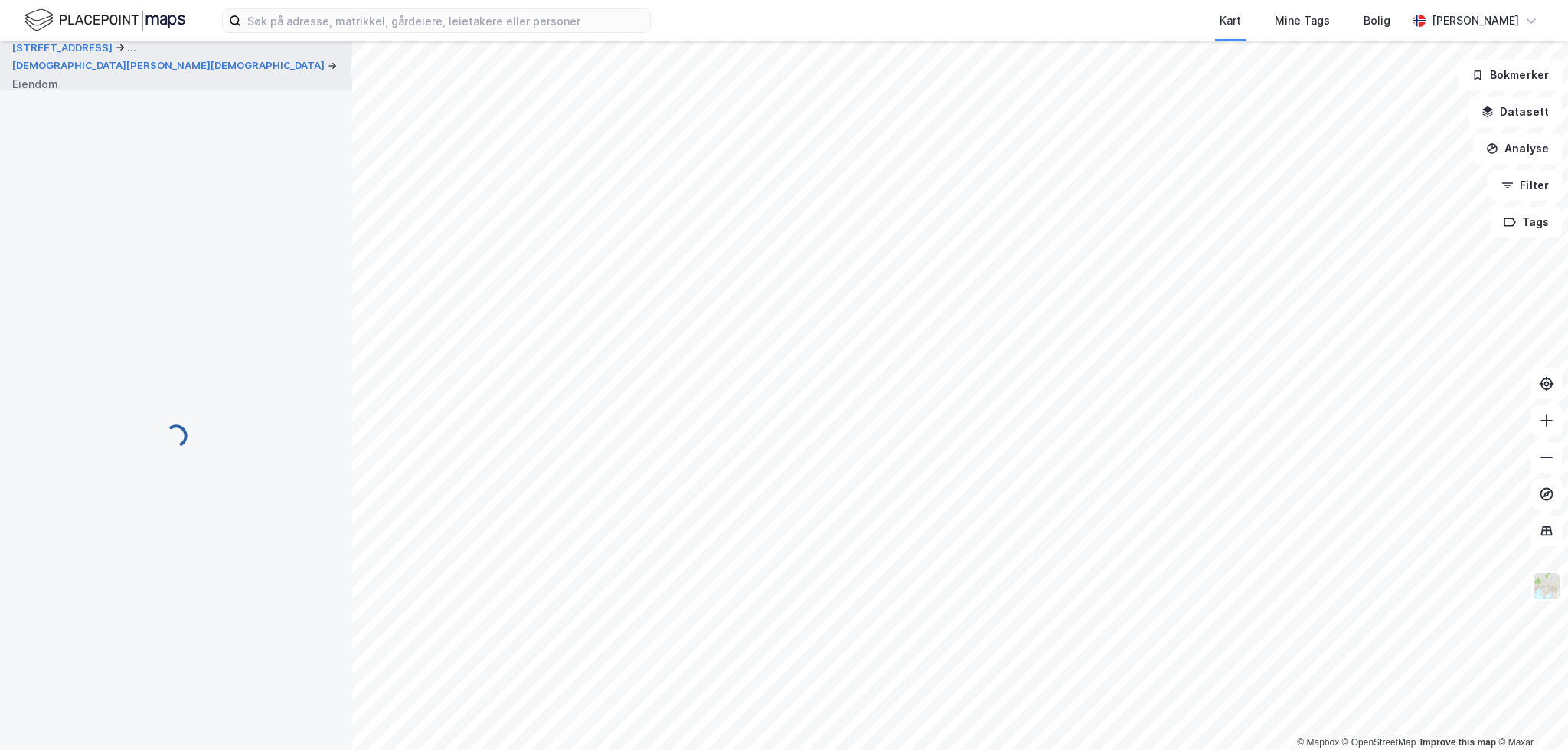
scroll to position [42, 0]
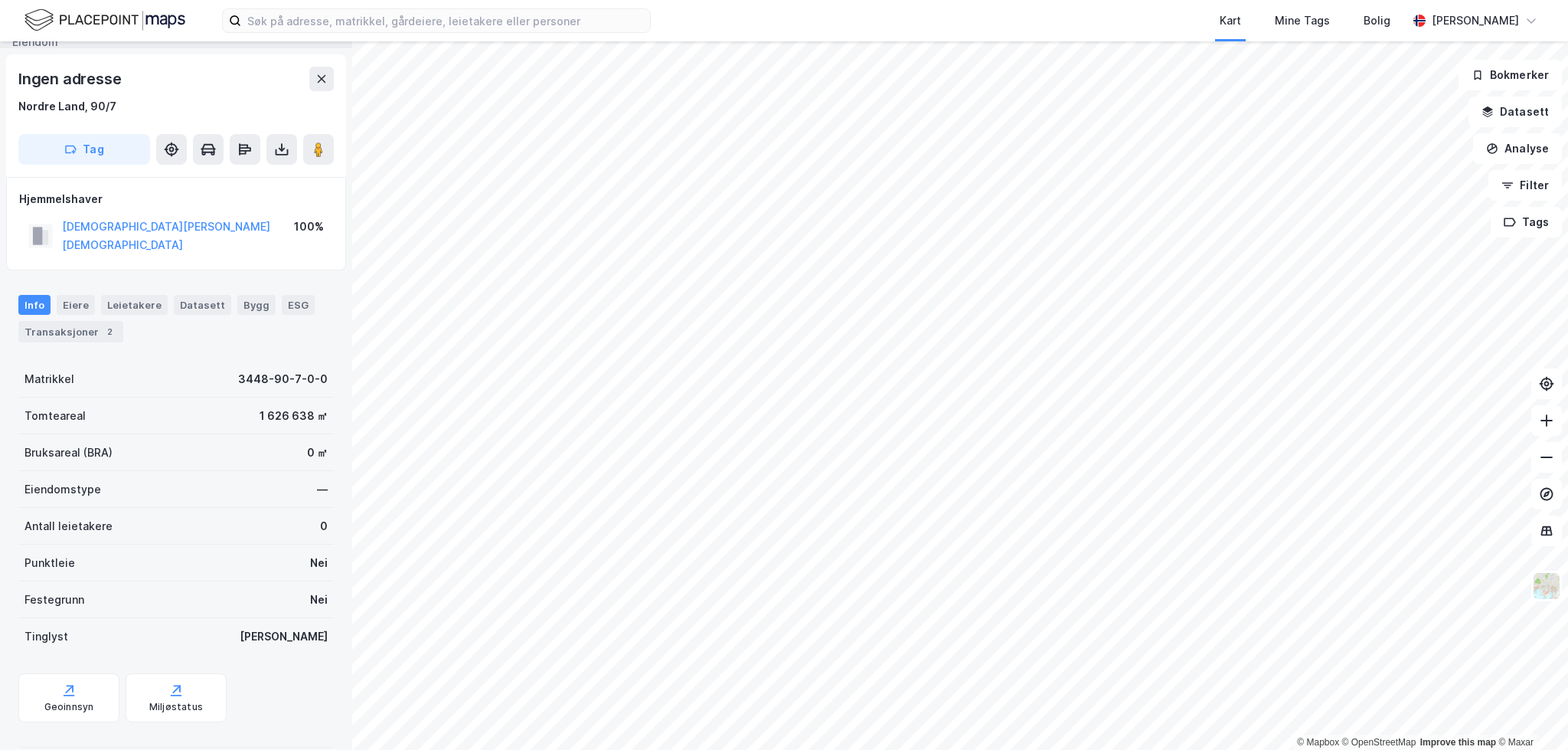
drag, startPoint x: 204, startPoint y: 360, endPoint x: 205, endPoint y: 349, distance: 11.0
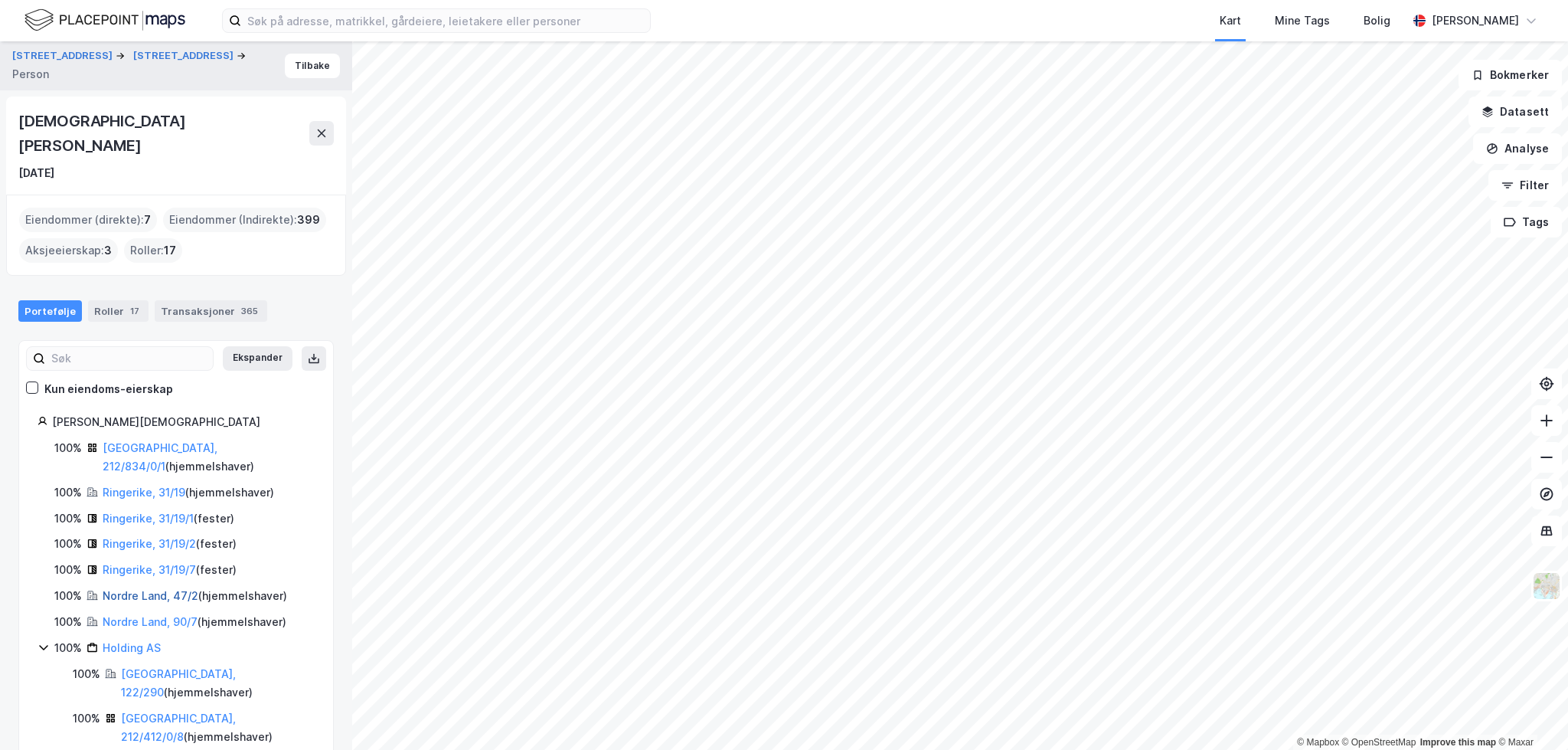
click at [138, 589] on link "Nordre Land, 47/2" at bounding box center [150, 596] width 96 height 13
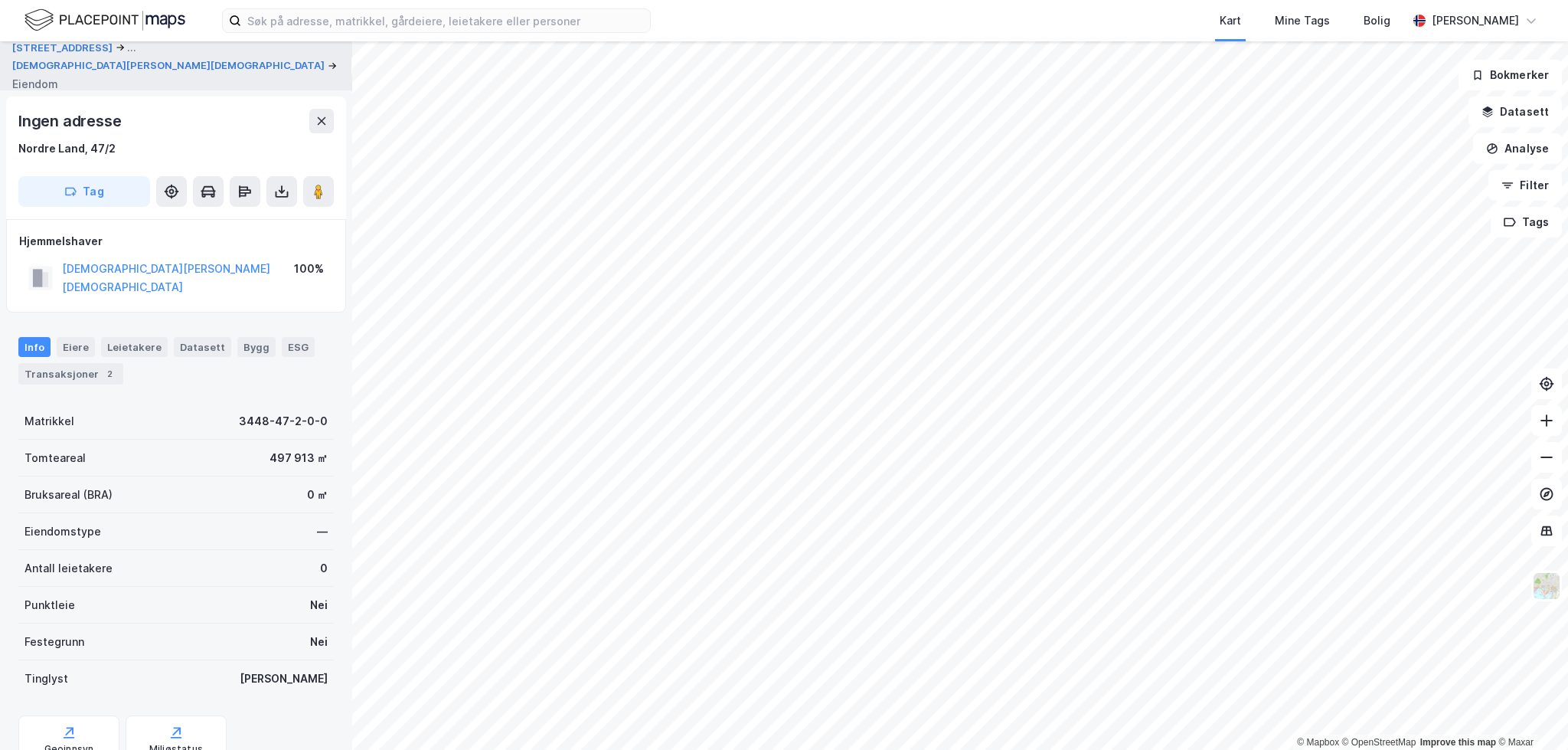
scroll to position [42, 0]
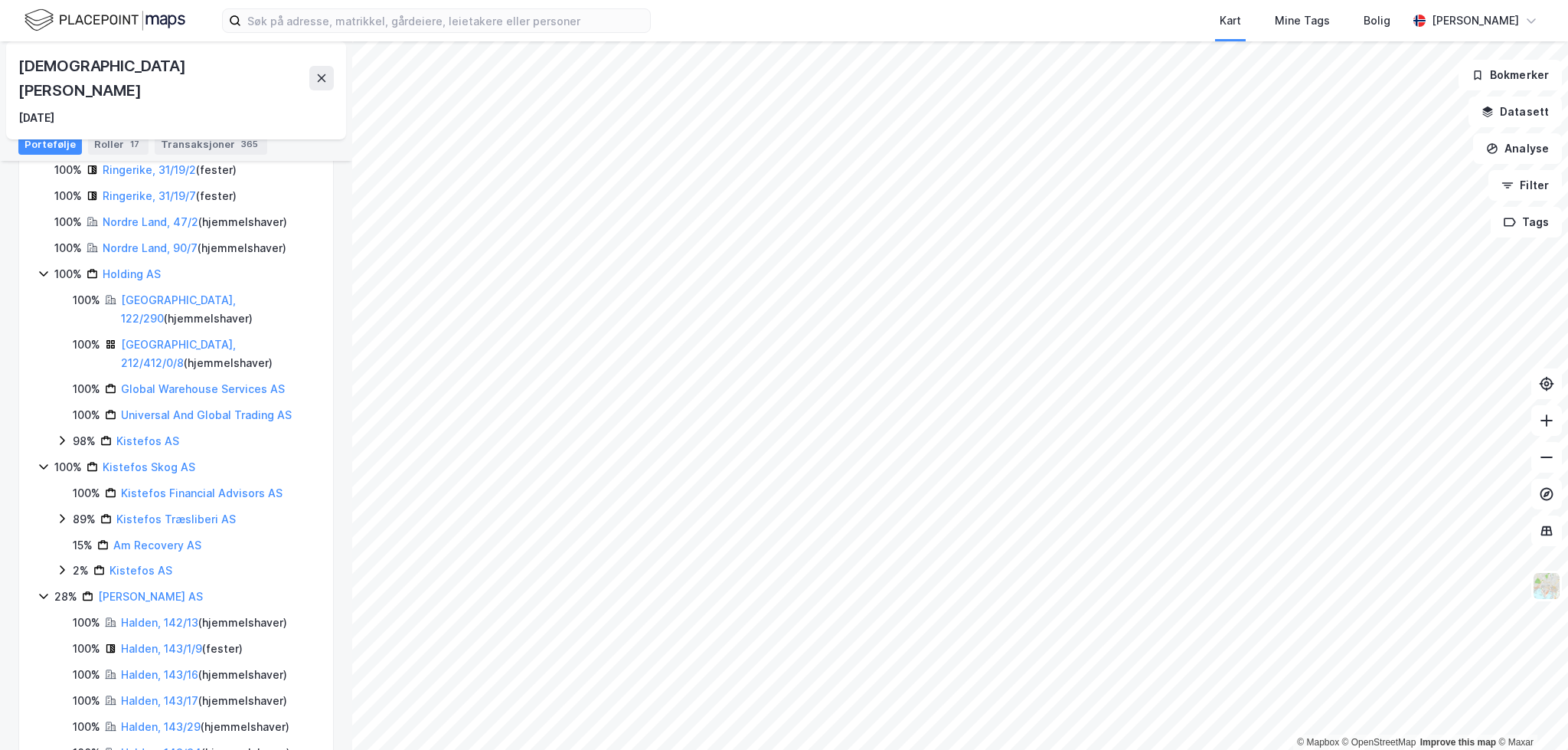
scroll to position [383, 0]
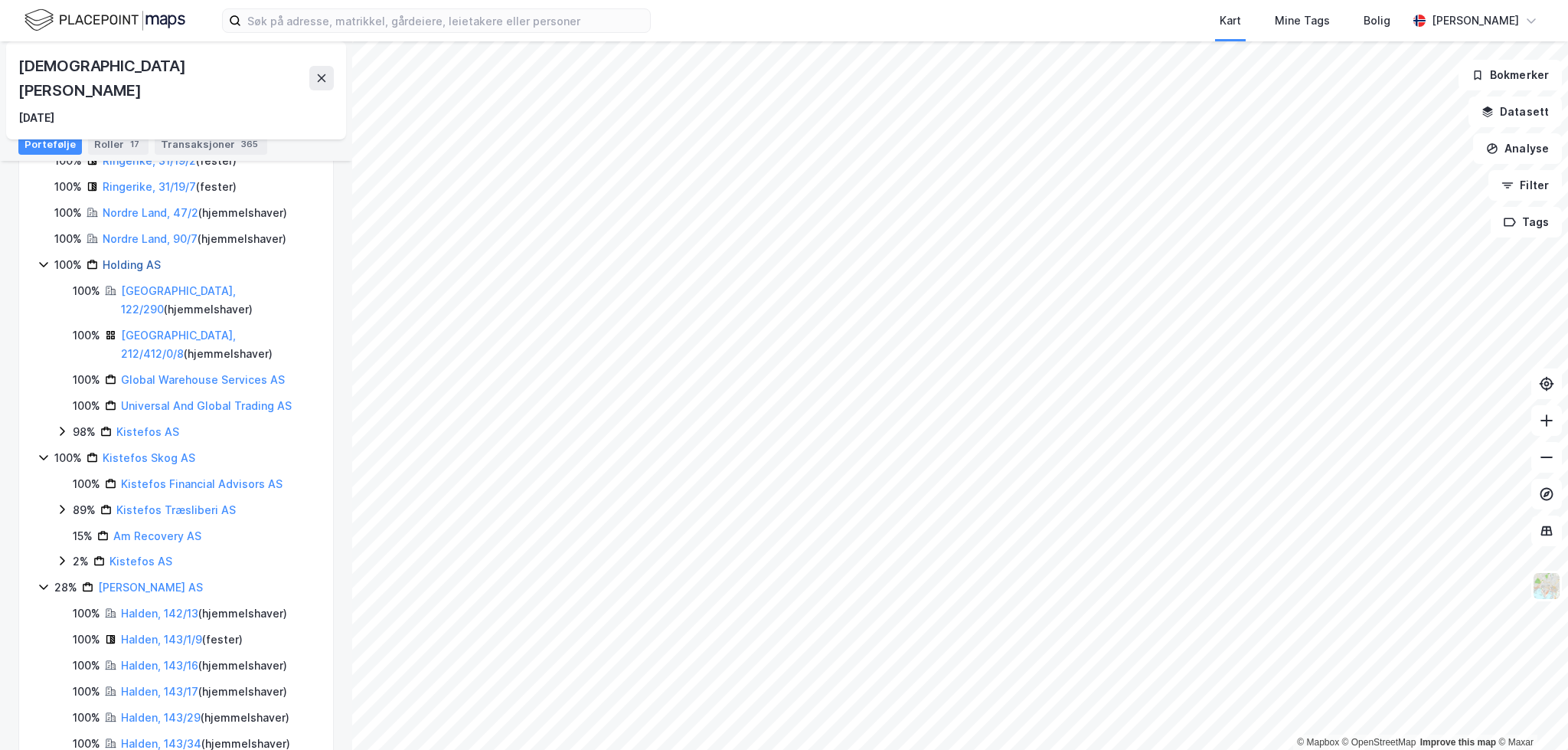
click at [127, 258] on link "Holding AS" at bounding box center [131, 265] width 58 height 13
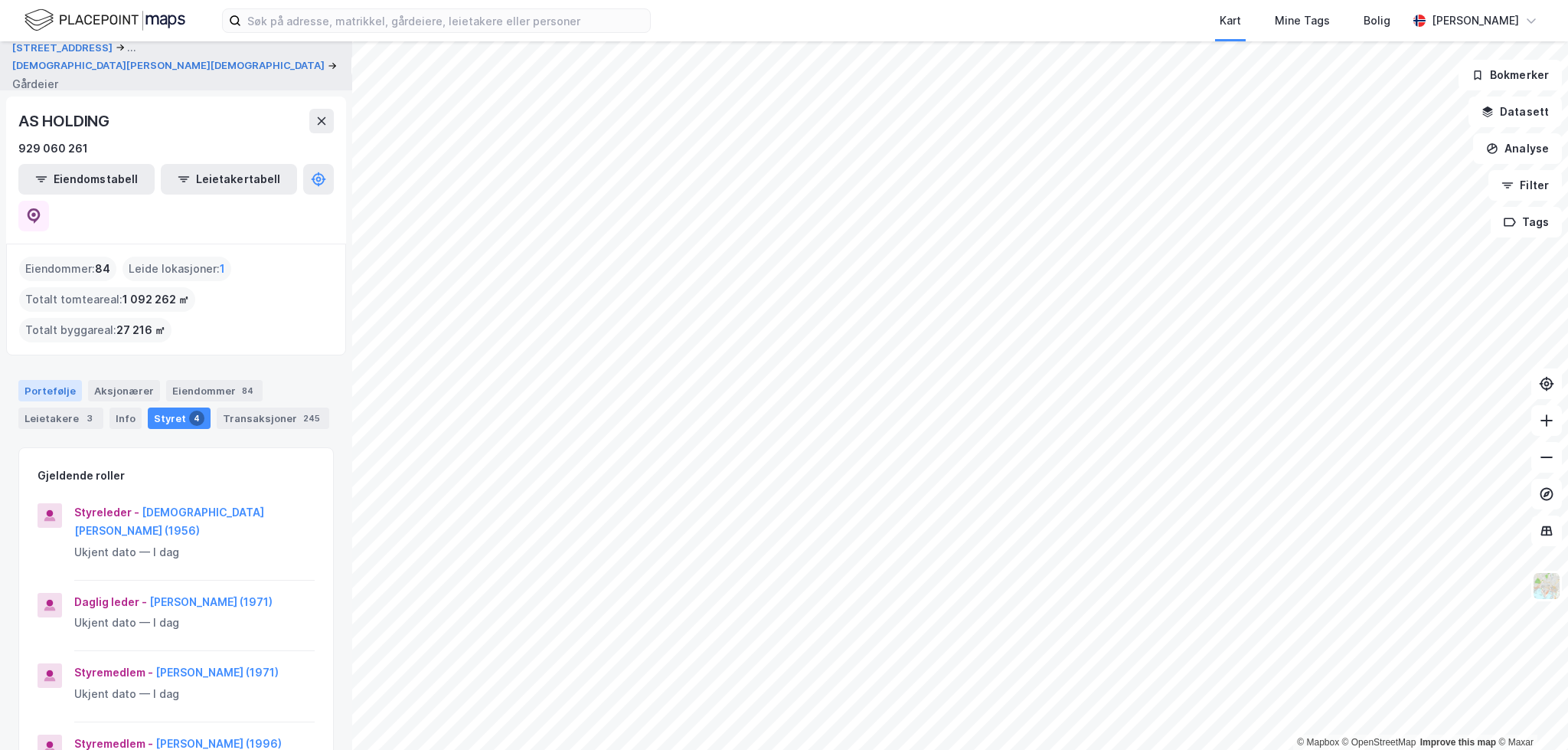
click at [54, 380] on div "Portefølje" at bounding box center [50, 391] width 64 height 22
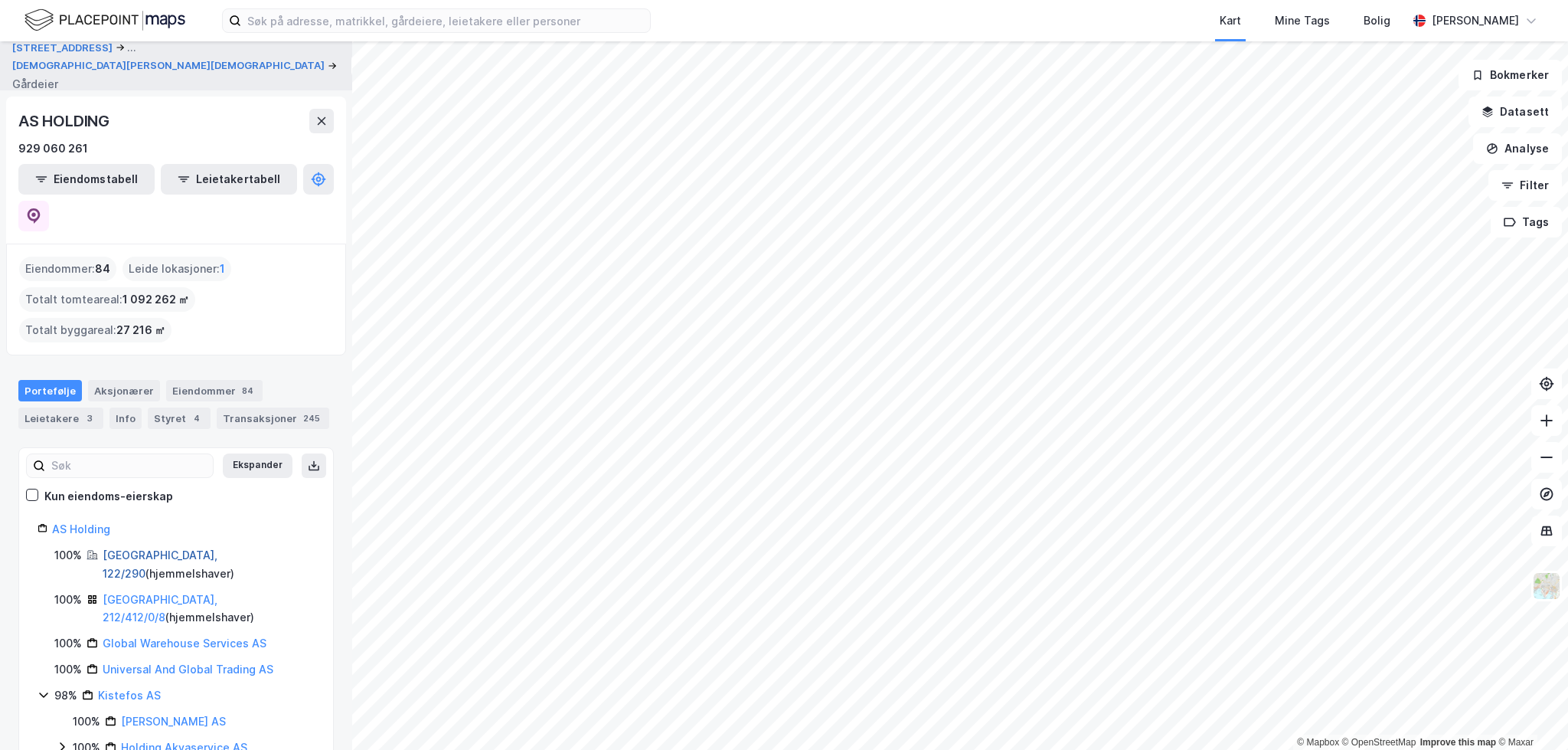
click at [148, 548] on link "Oslo, 122/290" at bounding box center [159, 563] width 115 height 31
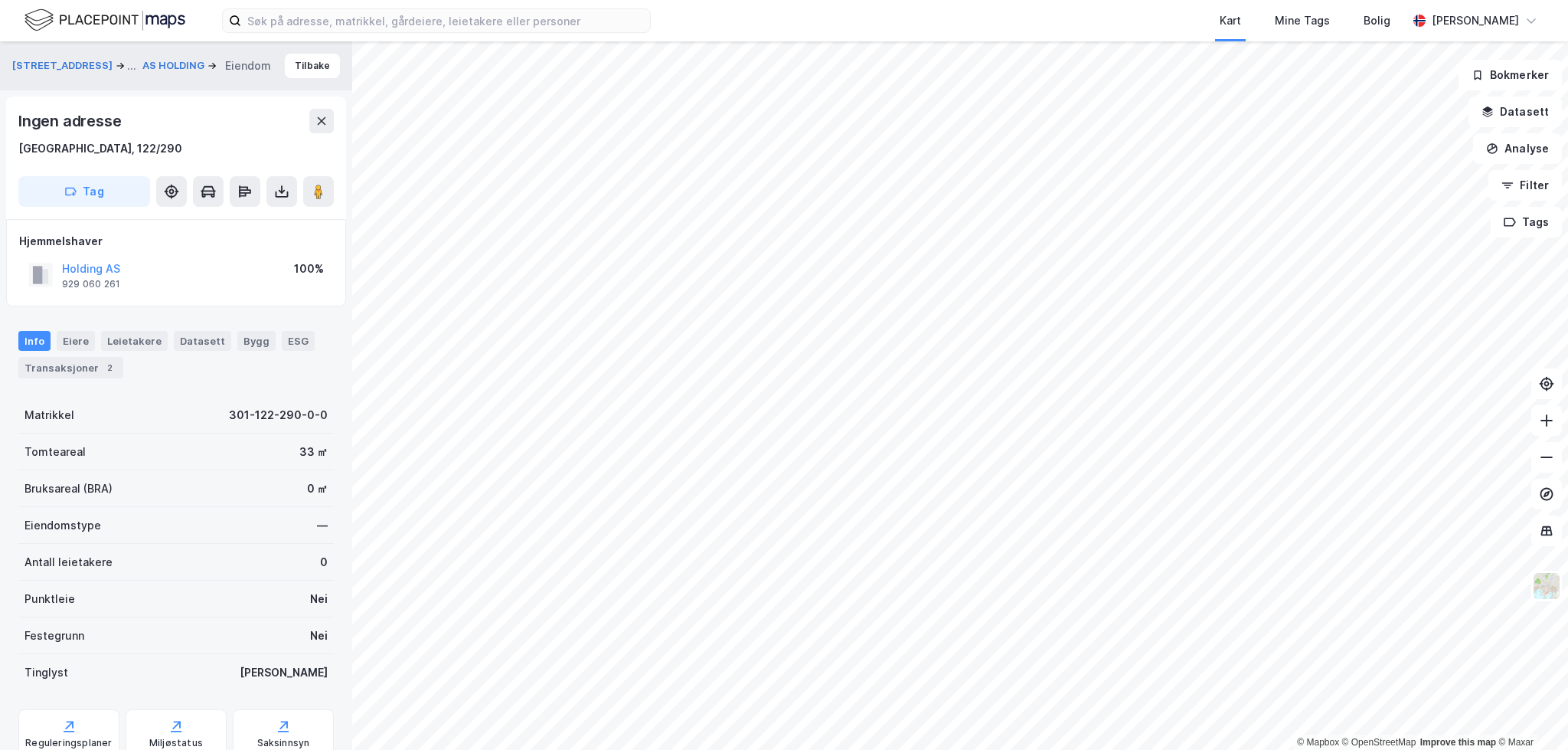
scroll to position [42, 0]
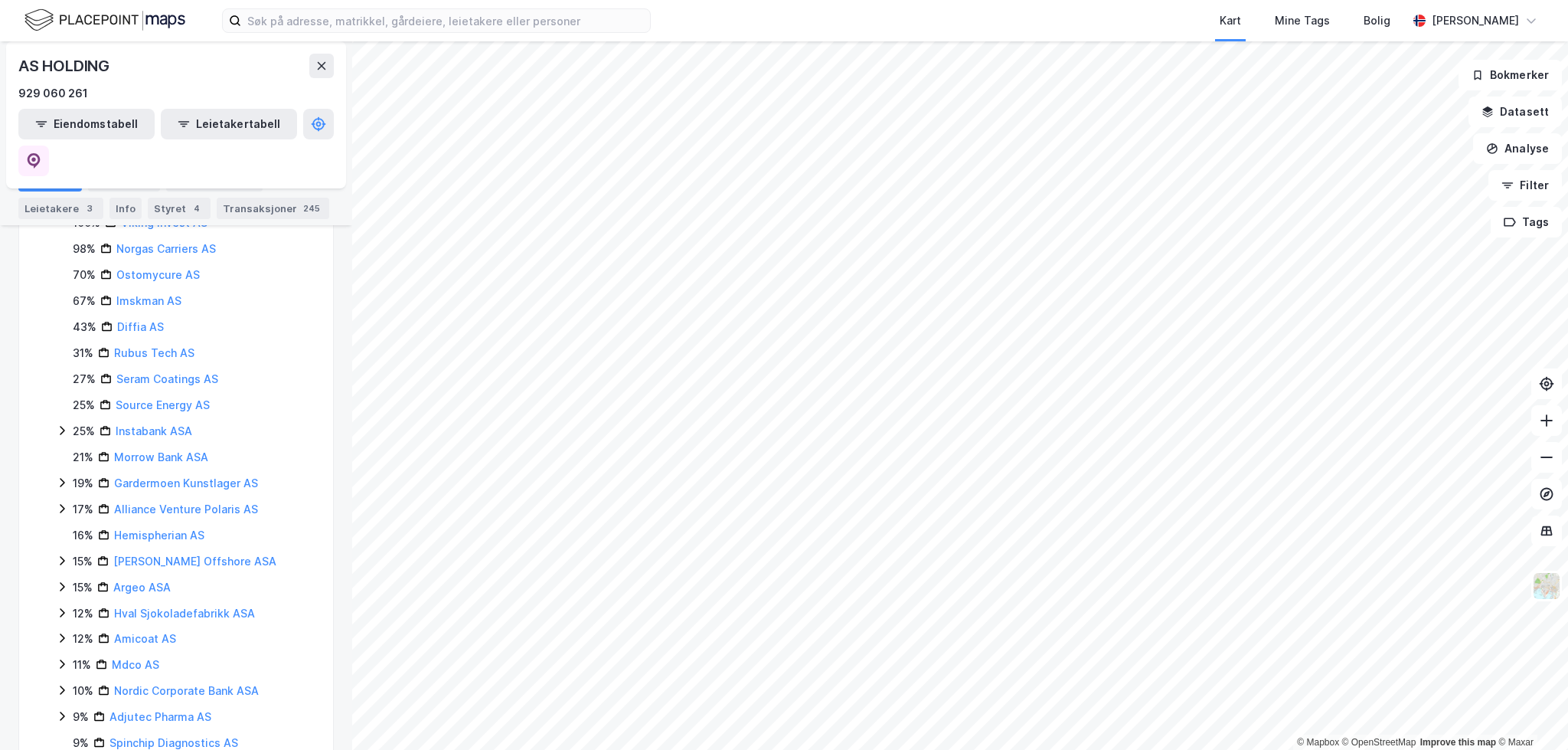
scroll to position [827, 0]
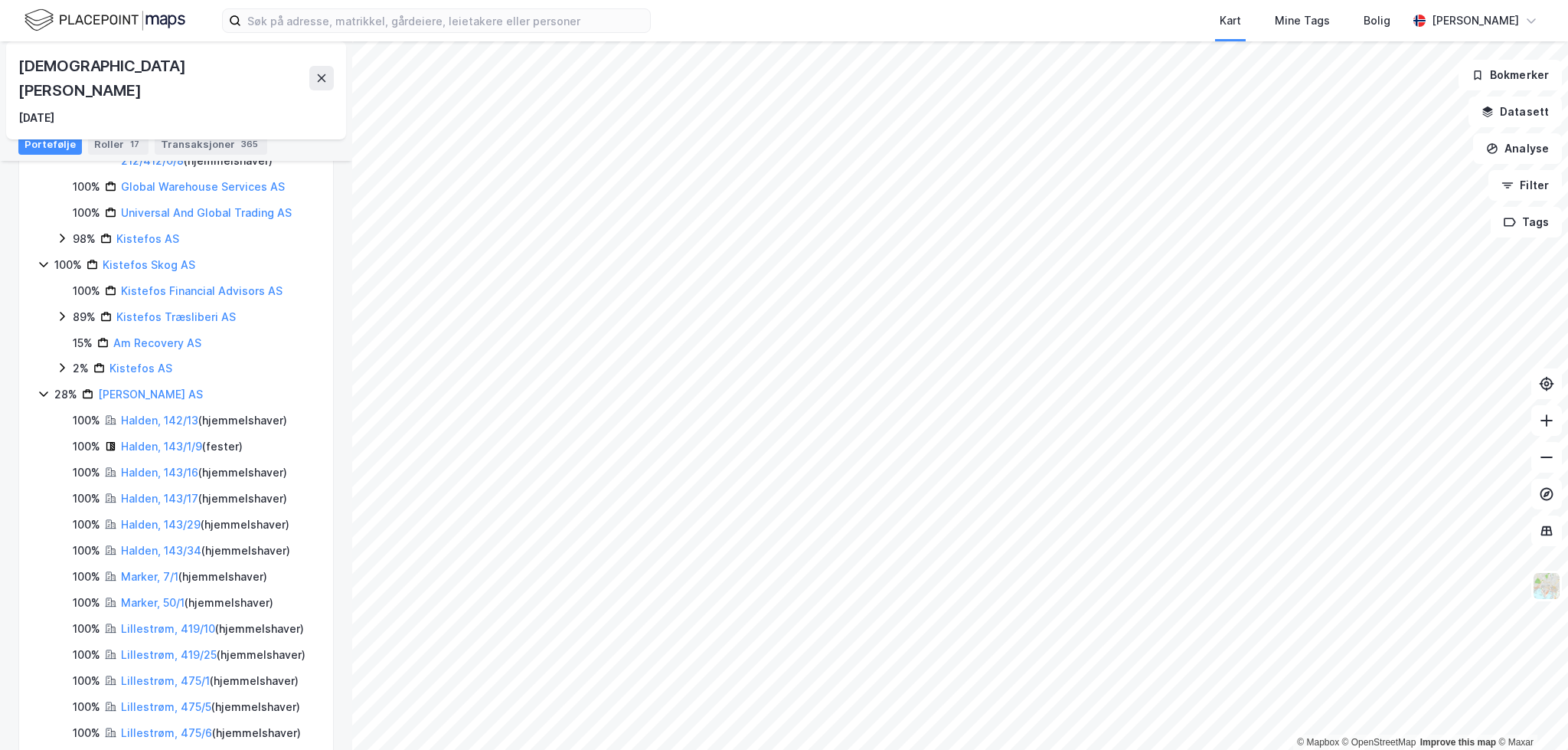
scroll to position [536, 0]
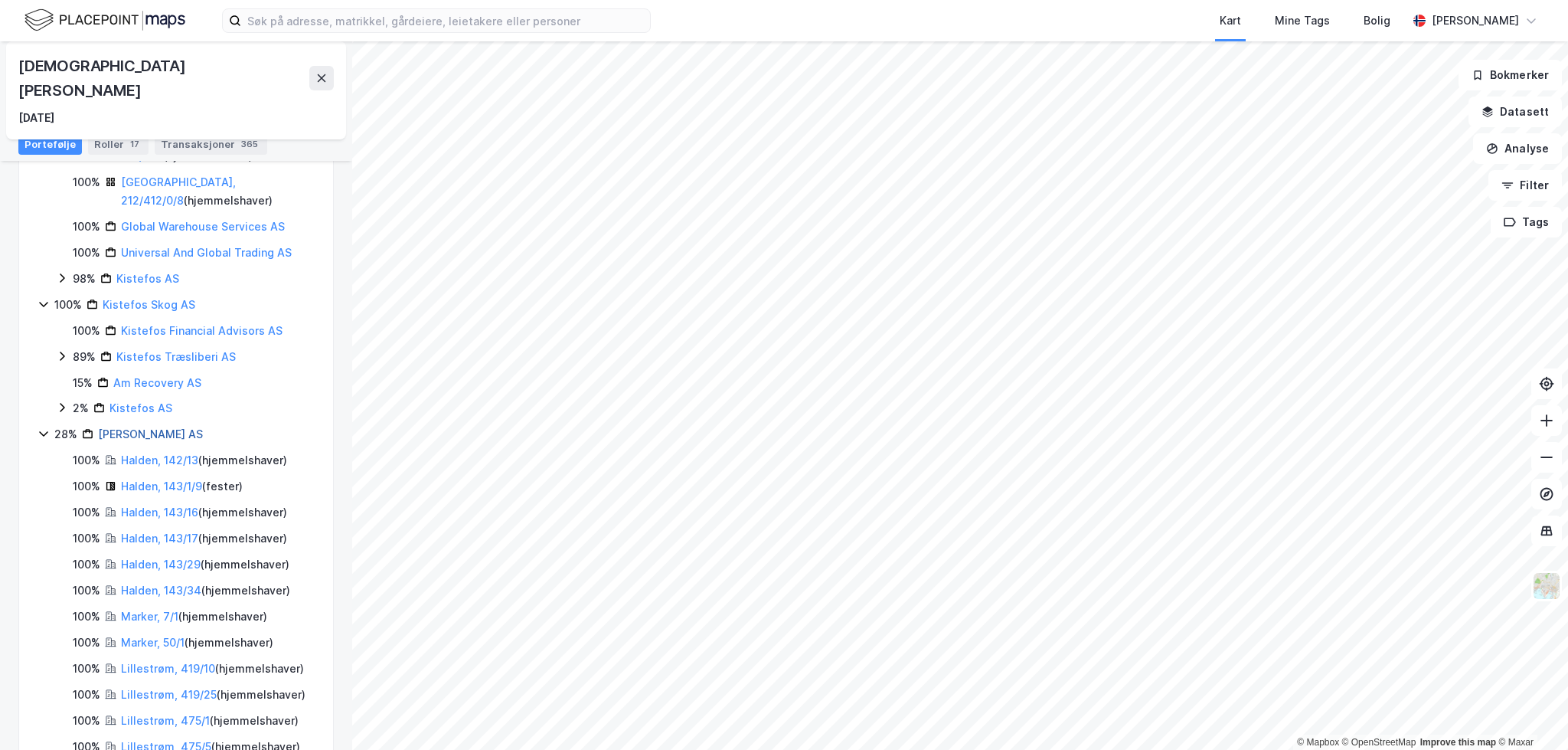
click at [137, 427] on link "Stangeskovene AS" at bounding box center [150, 434] width 105 height 13
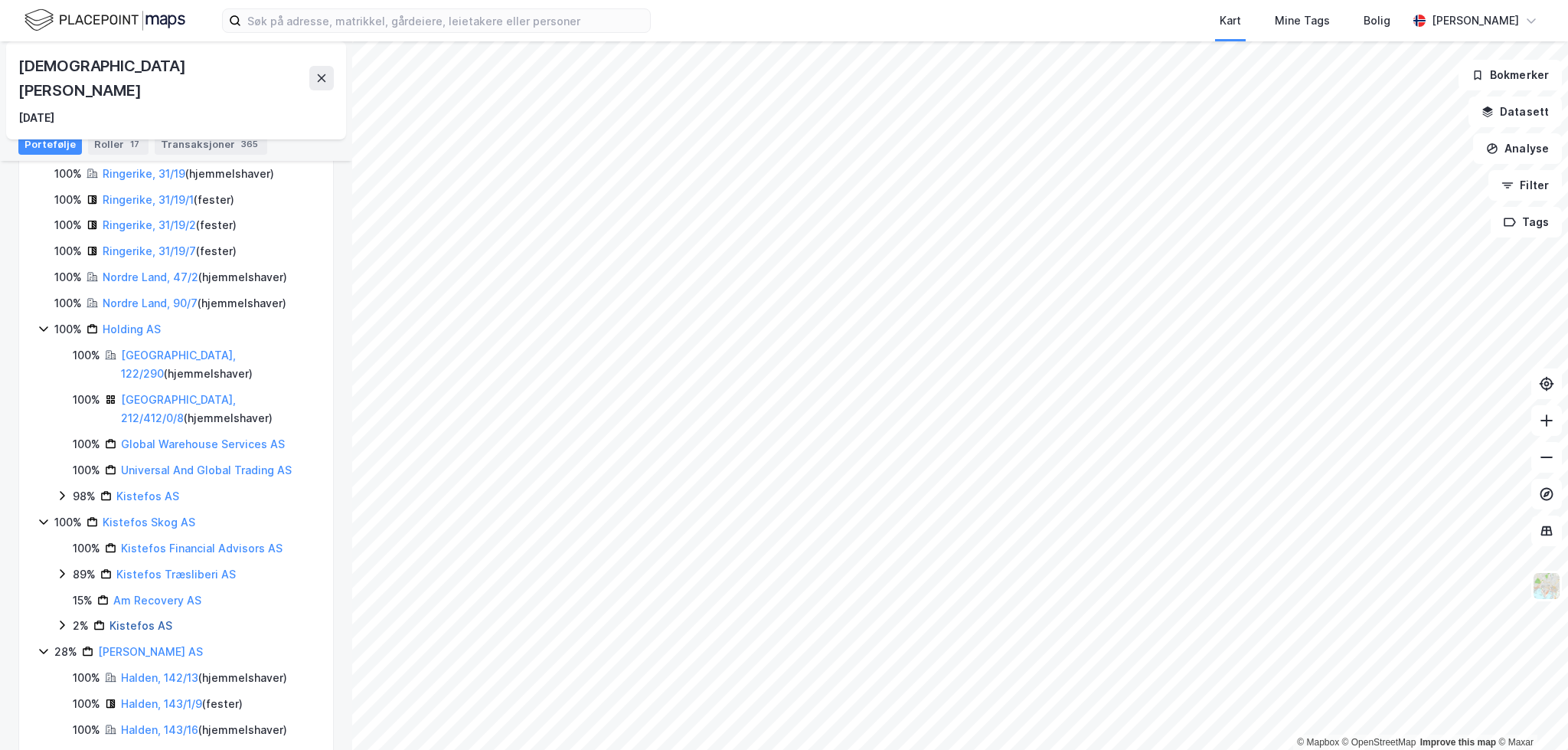
scroll to position [459, 0]
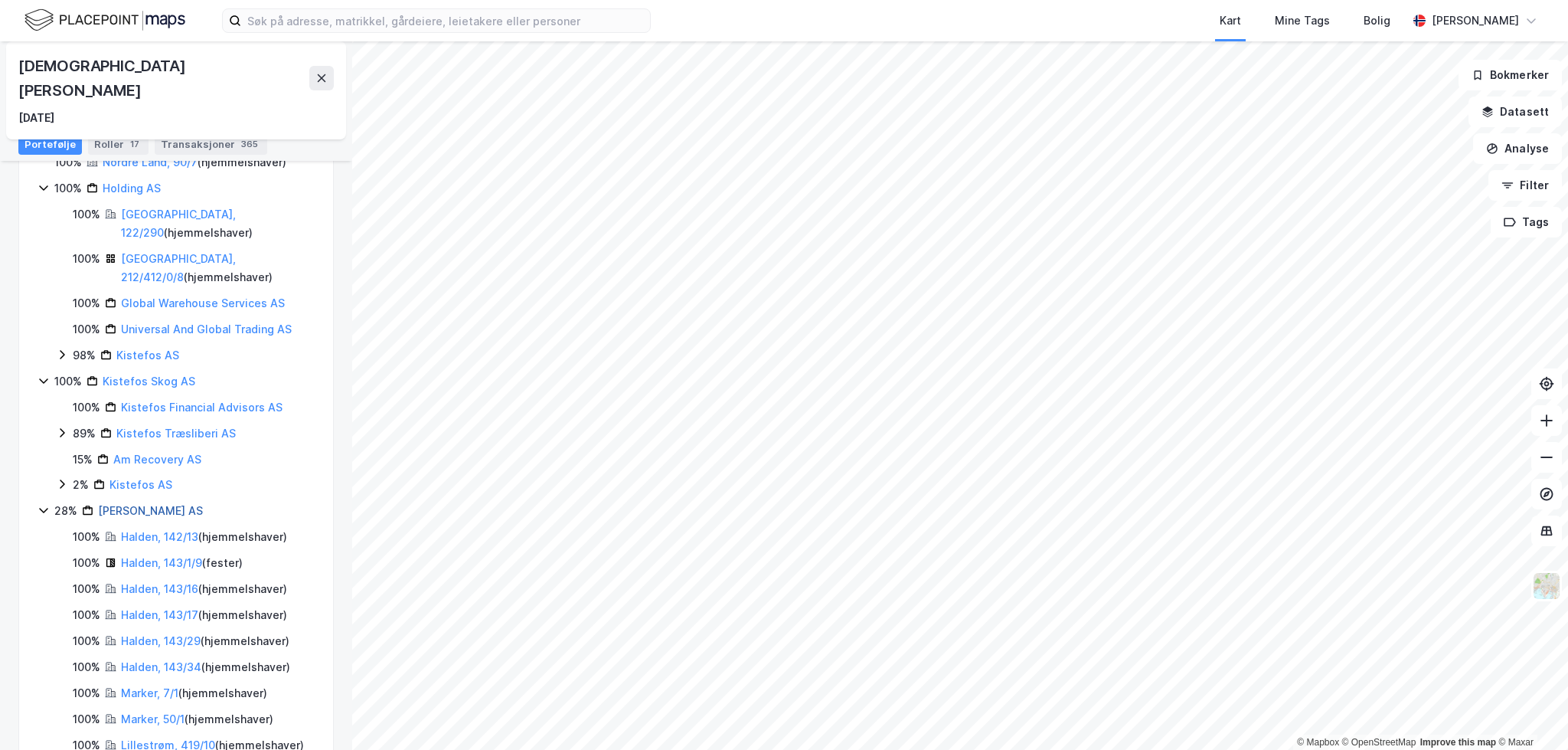
click at [178, 504] on link "Stangeskovene AS" at bounding box center [150, 510] width 105 height 13
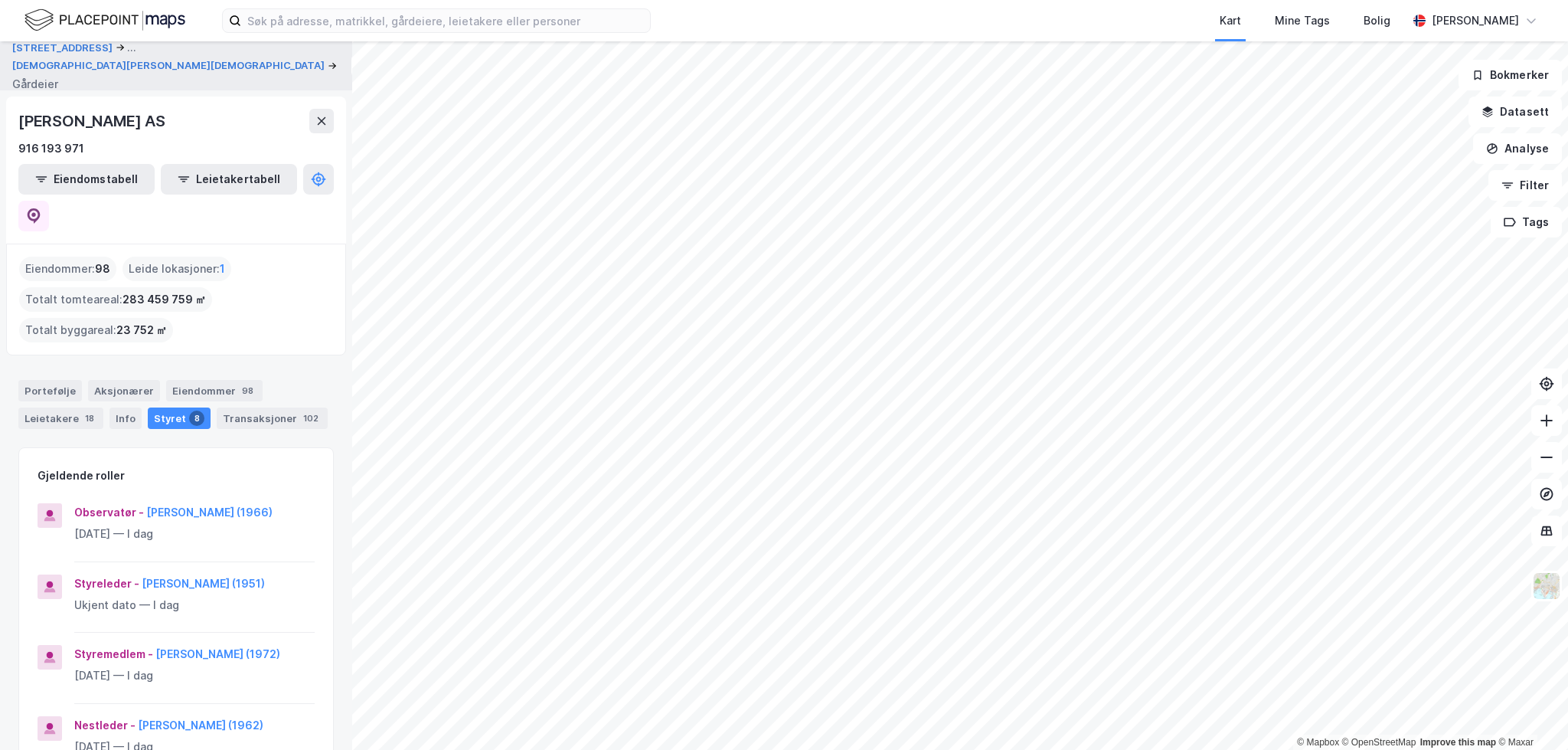
click at [91, 106] on div "STANGESKOVENE AS 916 193 971 Eiendomstabell Leietakertabell" at bounding box center [176, 169] width 340 height 147
click at [92, 119] on div "STANGESKOVENE AS" at bounding box center [93, 121] width 150 height 24
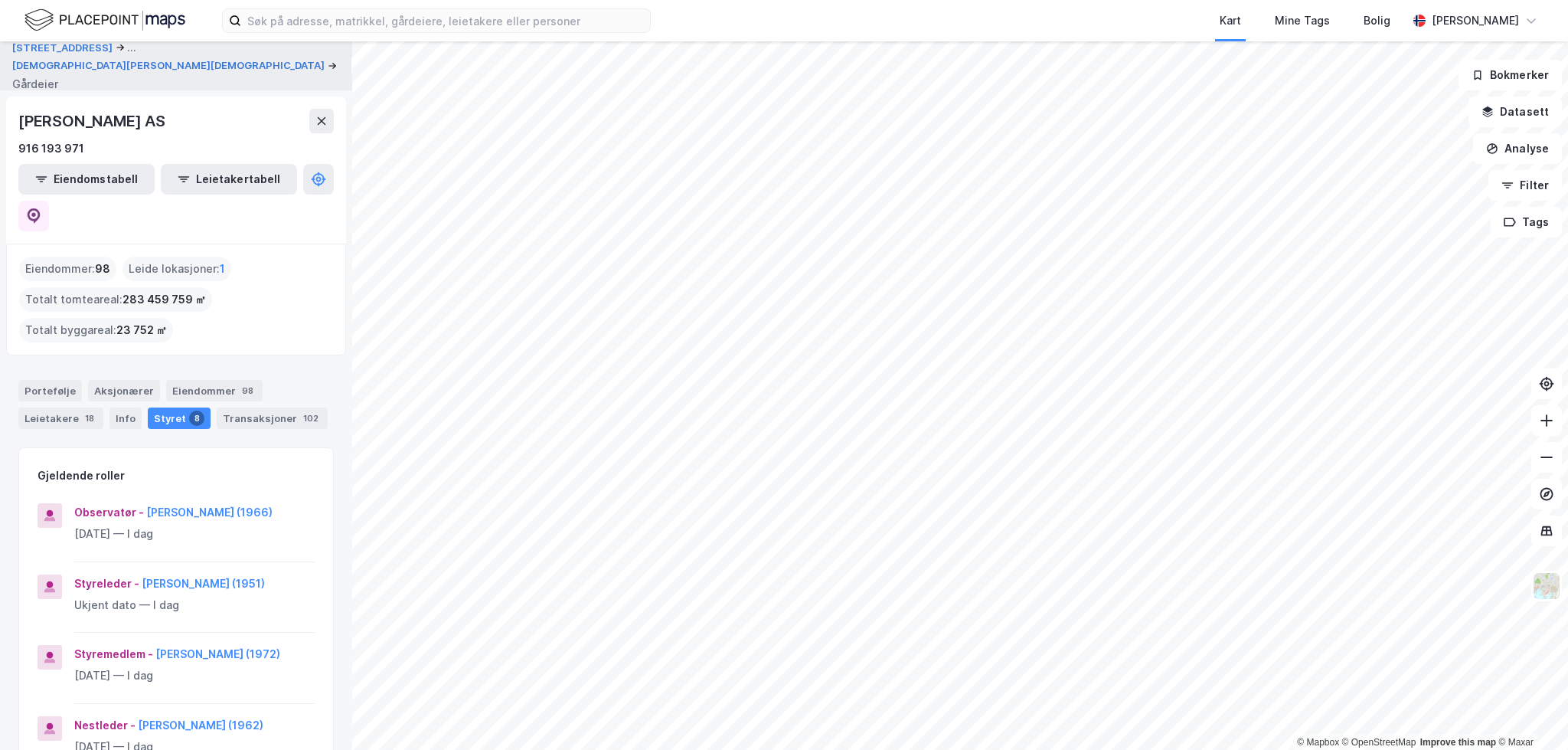
click at [221, 277] on div "Eiendommer : 98 Leide lokasjoner : 1 Totalt tomteareal : 283 459 759 ㎡ Totalt b…" at bounding box center [176, 299] width 314 height 85
click at [45, 380] on div "Portefølje" at bounding box center [50, 391] width 64 height 22
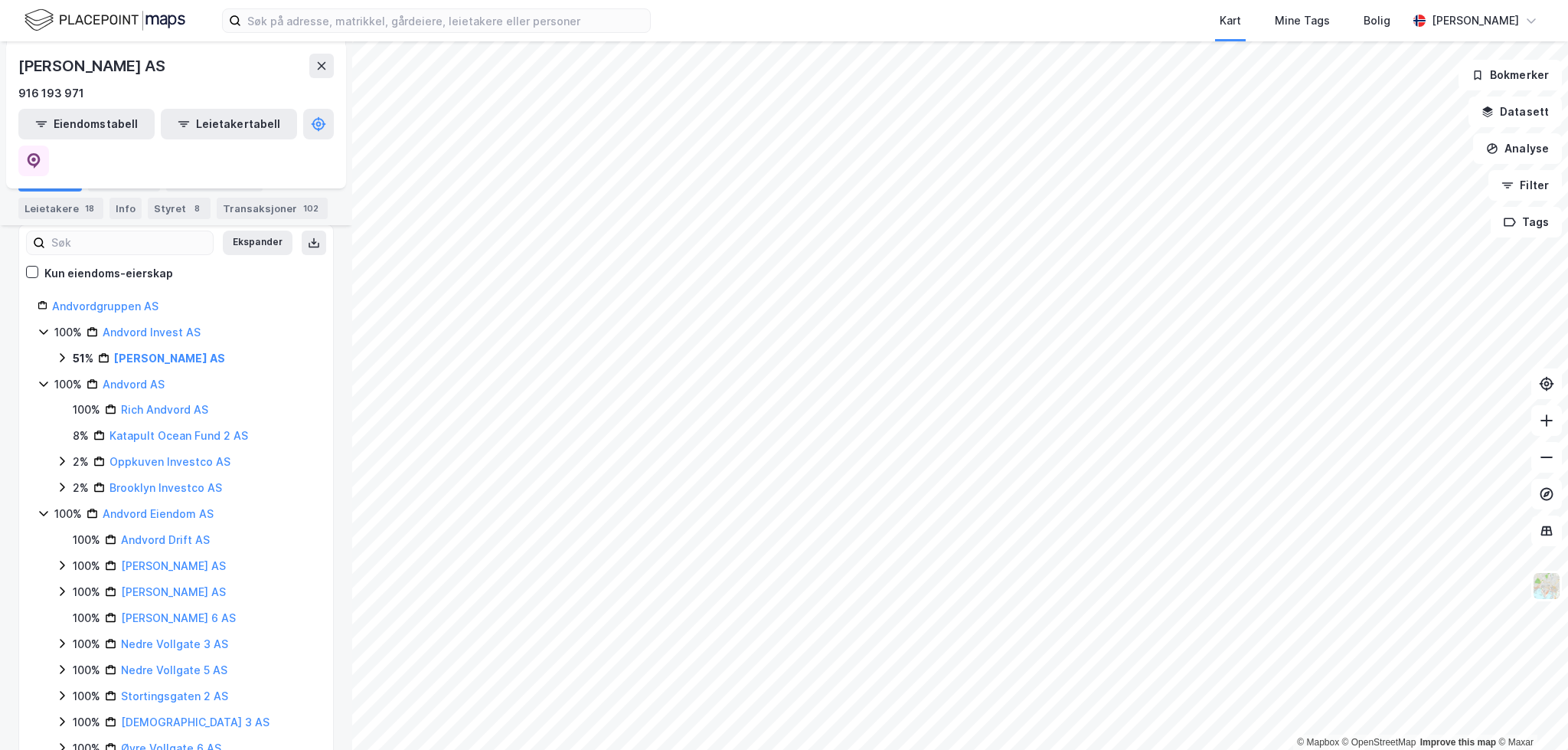
scroll to position [256, 0]
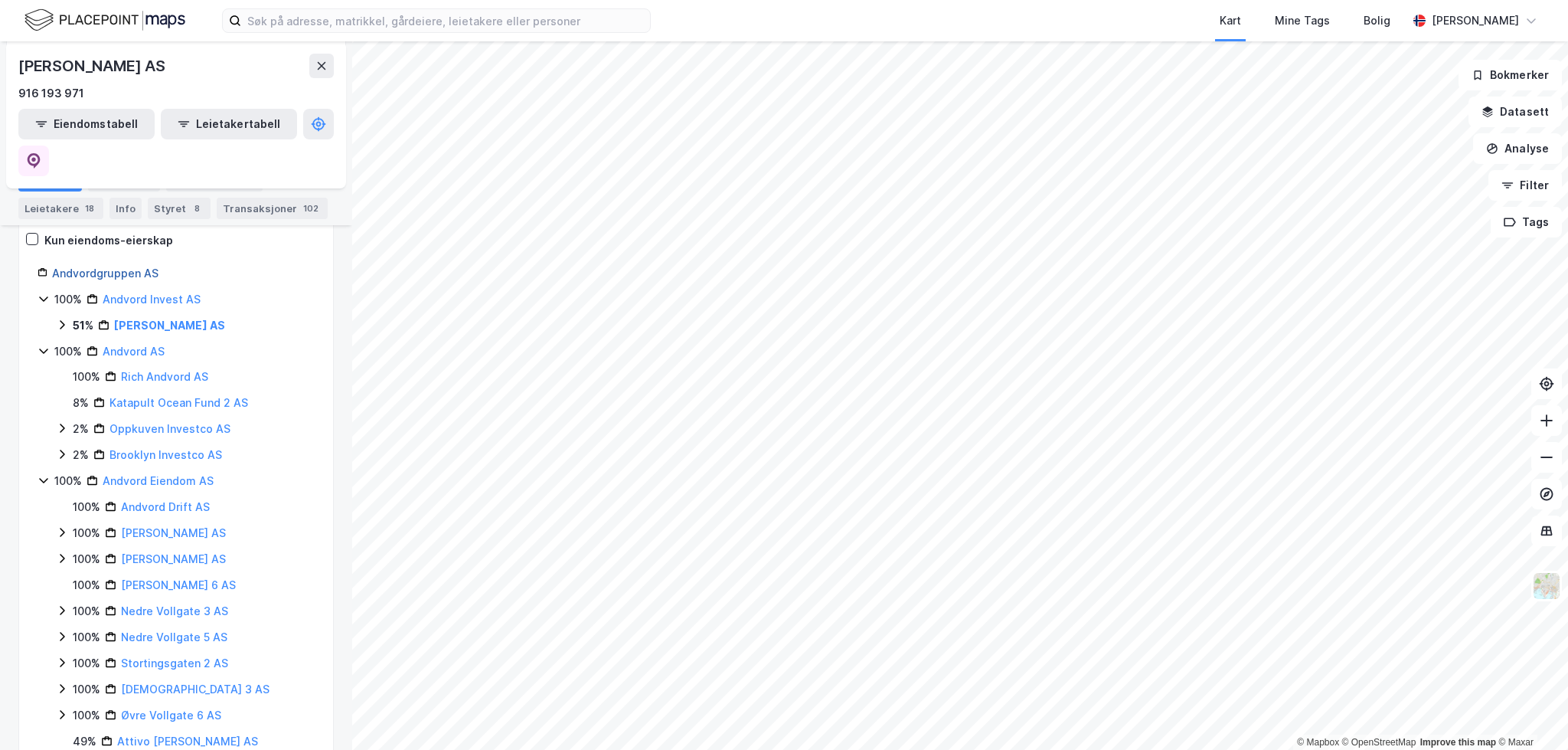
click at [142, 266] on link "Andvordgruppen AS" at bounding box center [105, 273] width 106 height 13
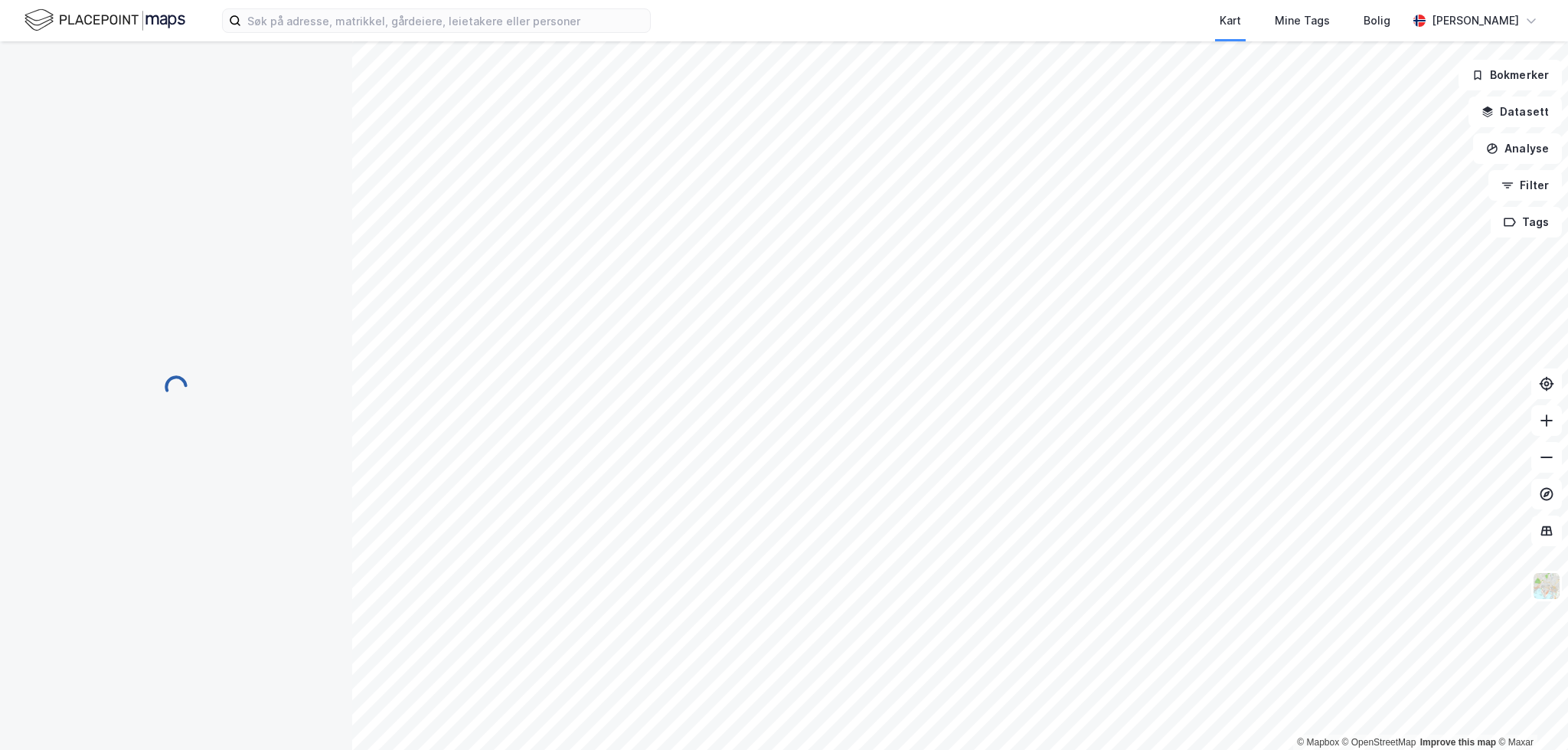
scroll to position [0, 0]
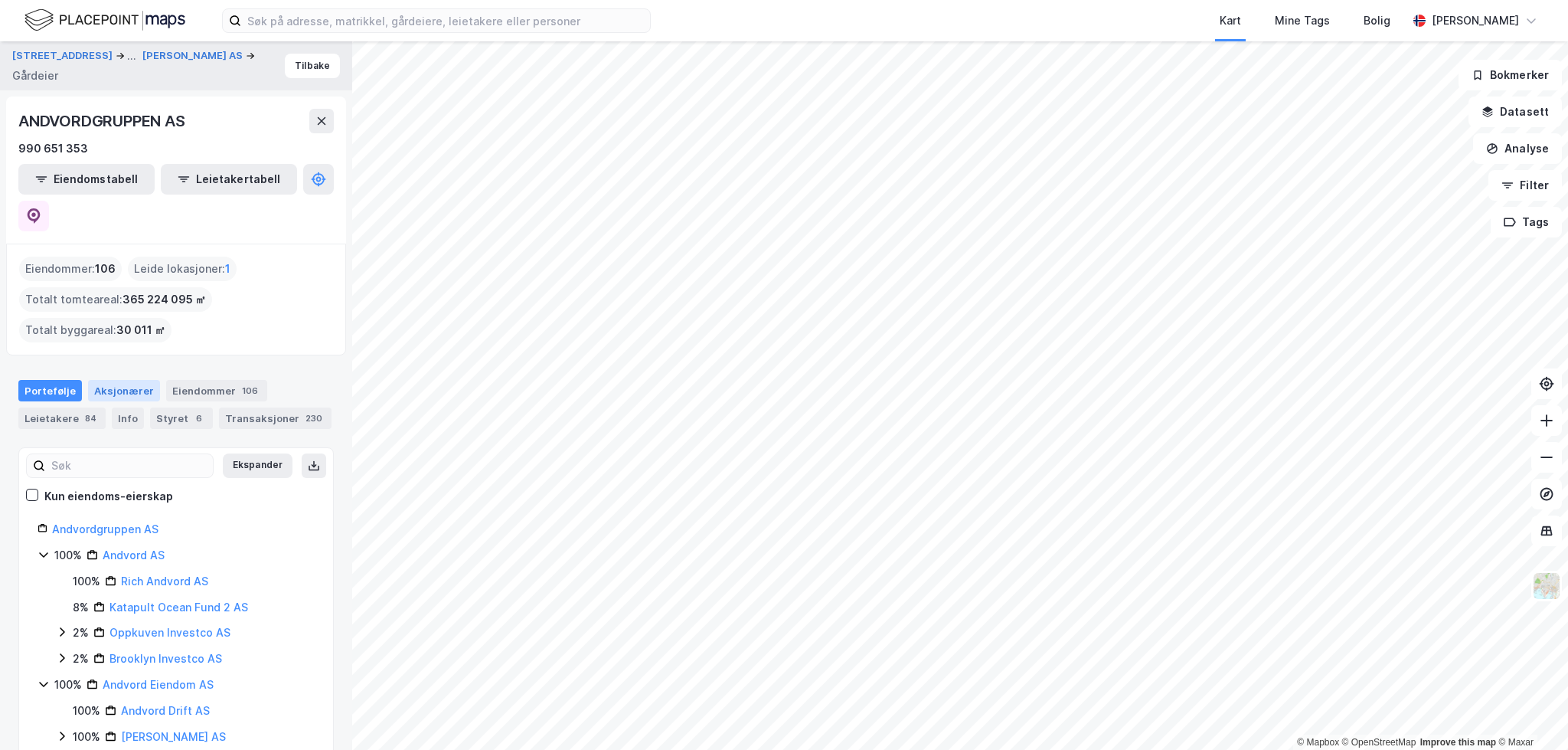
click at [120, 380] on div "Aksjonærer" at bounding box center [124, 391] width 72 height 22
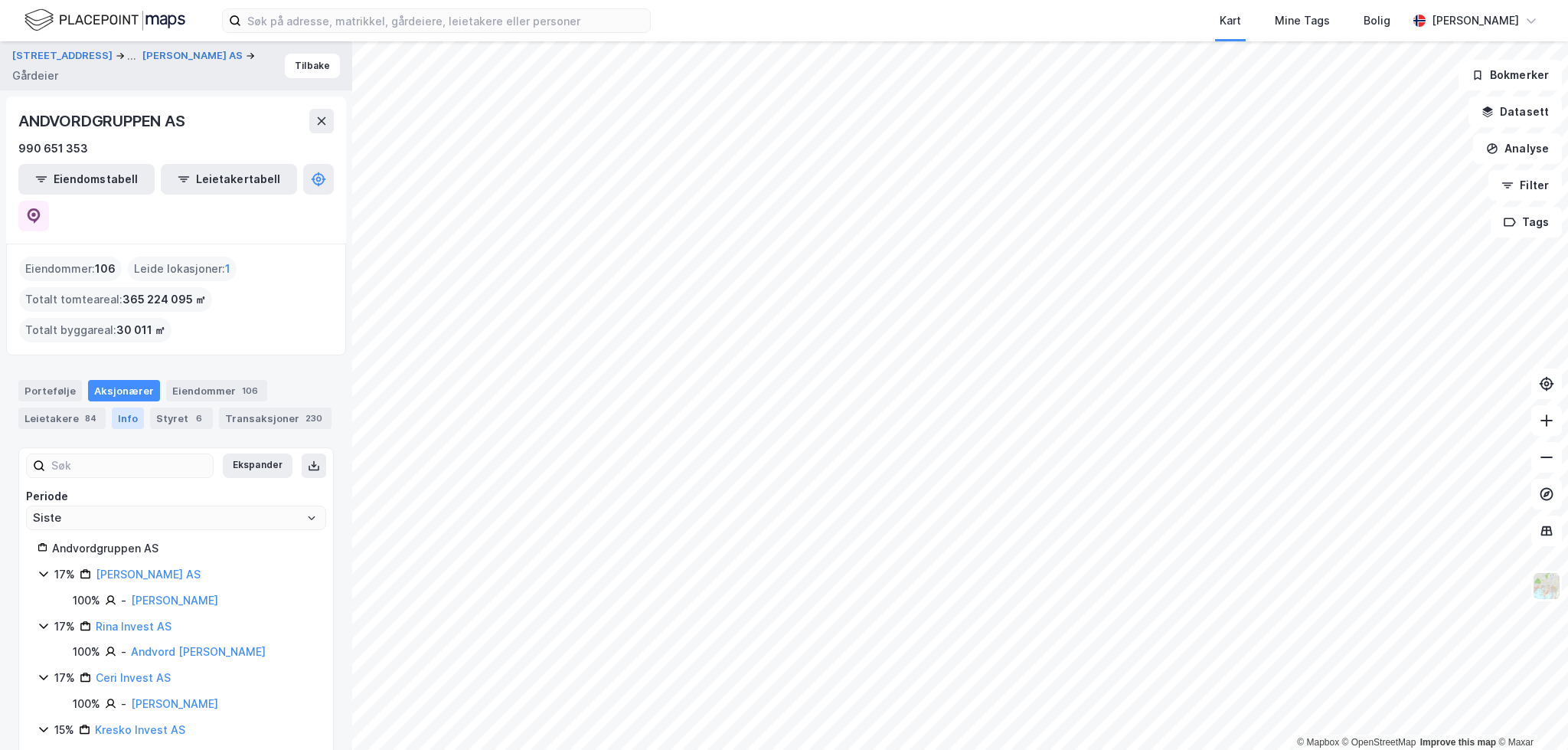
click at [124, 407] on div "Info" at bounding box center [127, 418] width 32 height 22
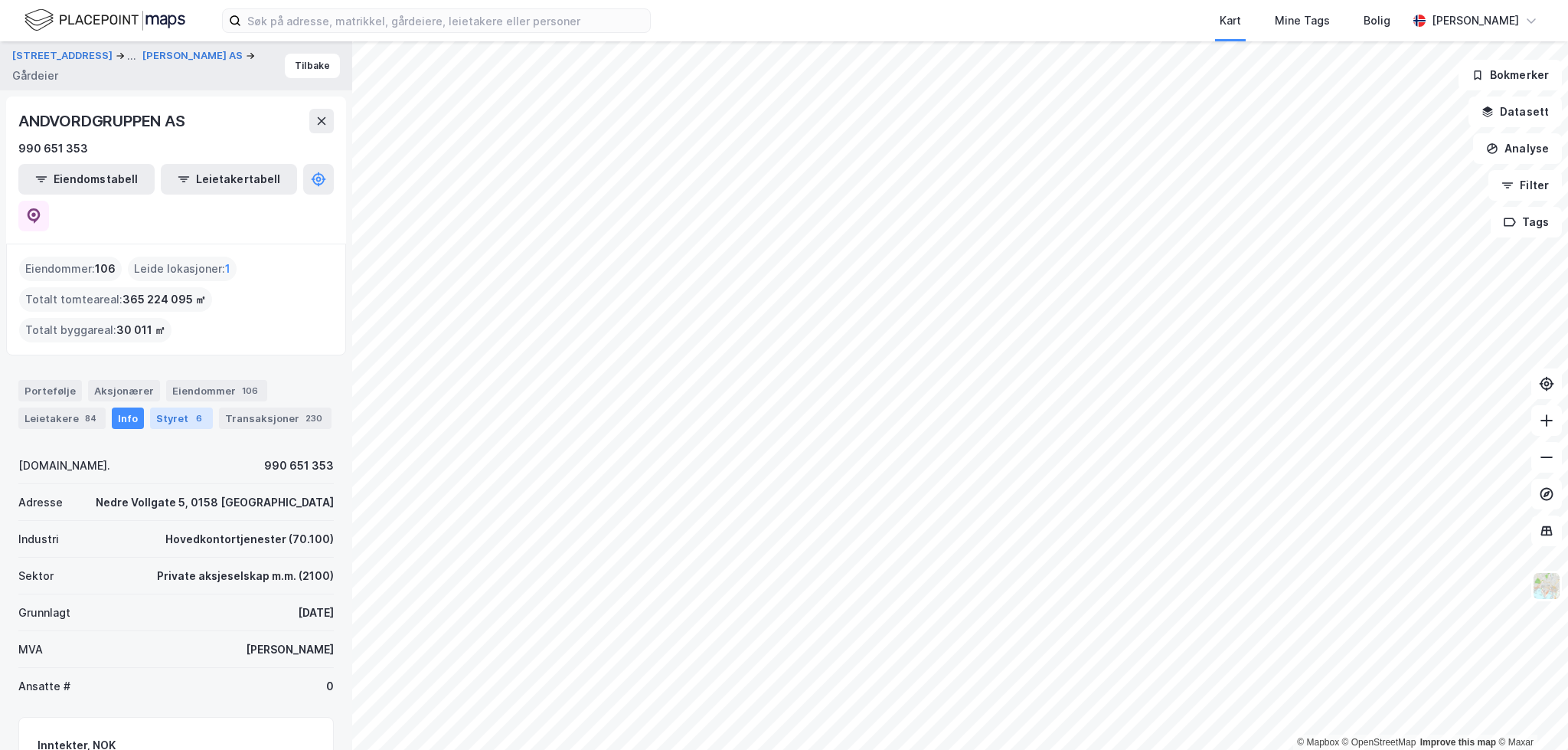
click at [178, 407] on div "Styret 6" at bounding box center [181, 418] width 63 height 22
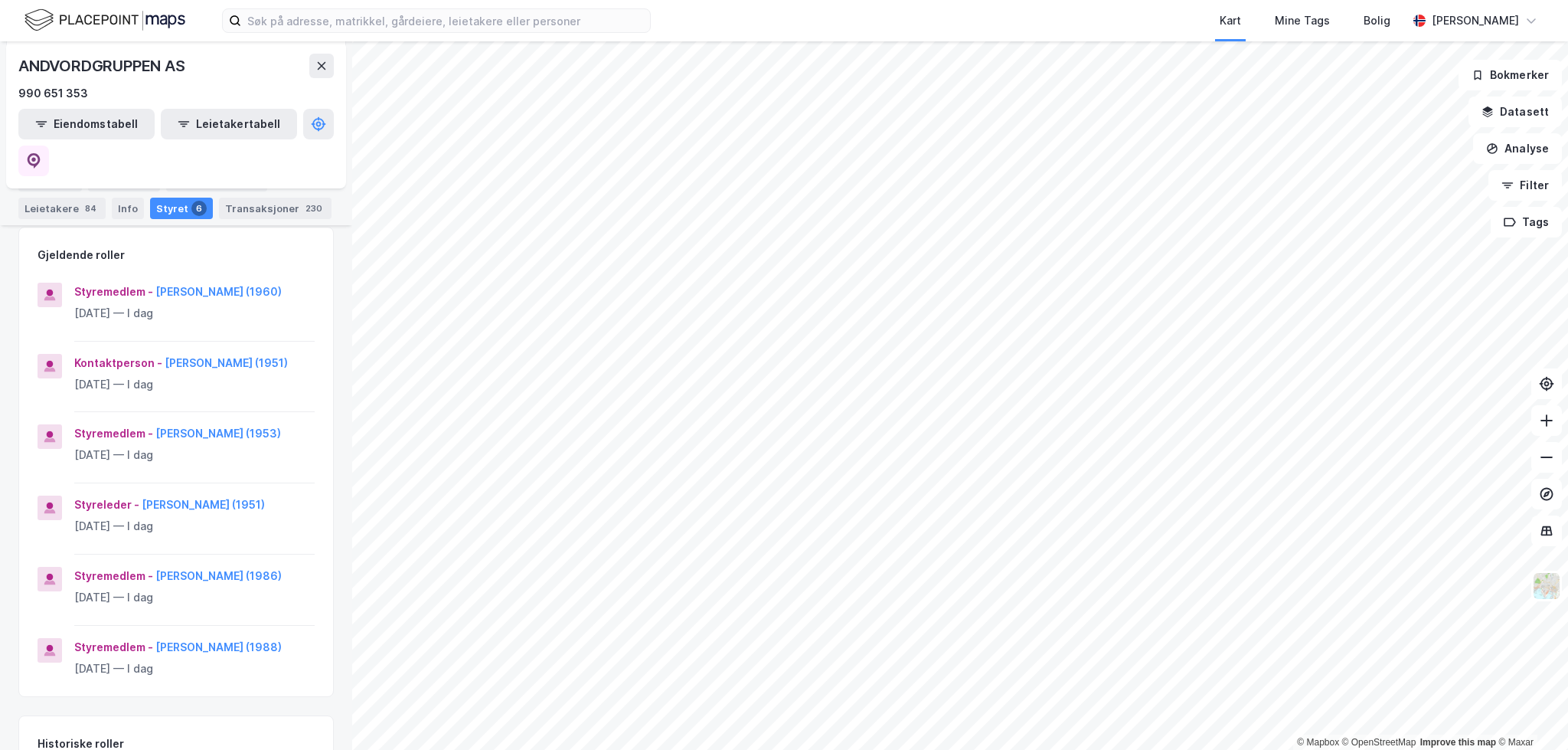
scroll to position [230, 0]
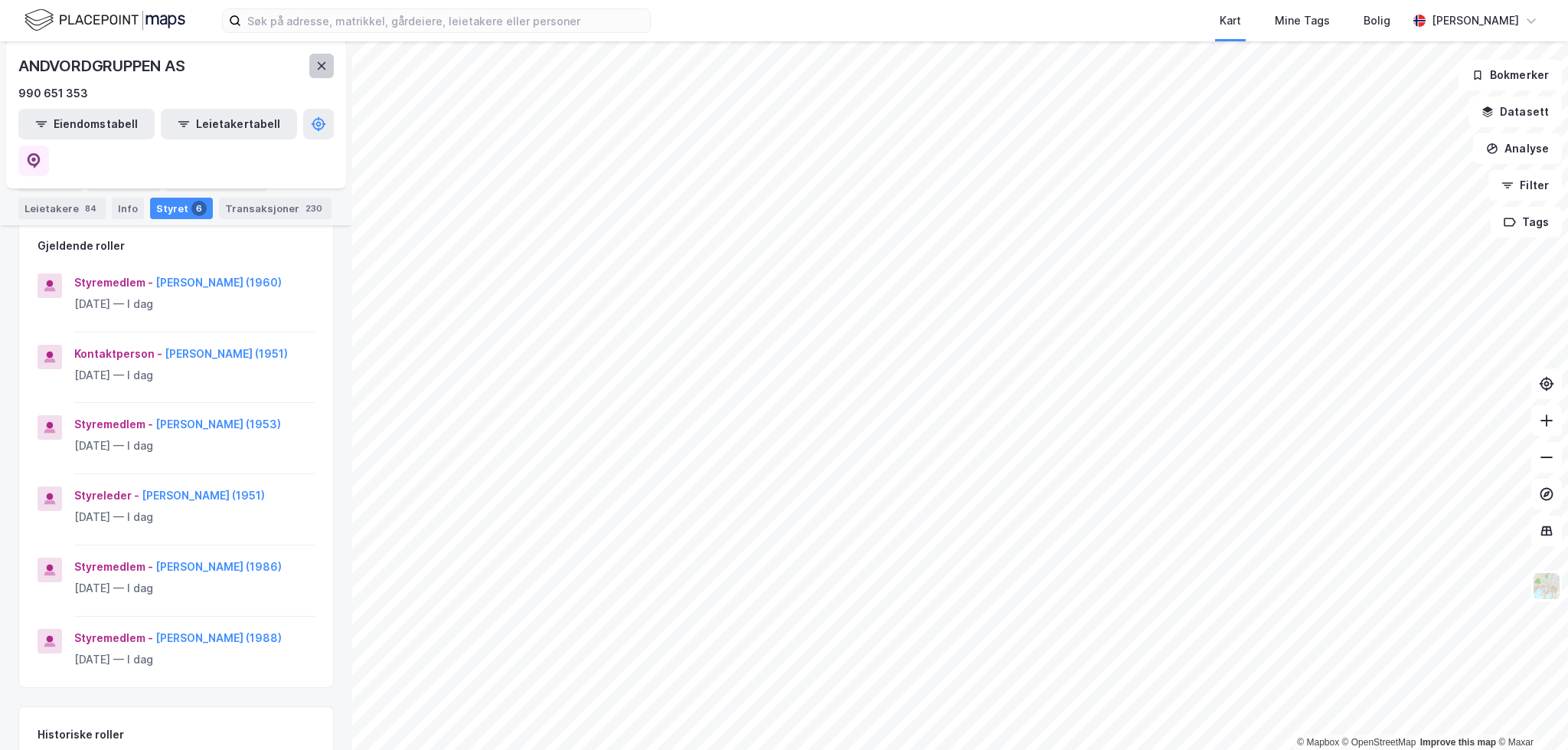
click at [318, 66] on icon at bounding box center [321, 65] width 13 height 13
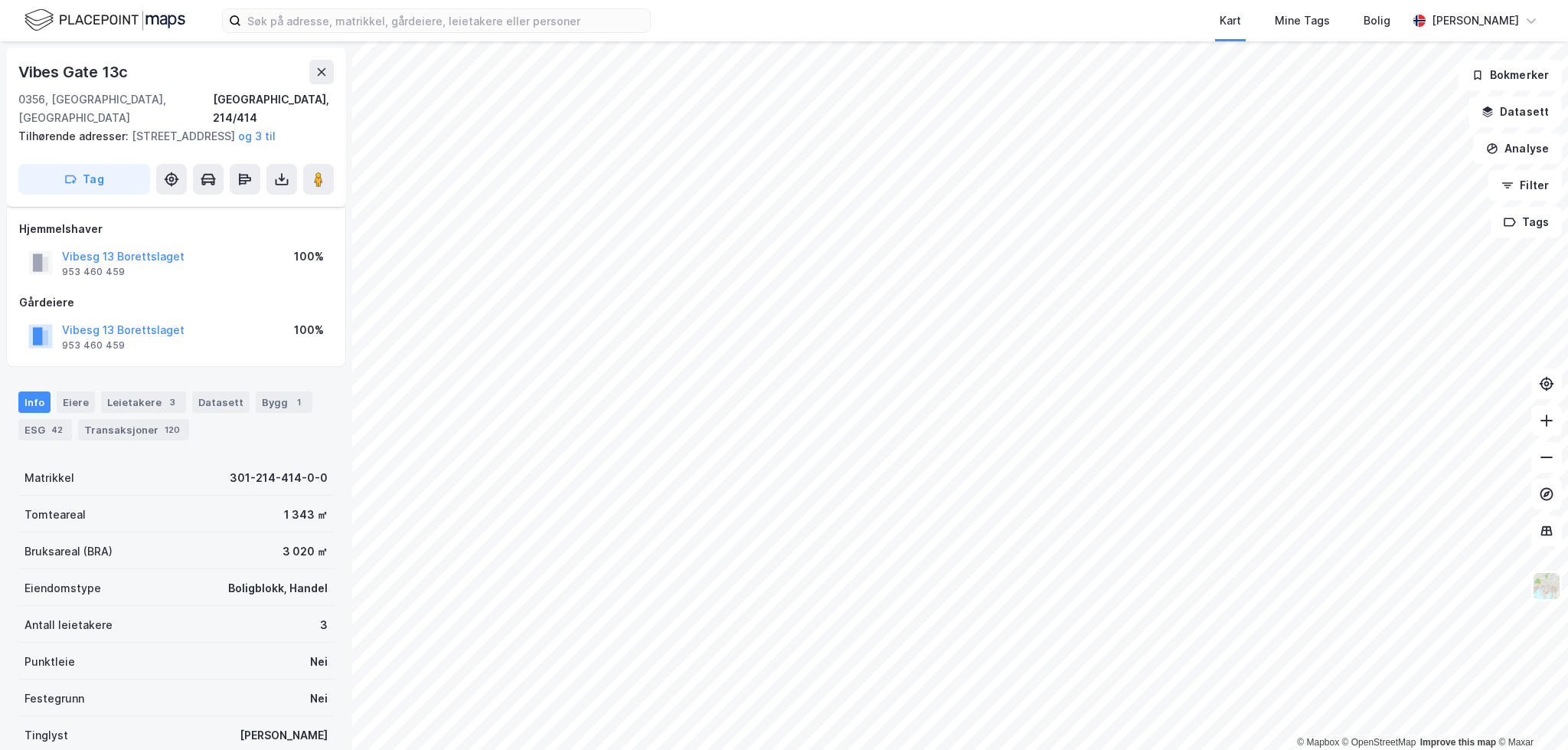
scroll to position [42, 0]
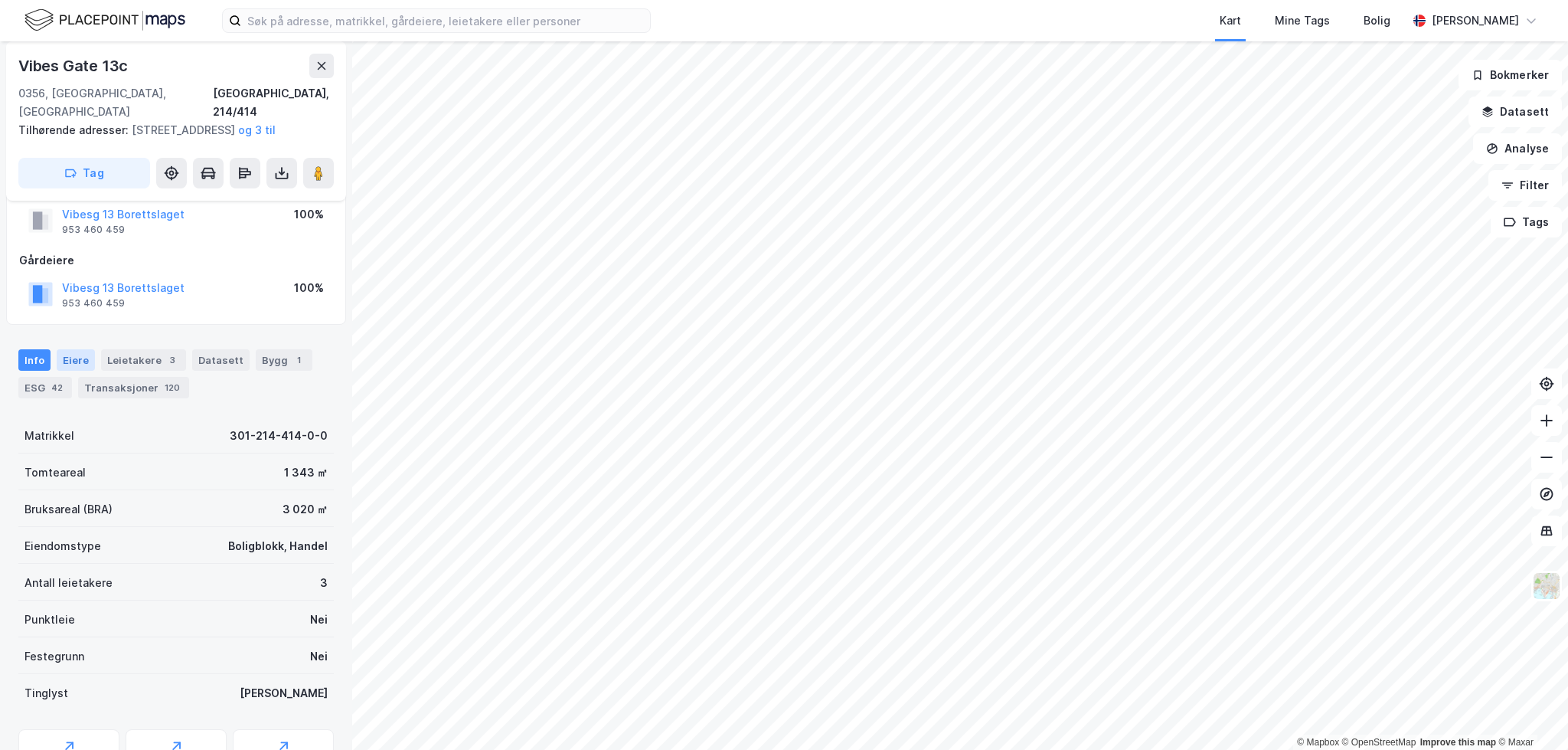
click at [59, 360] on div "Eiere" at bounding box center [76, 360] width 39 height 22
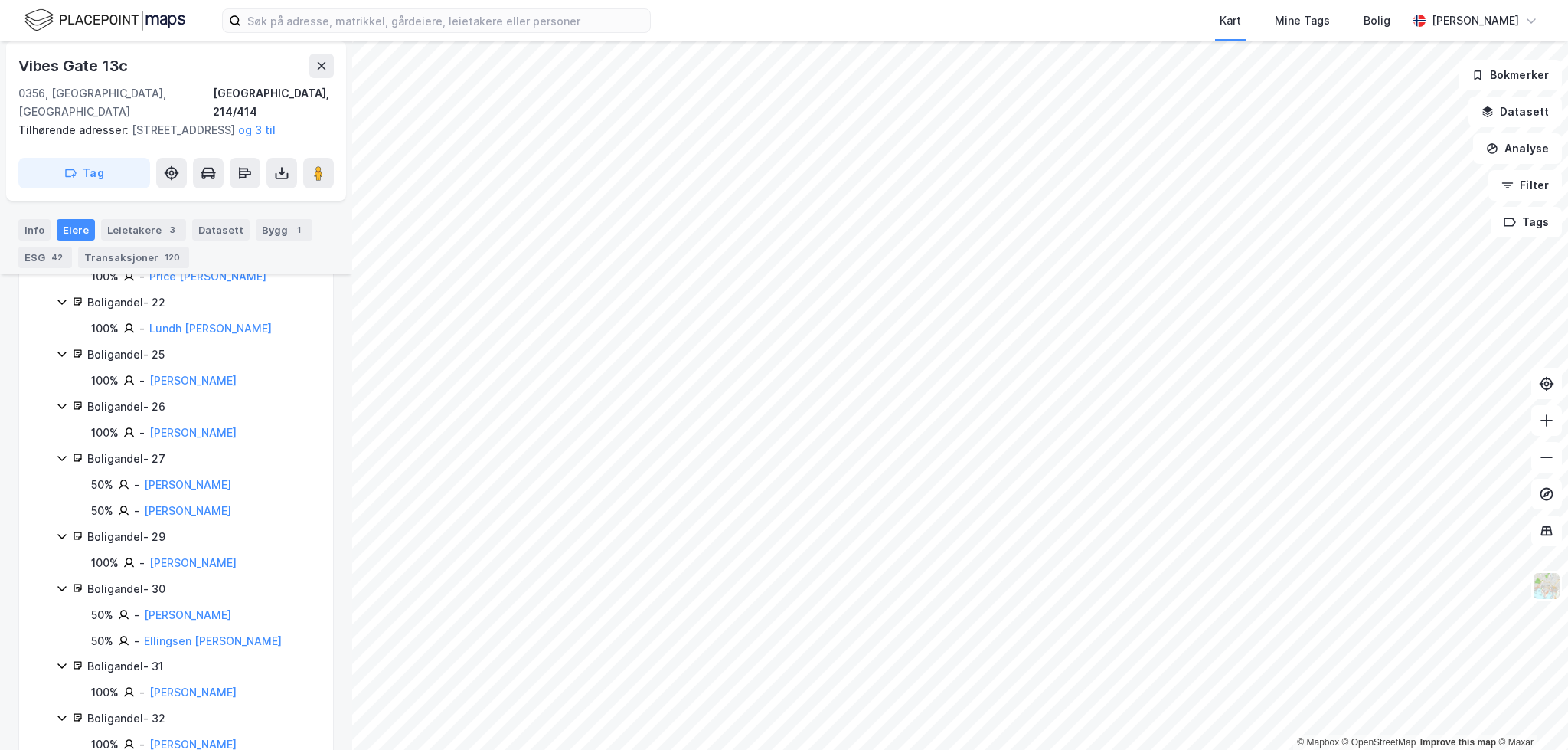
scroll to position [1068, 0]
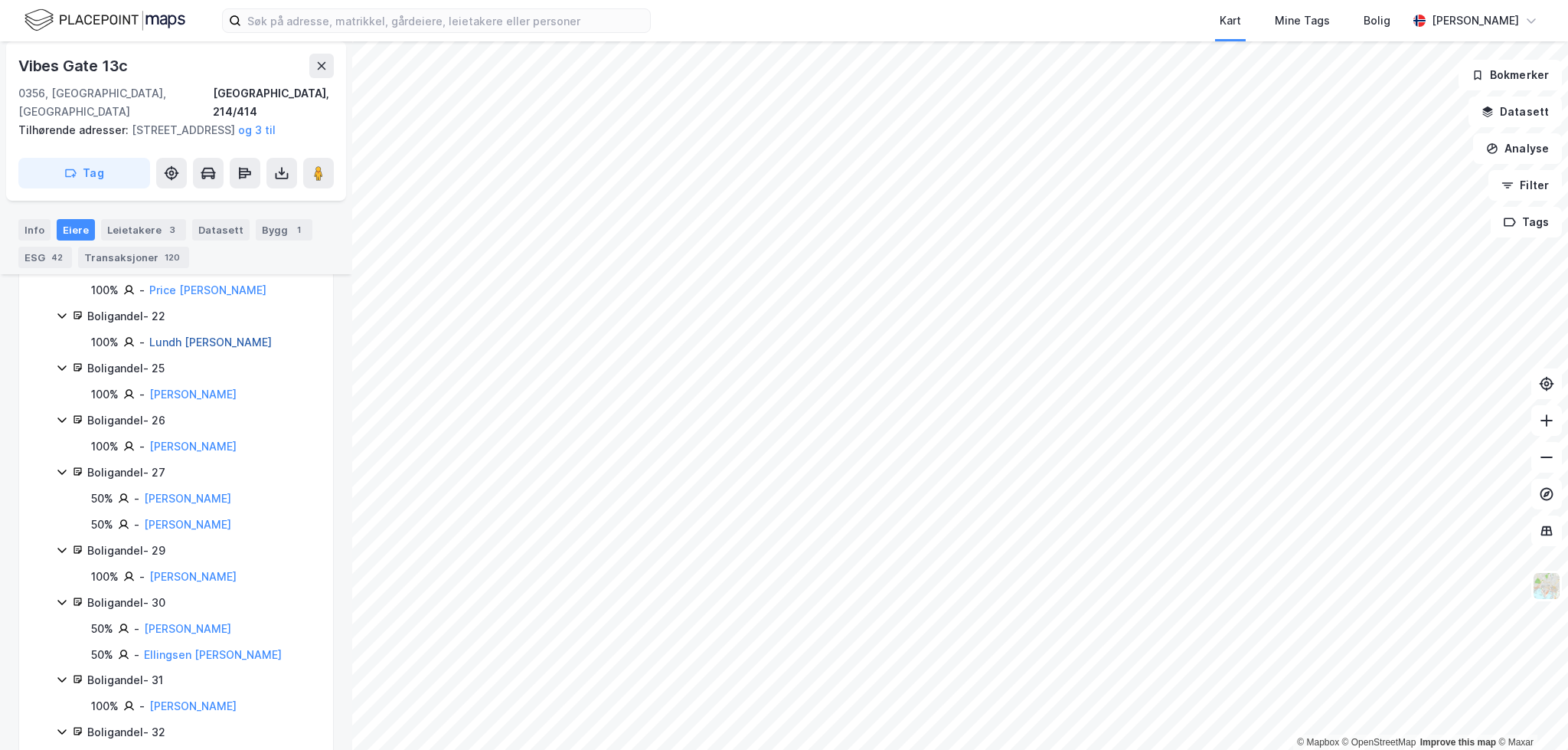
click at [218, 335] on link "Lundh Christian A Wahl" at bounding box center [210, 342] width 122 height 13
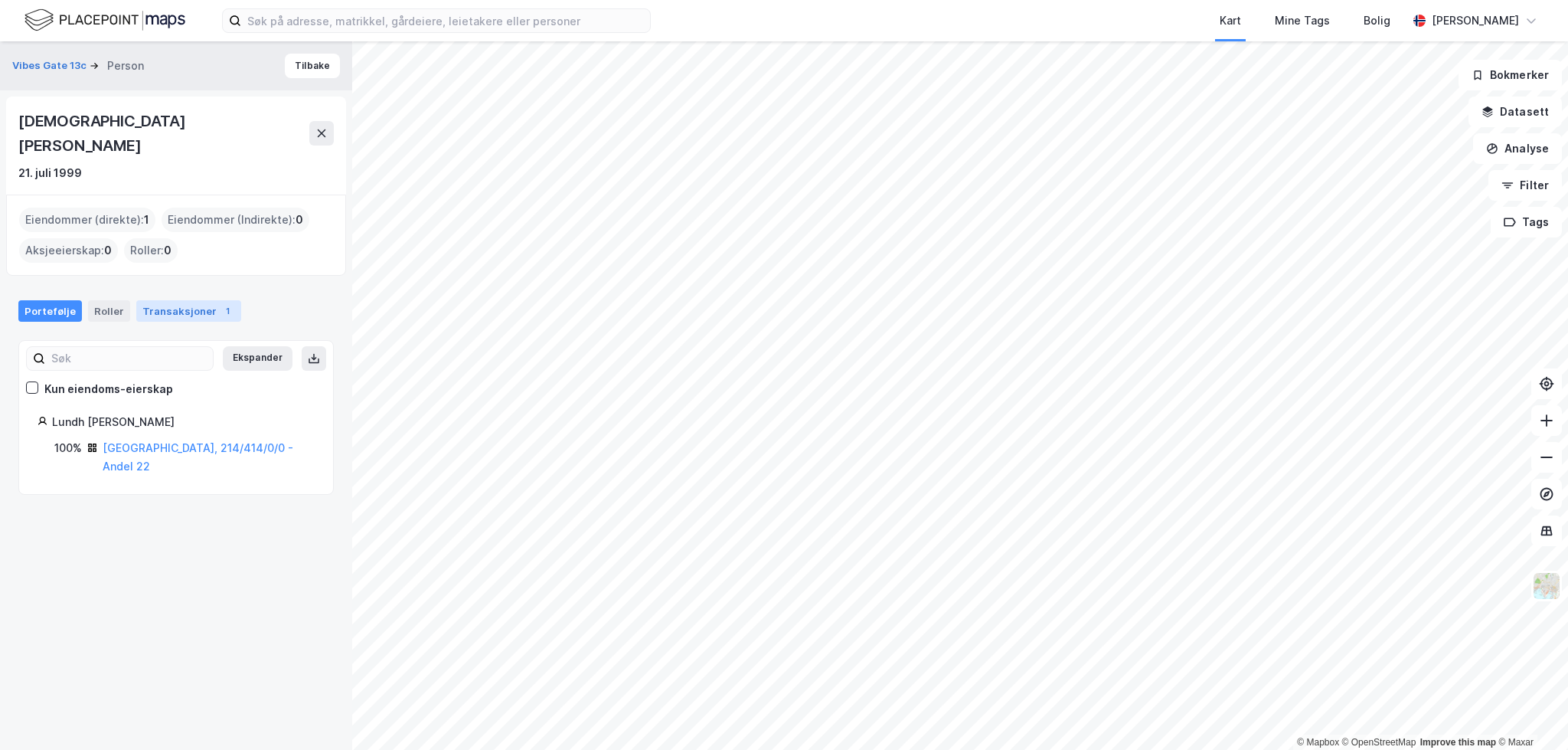
click at [199, 300] on div "Transaksjoner 1" at bounding box center [189, 311] width 105 height 22
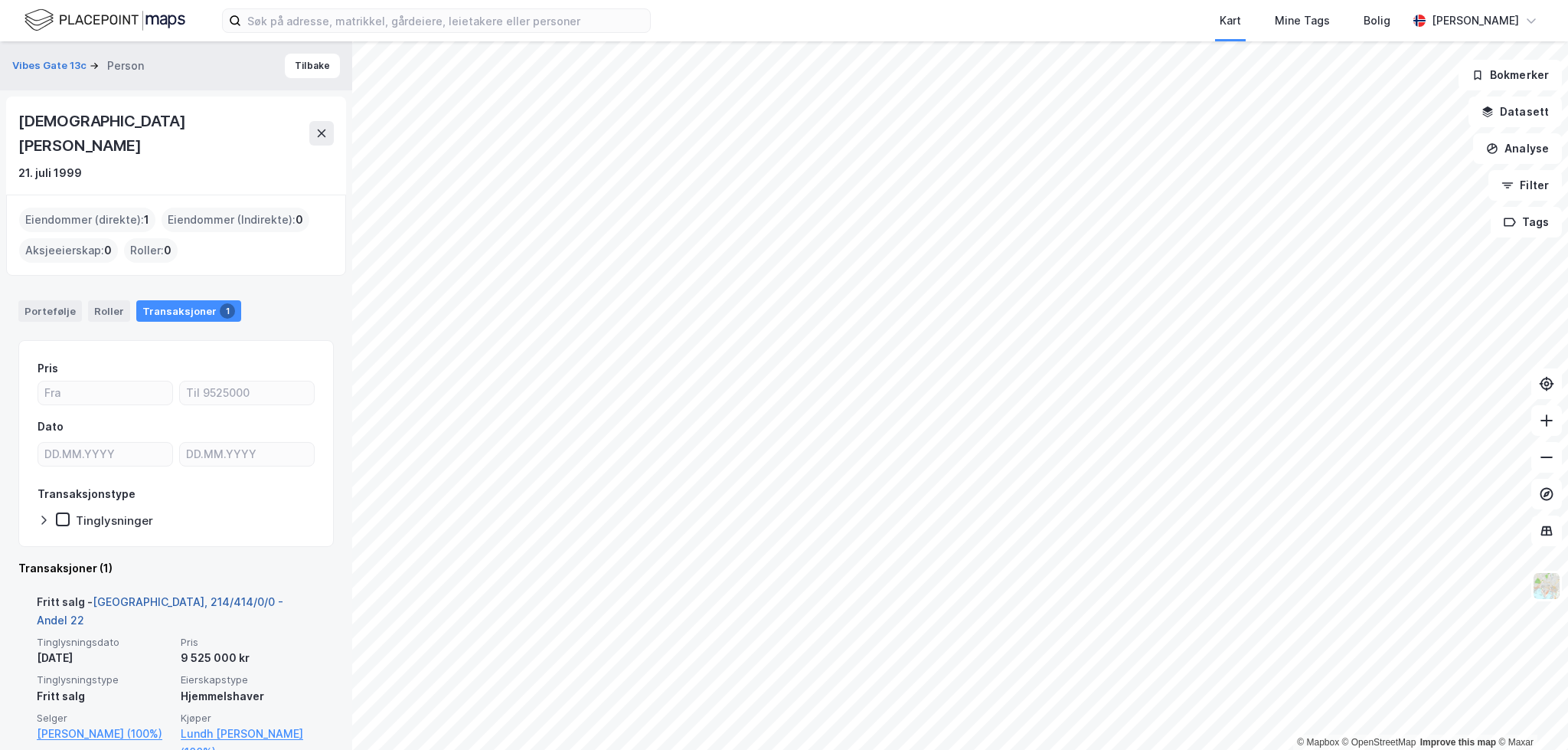
drag, startPoint x: 230, startPoint y: 582, endPoint x: 226, endPoint y: 573, distance: 9.8
click at [230, 595] on link "Oslo, 214/414/0/0 - Andel 22" at bounding box center [160, 610] width 246 height 31
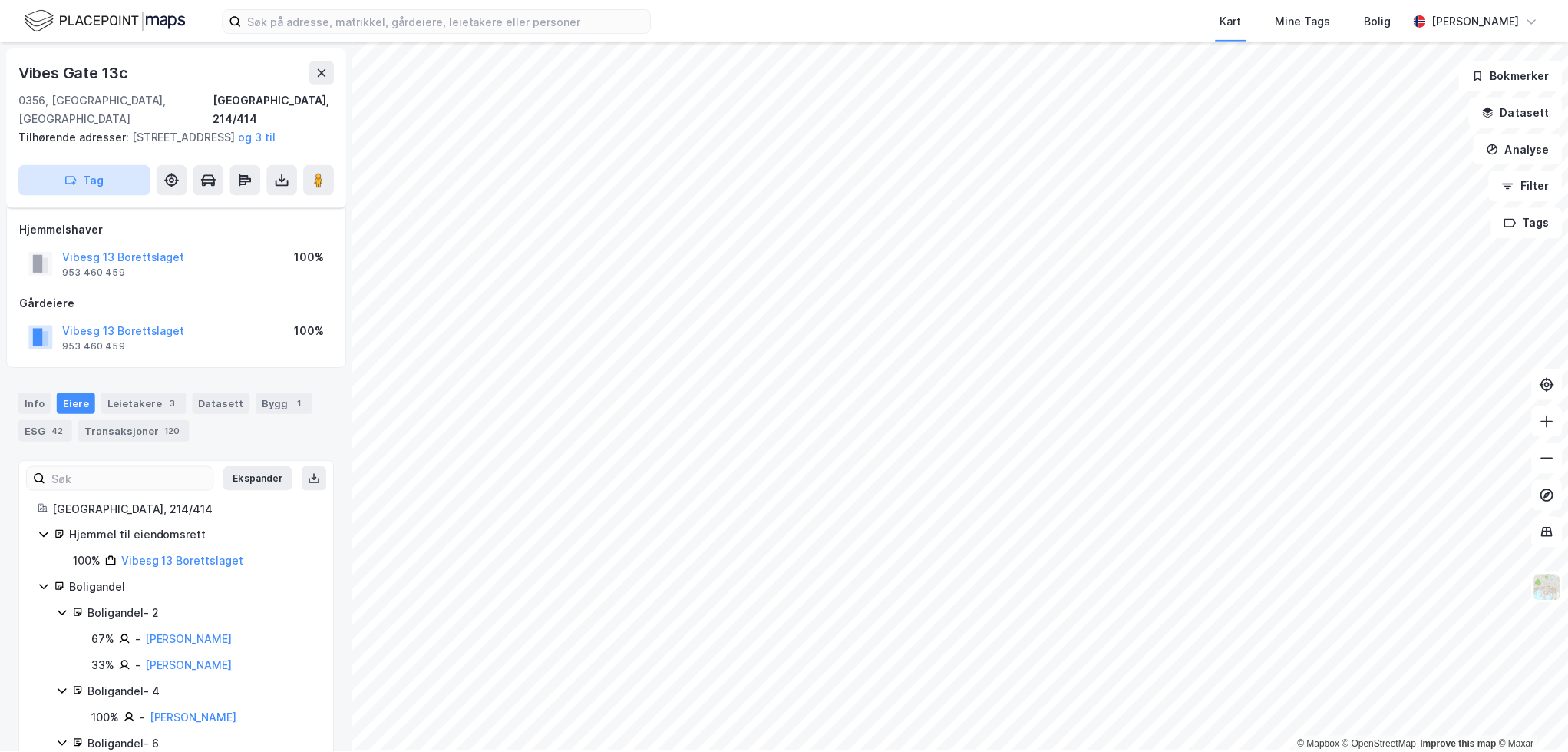
scroll to position [1070, 0]
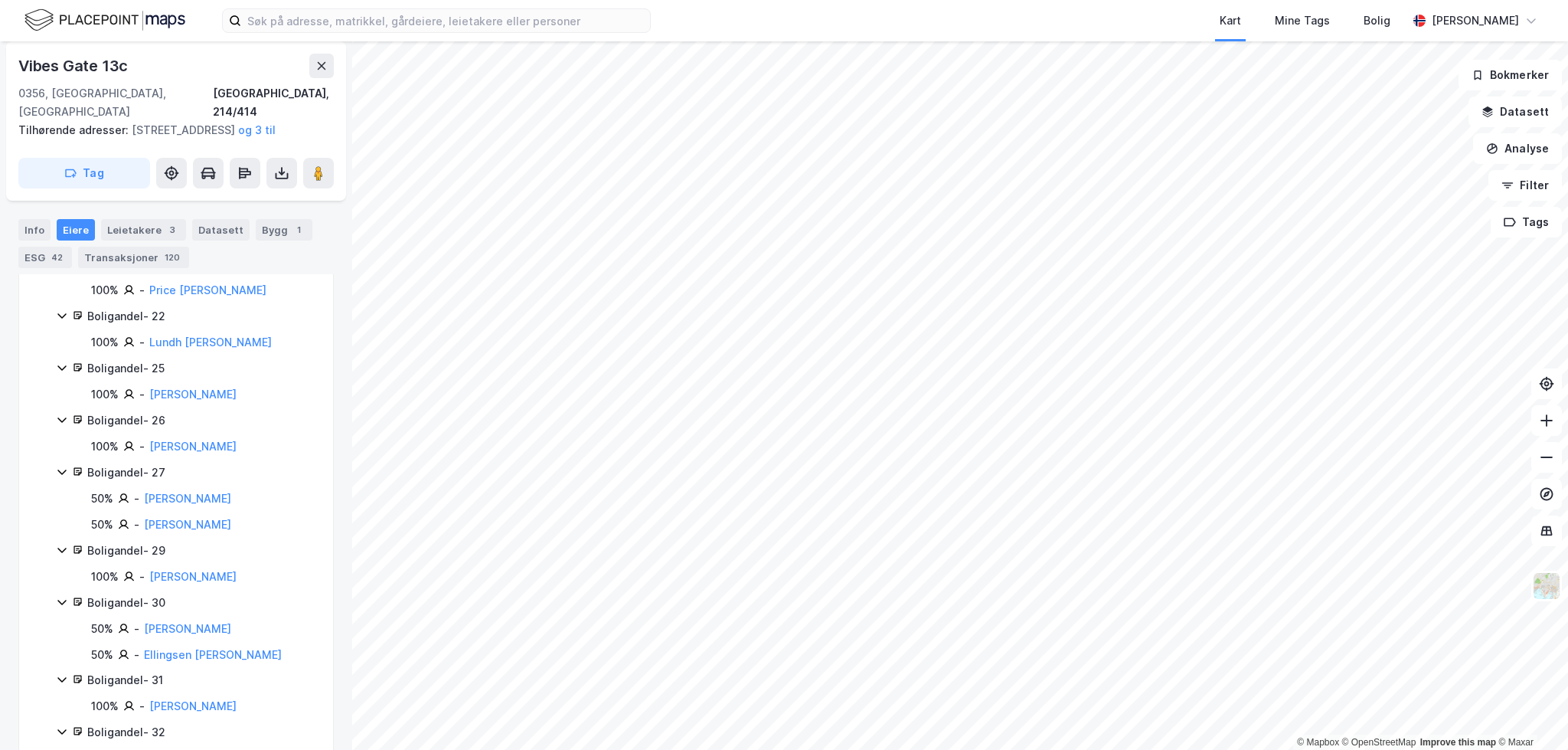
click at [89, 64] on div "Vibes Gate 13c" at bounding box center [75, 65] width 112 height 24
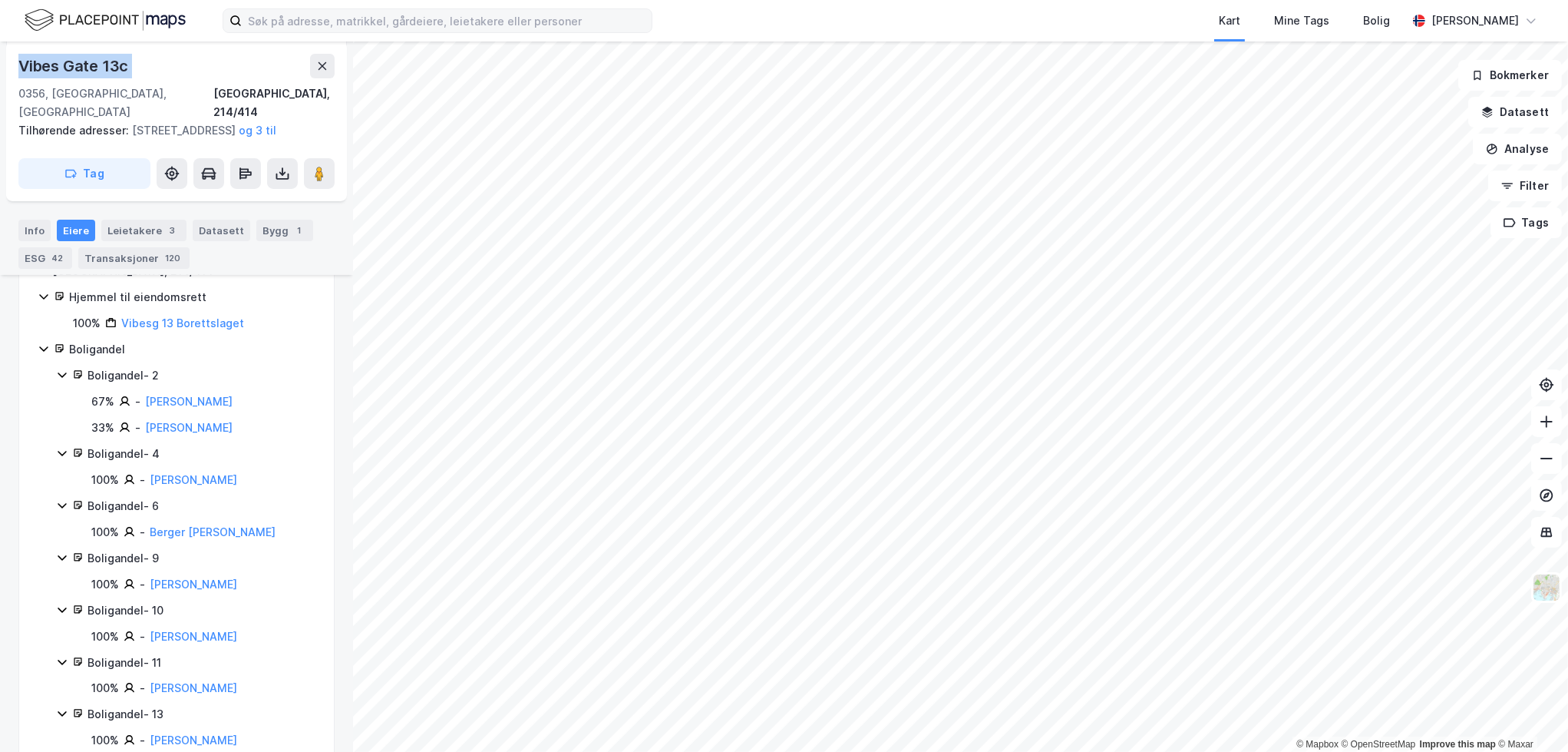
scroll to position [226, 0]
